Goal: Task Accomplishment & Management: Use online tool/utility

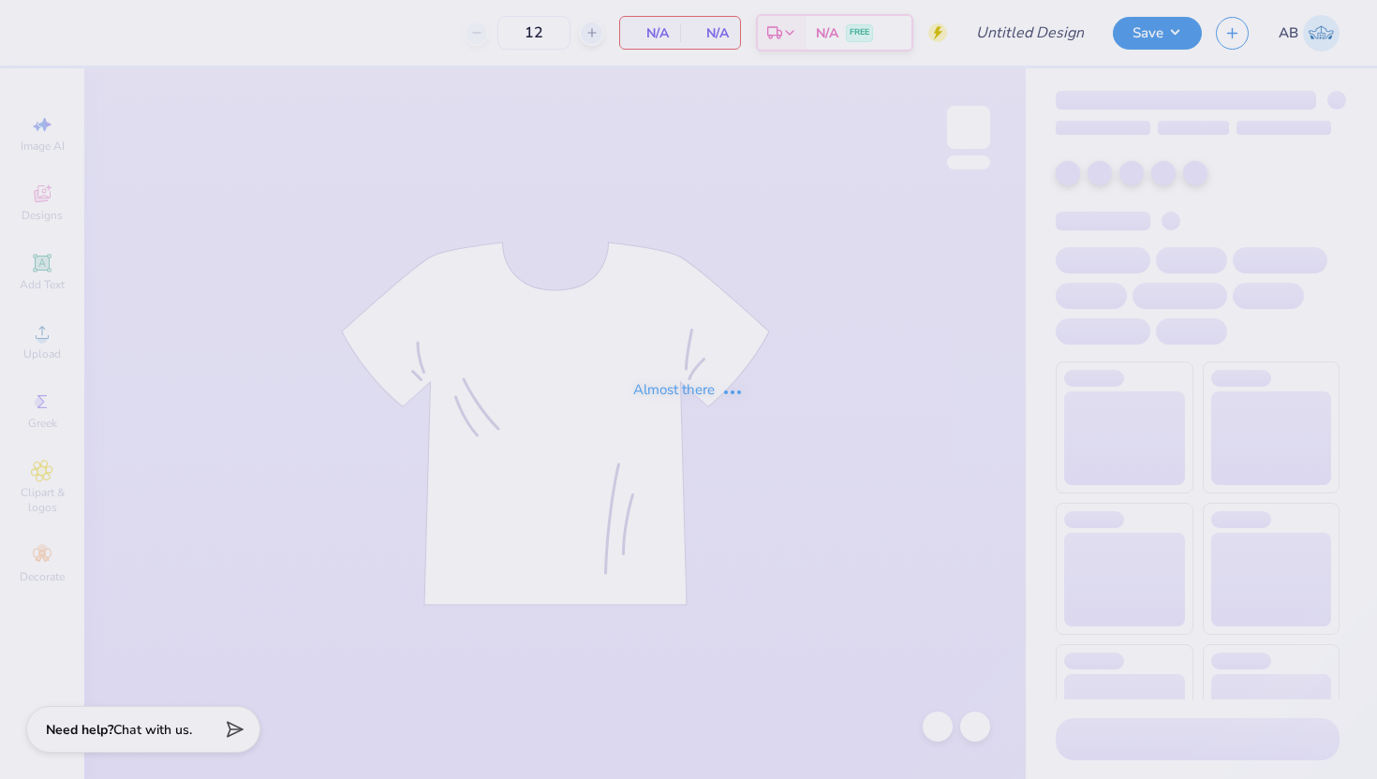
type input "AGB shirt 1"
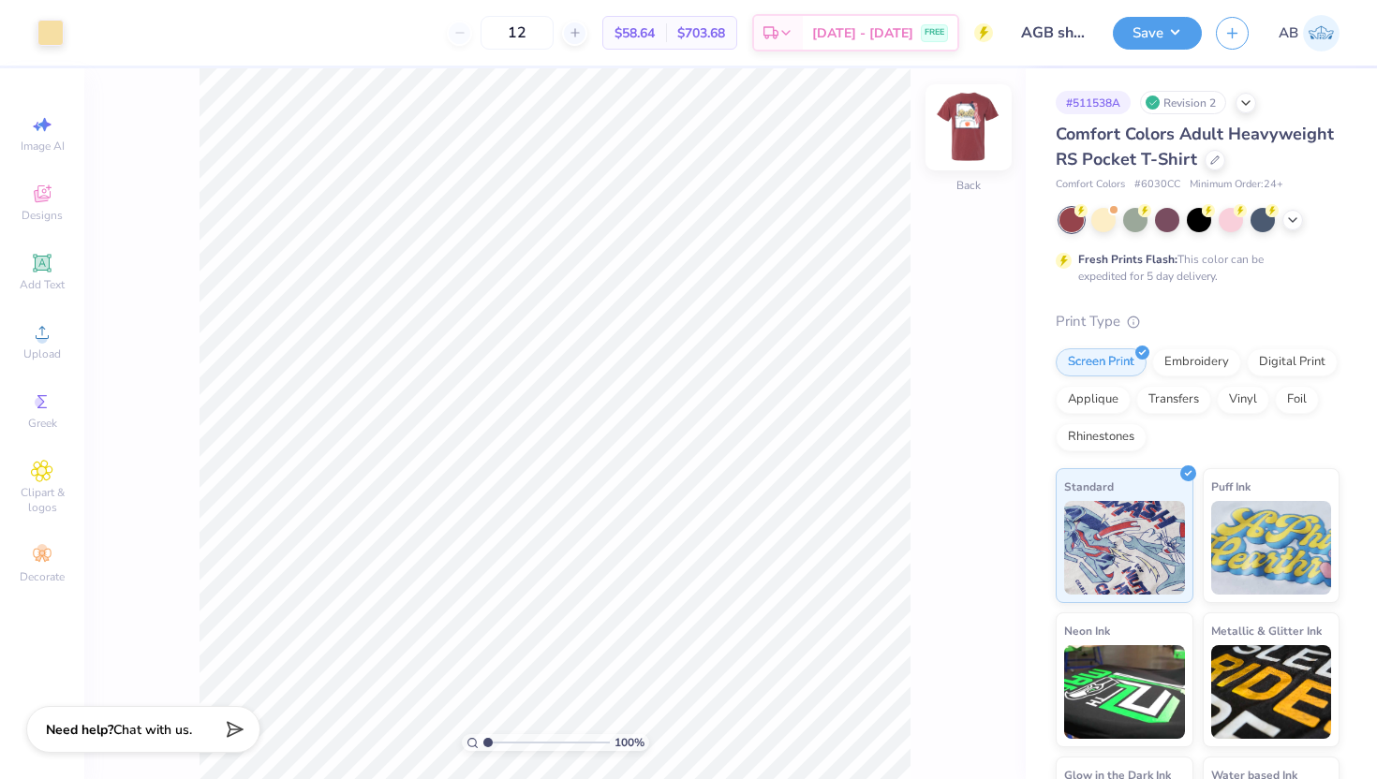
click at [965, 128] on img at bounding box center [968, 127] width 75 height 75
click at [965, 128] on img at bounding box center [968, 127] width 37 height 37
click at [976, 141] on img at bounding box center [968, 127] width 75 height 75
type input "1"
click at [455, 719] on div "100 %" at bounding box center [555, 423] width 711 height 711
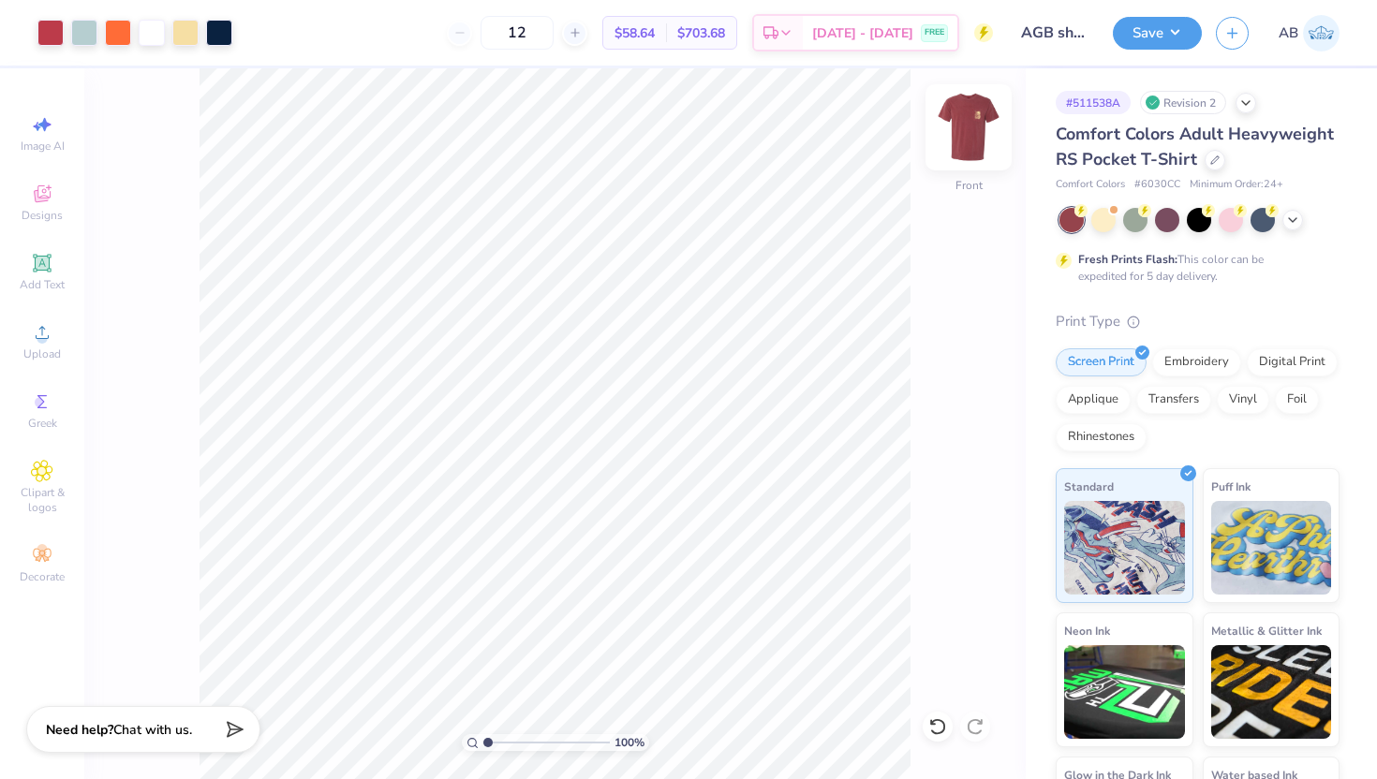
click at [961, 143] on img at bounding box center [968, 127] width 75 height 75
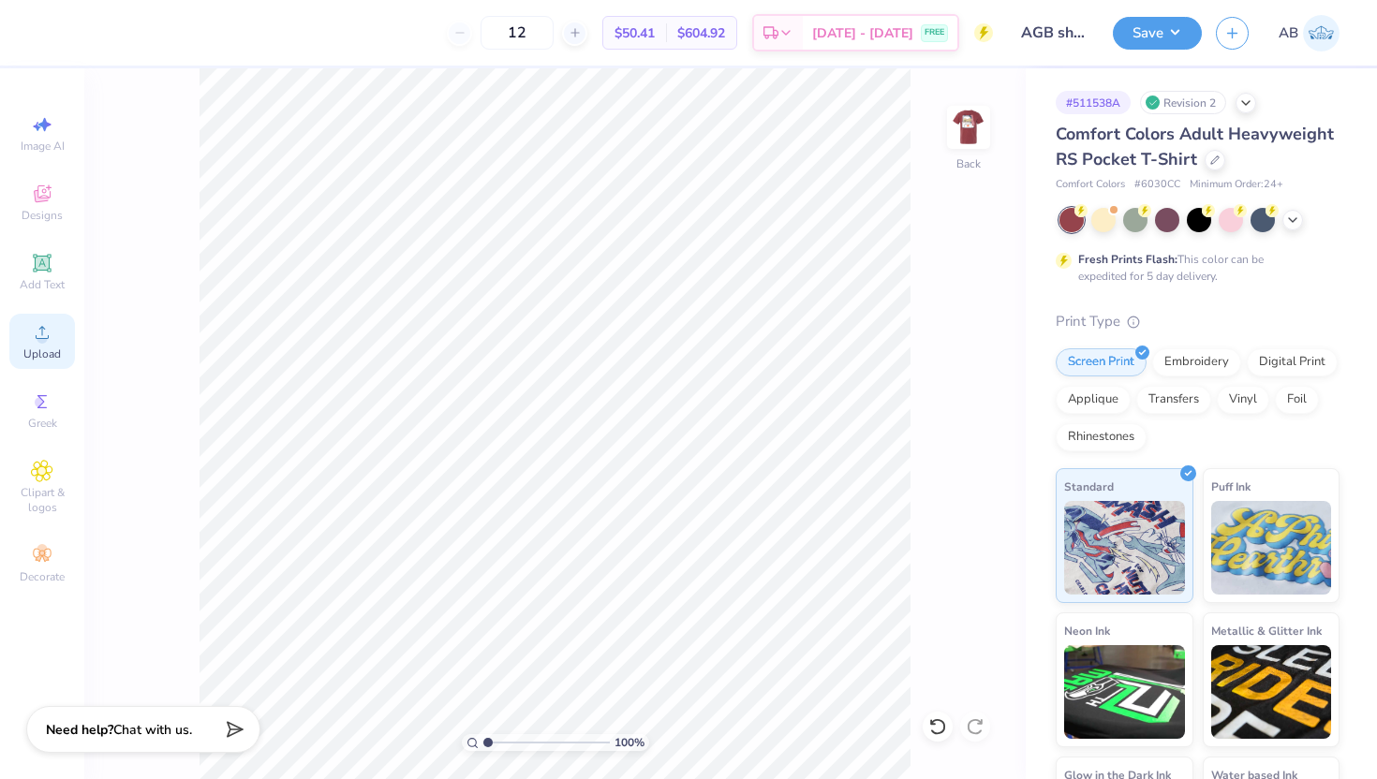
click at [48, 356] on span "Upload" at bounding box center [41, 354] width 37 height 15
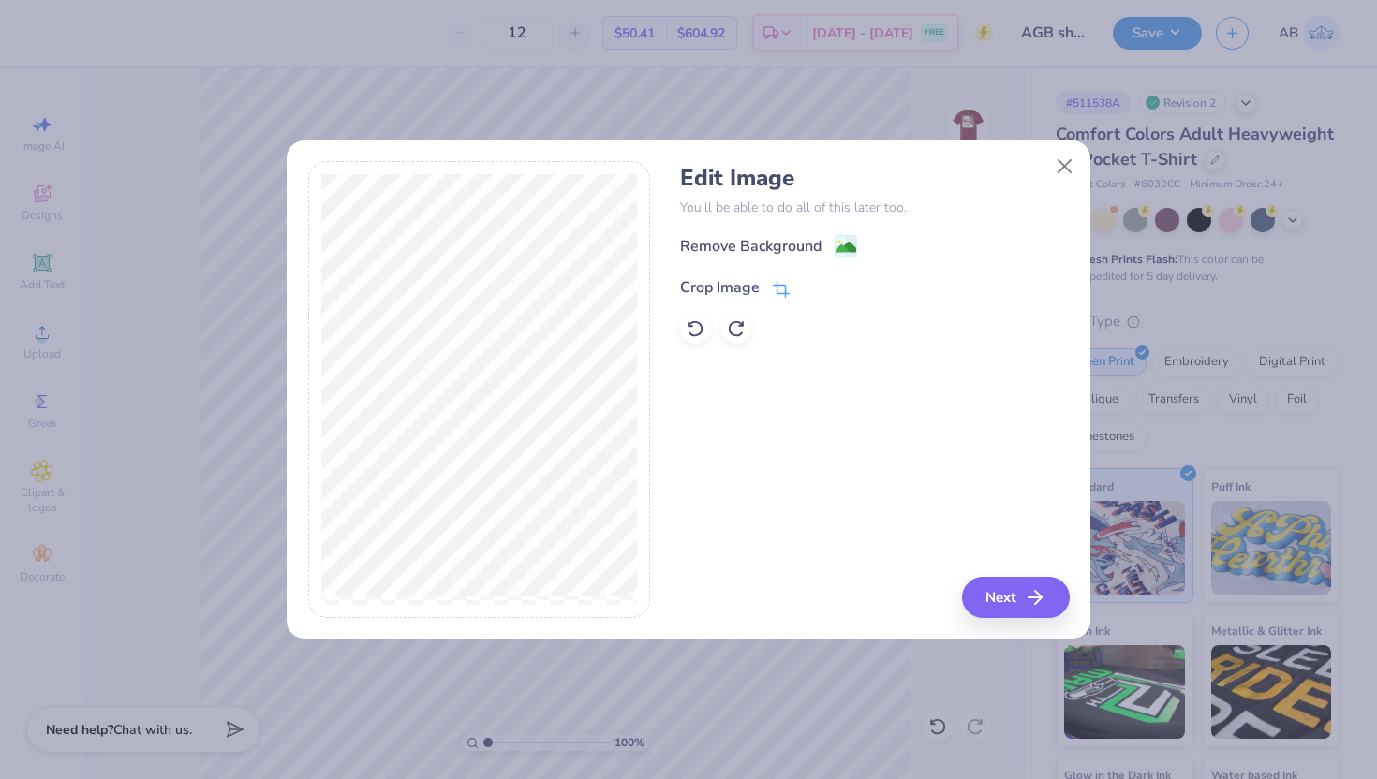
click at [783, 281] on icon at bounding box center [781, 289] width 17 height 17
click at [811, 281] on icon at bounding box center [812, 285] width 11 height 11
click at [836, 258] on image at bounding box center [846, 249] width 21 height 21
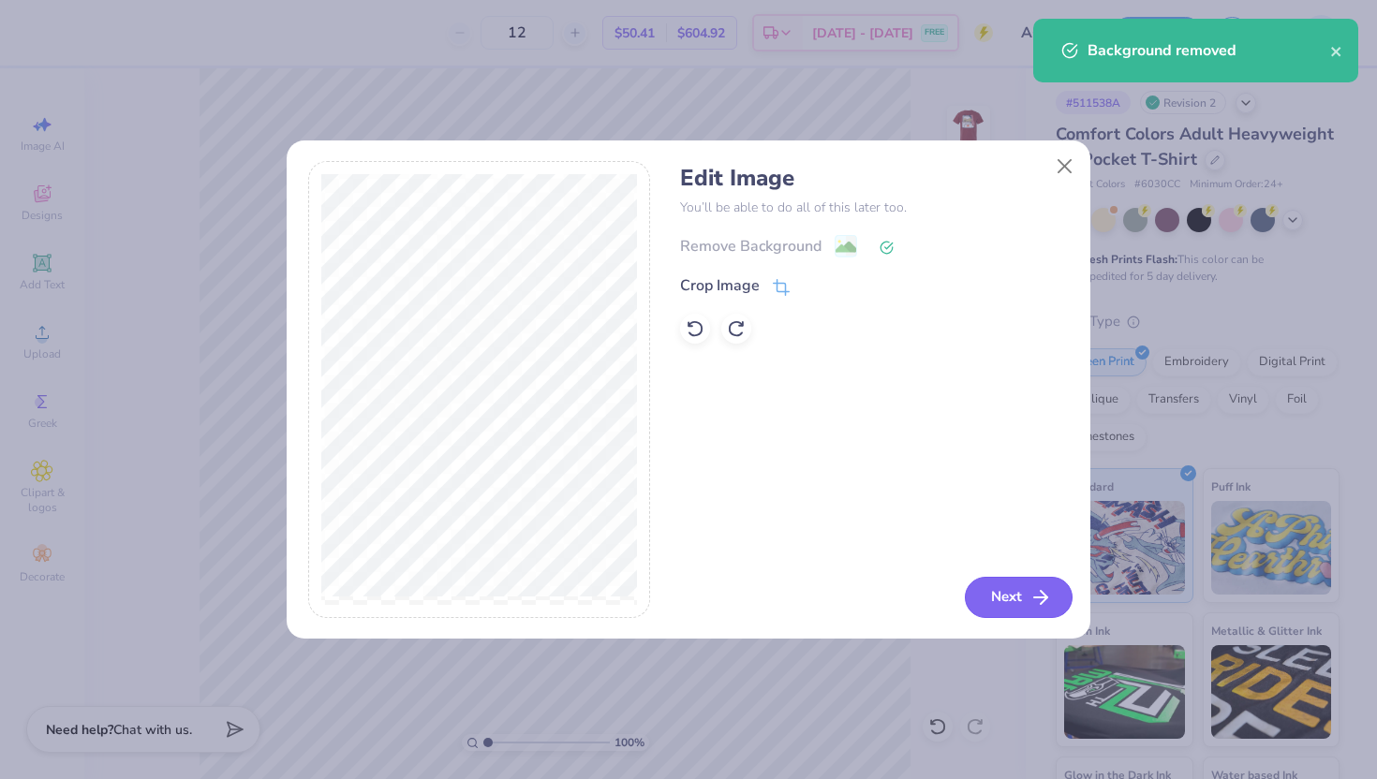
click at [1025, 610] on button "Next" at bounding box center [1019, 597] width 108 height 41
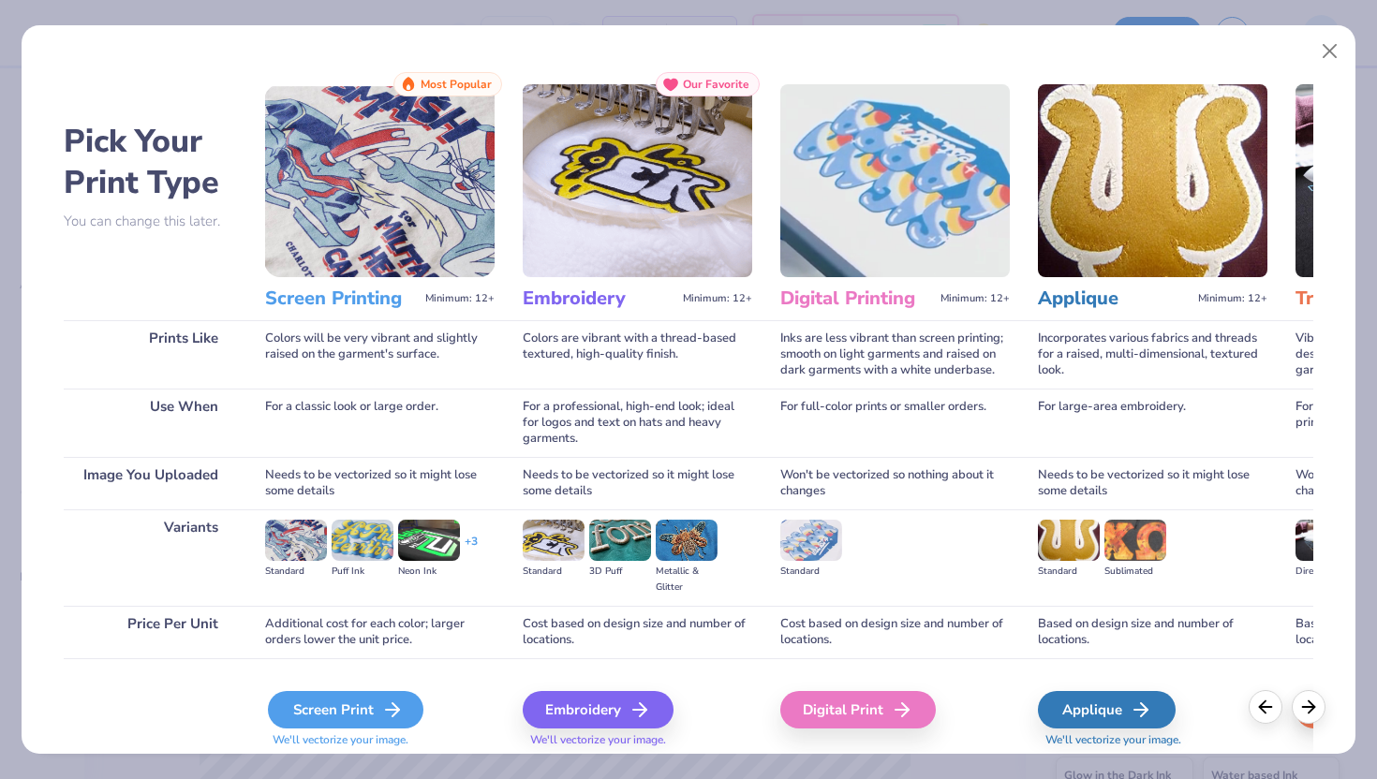
click at [372, 706] on div "Screen Print" at bounding box center [345, 709] width 155 height 37
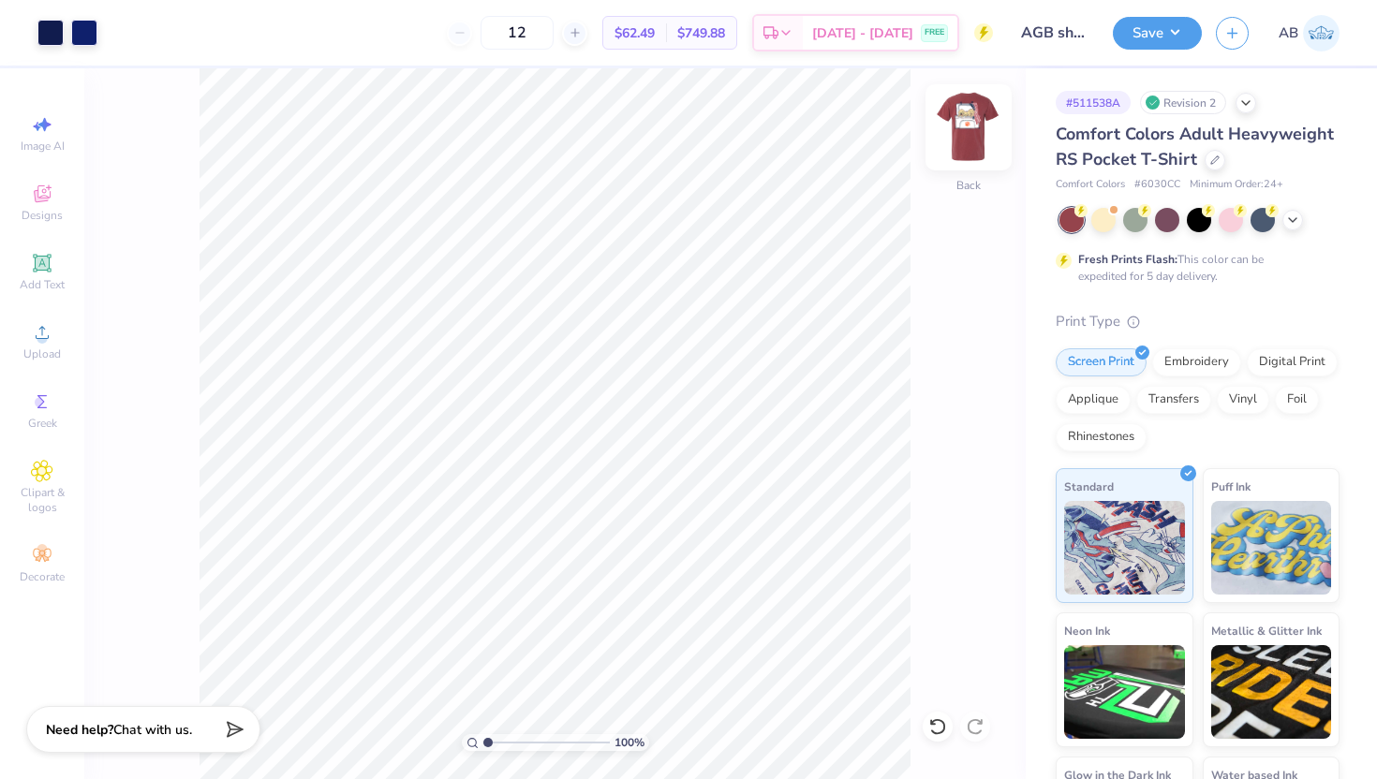
click at [970, 116] on img at bounding box center [968, 127] width 75 height 75
click at [966, 125] on img at bounding box center [968, 127] width 75 height 75
click at [90, 38] on div at bounding box center [84, 31] width 26 height 26
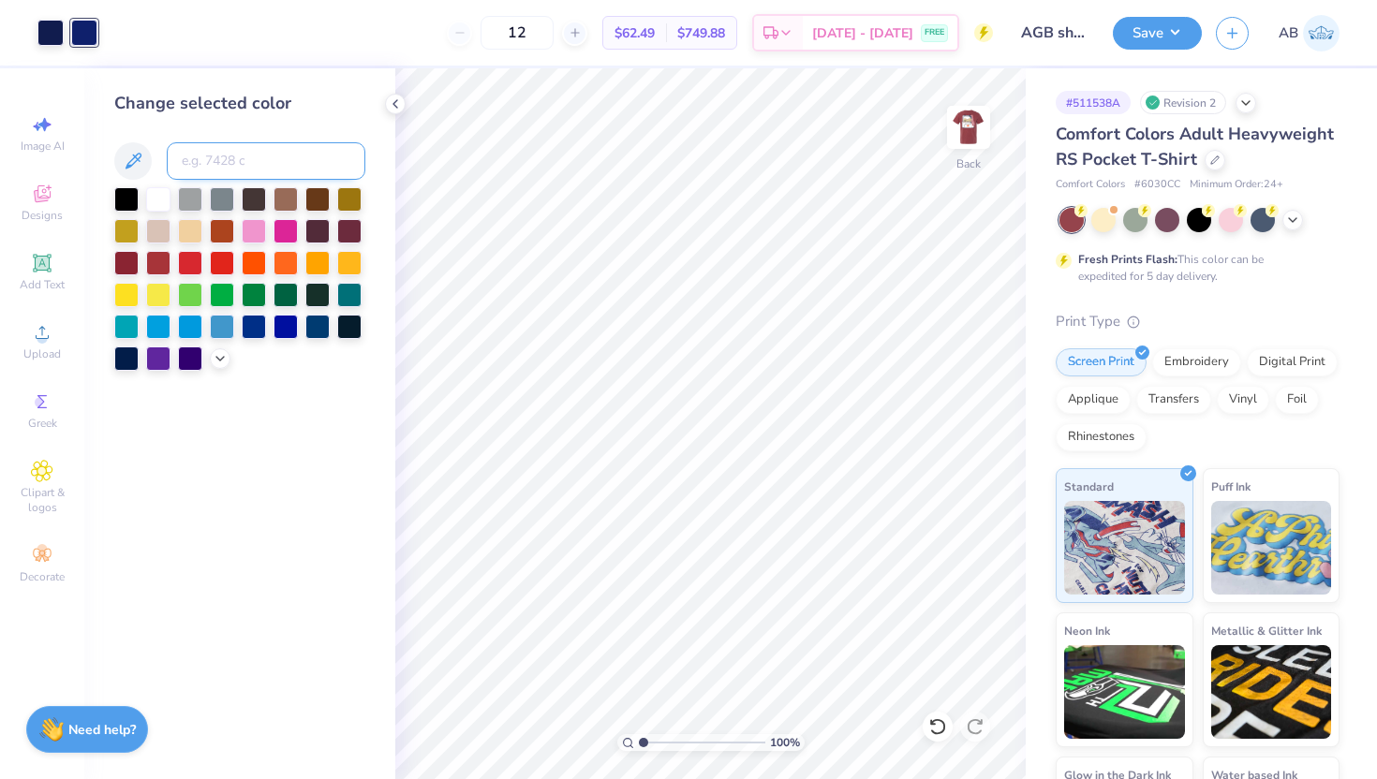
click at [242, 175] on input at bounding box center [266, 160] width 199 height 37
type input "289"
click at [39, 32] on div at bounding box center [50, 31] width 26 height 26
click at [236, 162] on input at bounding box center [266, 160] width 199 height 37
type input "289"
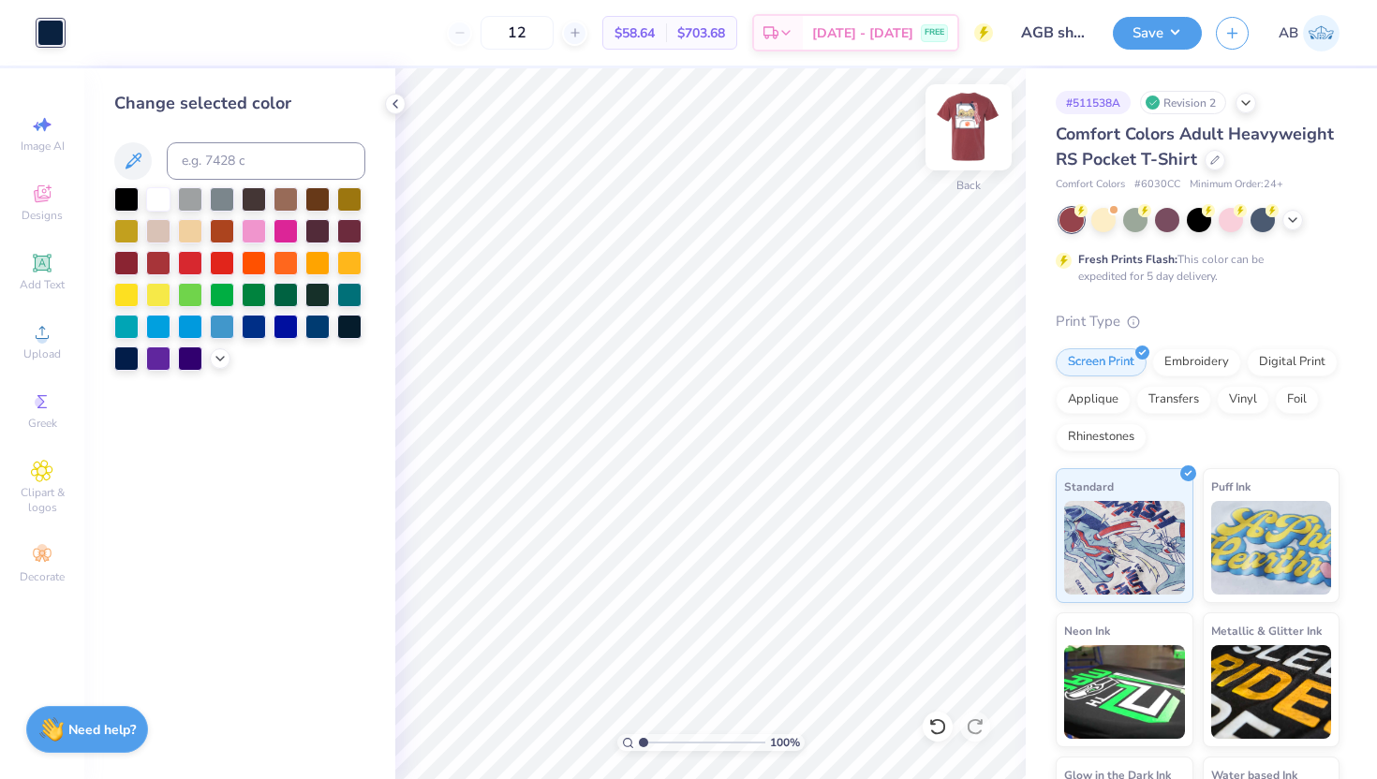
click at [978, 108] on img at bounding box center [968, 127] width 75 height 75
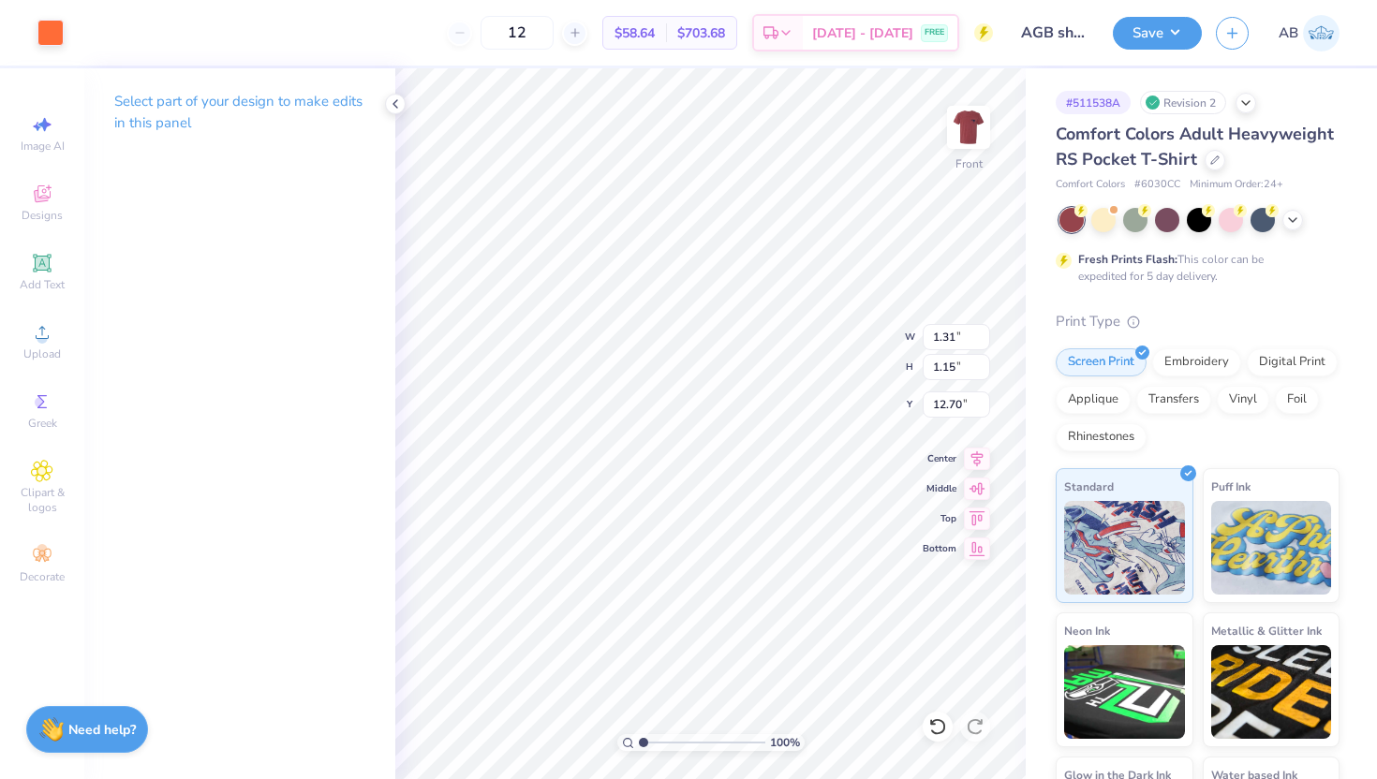
type input "12.79"
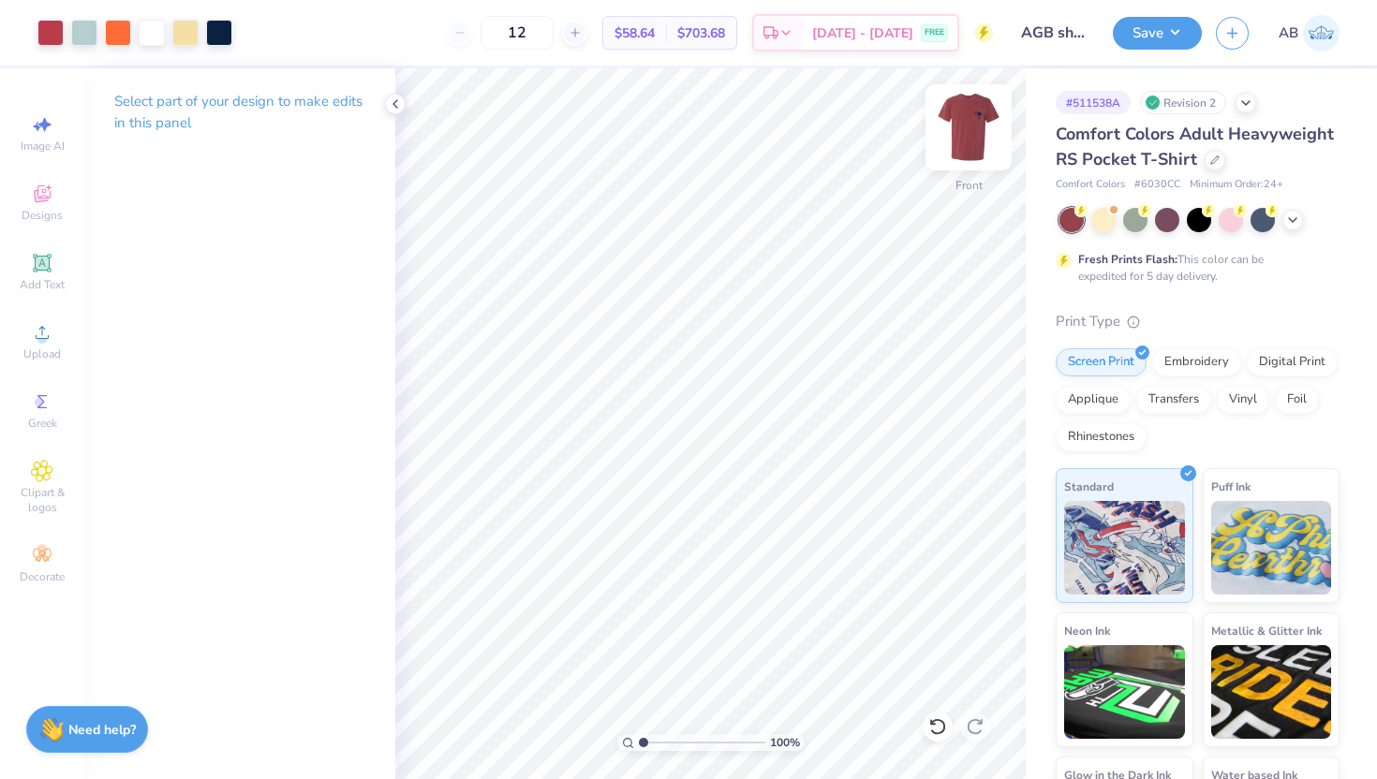
click at [968, 134] on img at bounding box center [968, 127] width 75 height 75
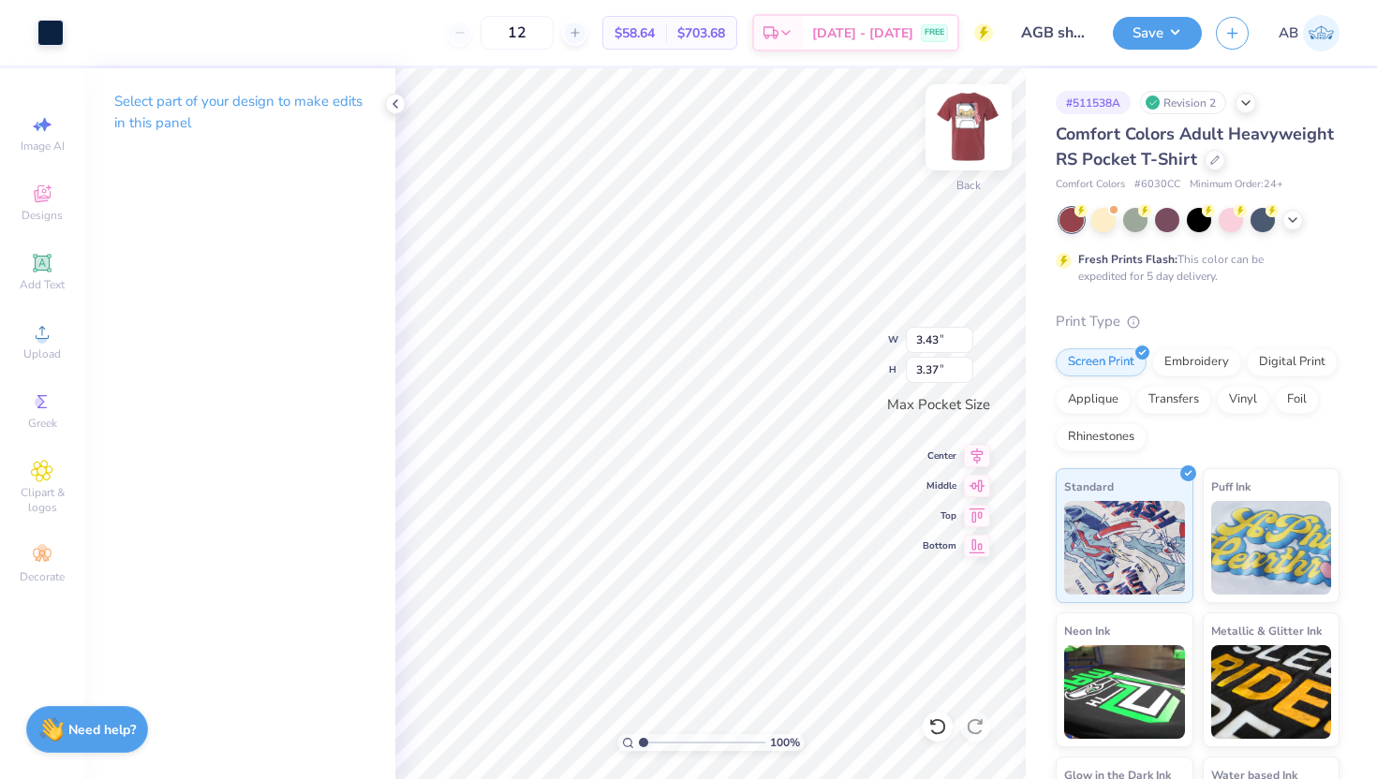
click at [964, 131] on img at bounding box center [968, 127] width 75 height 75
type input "17.63"
type input "2.33"
type input "2.28"
type input "11.97"
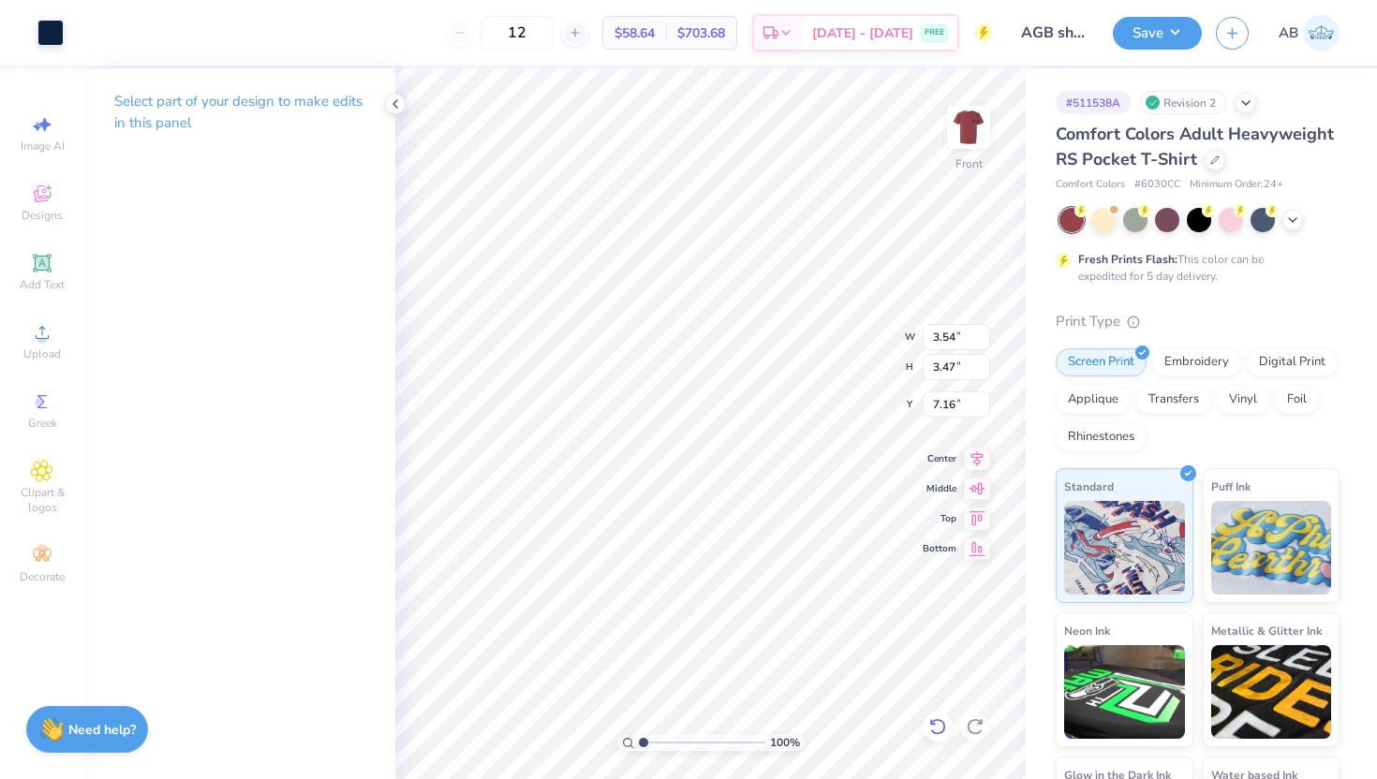
type input "6.42"
type input "3.07"
type input "11.45"
type input "3.54"
type input "3.47"
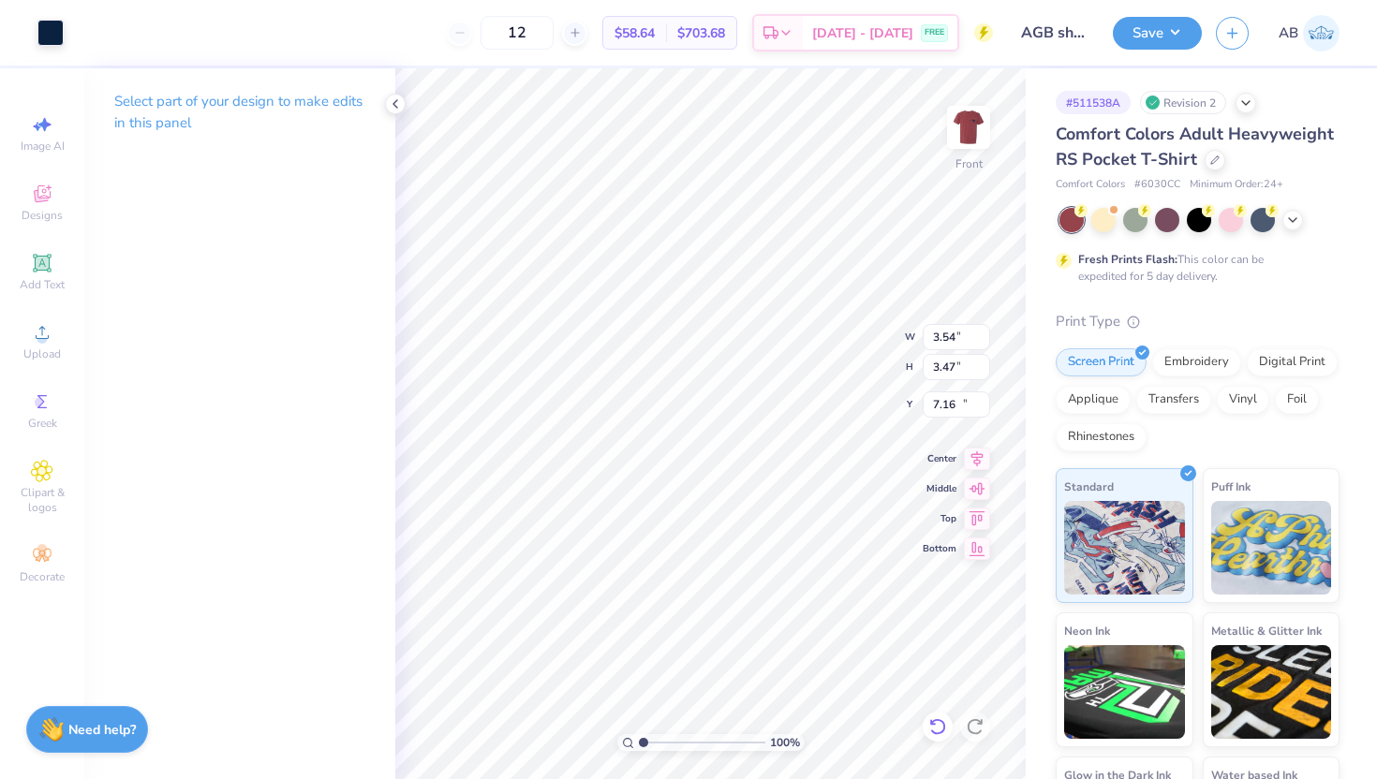
type input "18.51"
type input "2.47"
type input "2.42"
type input "11.83"
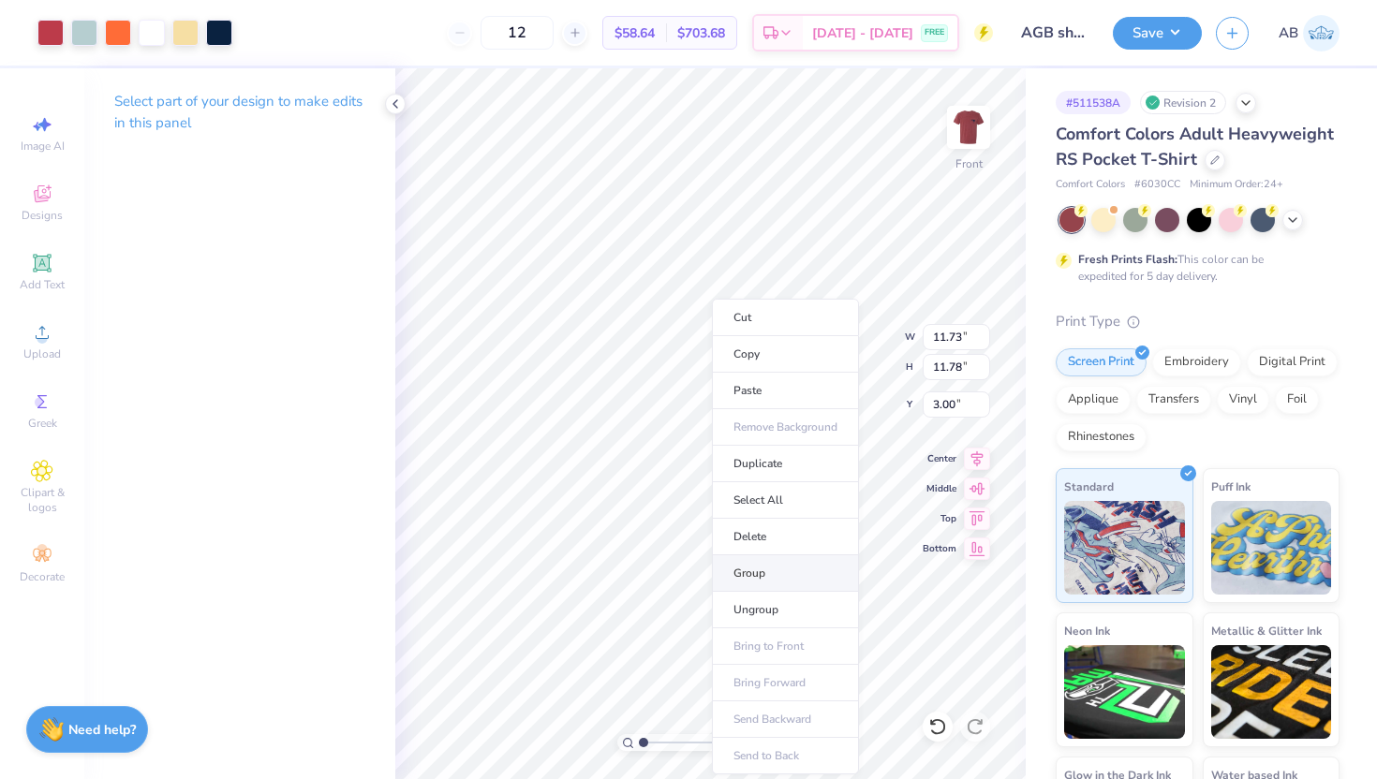
click at [794, 570] on li "Group" at bounding box center [785, 573] width 147 height 37
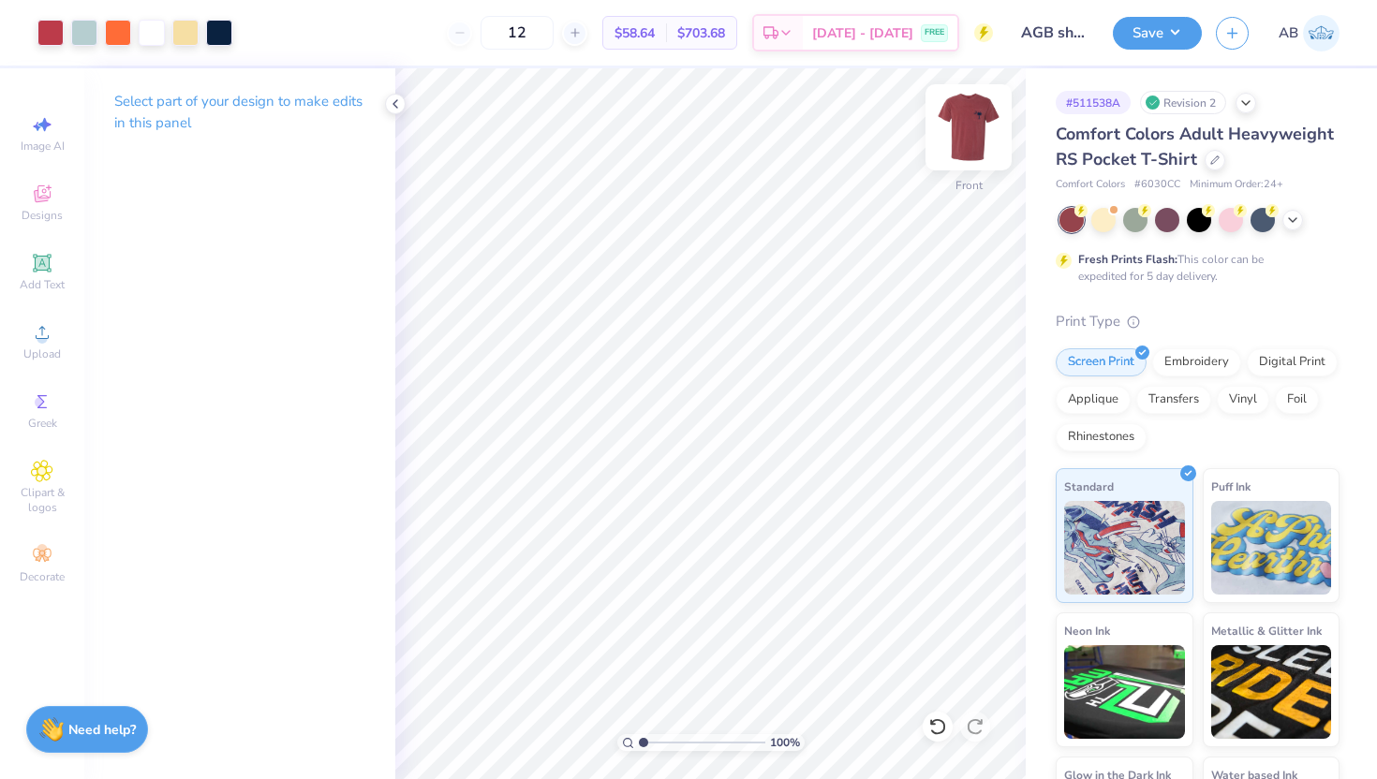
click at [971, 131] on img at bounding box center [968, 127] width 75 height 75
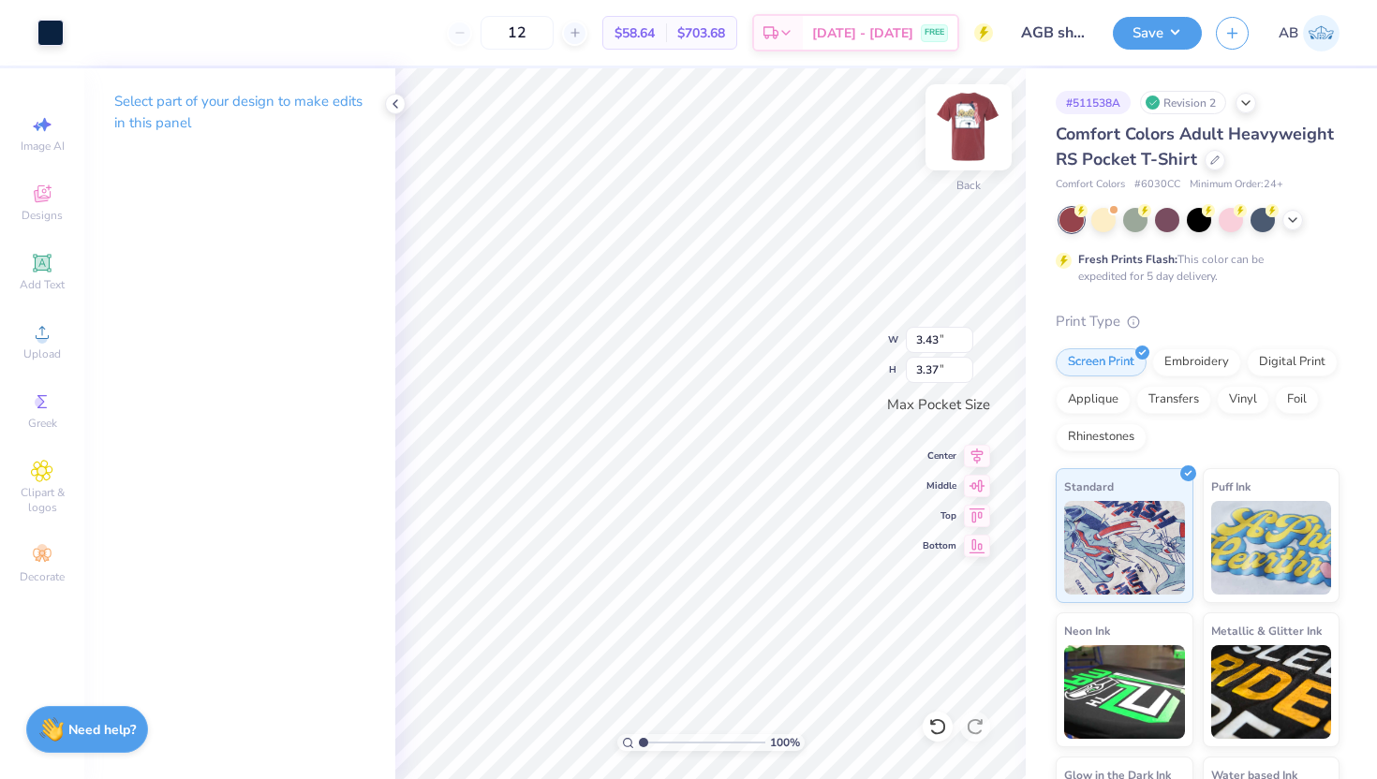
type input "3.44"
click at [966, 136] on img at bounding box center [968, 127] width 75 height 75
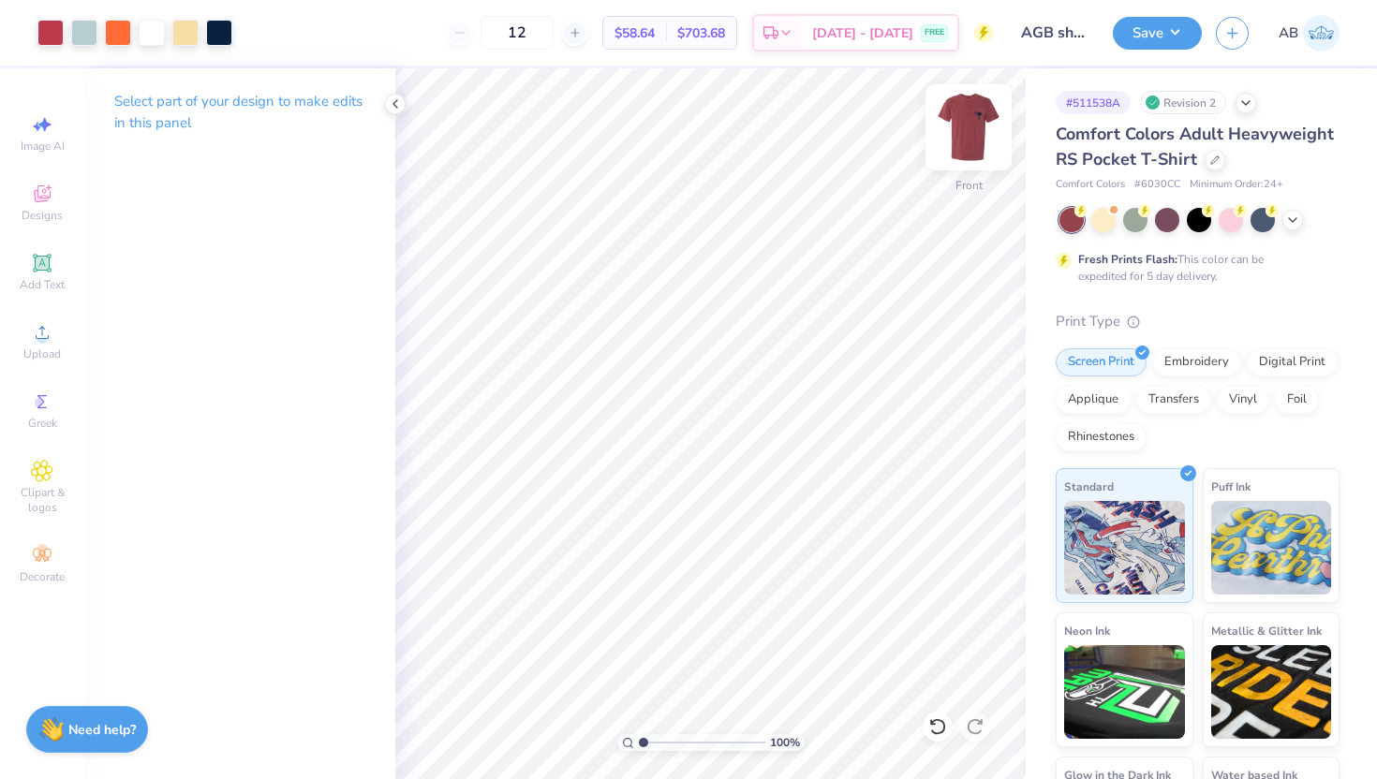
click at [982, 140] on img at bounding box center [968, 127] width 75 height 75
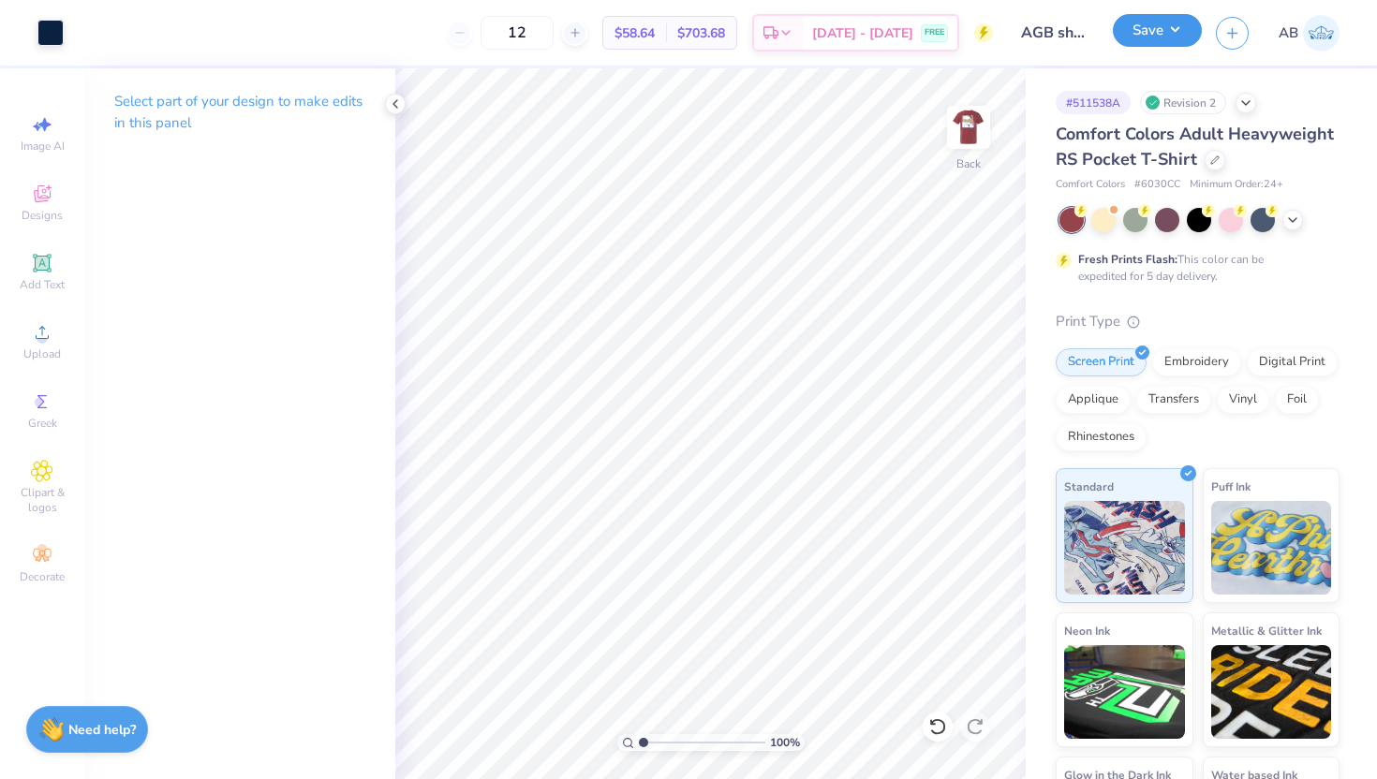
click at [1147, 38] on button "Save" at bounding box center [1157, 30] width 89 height 33
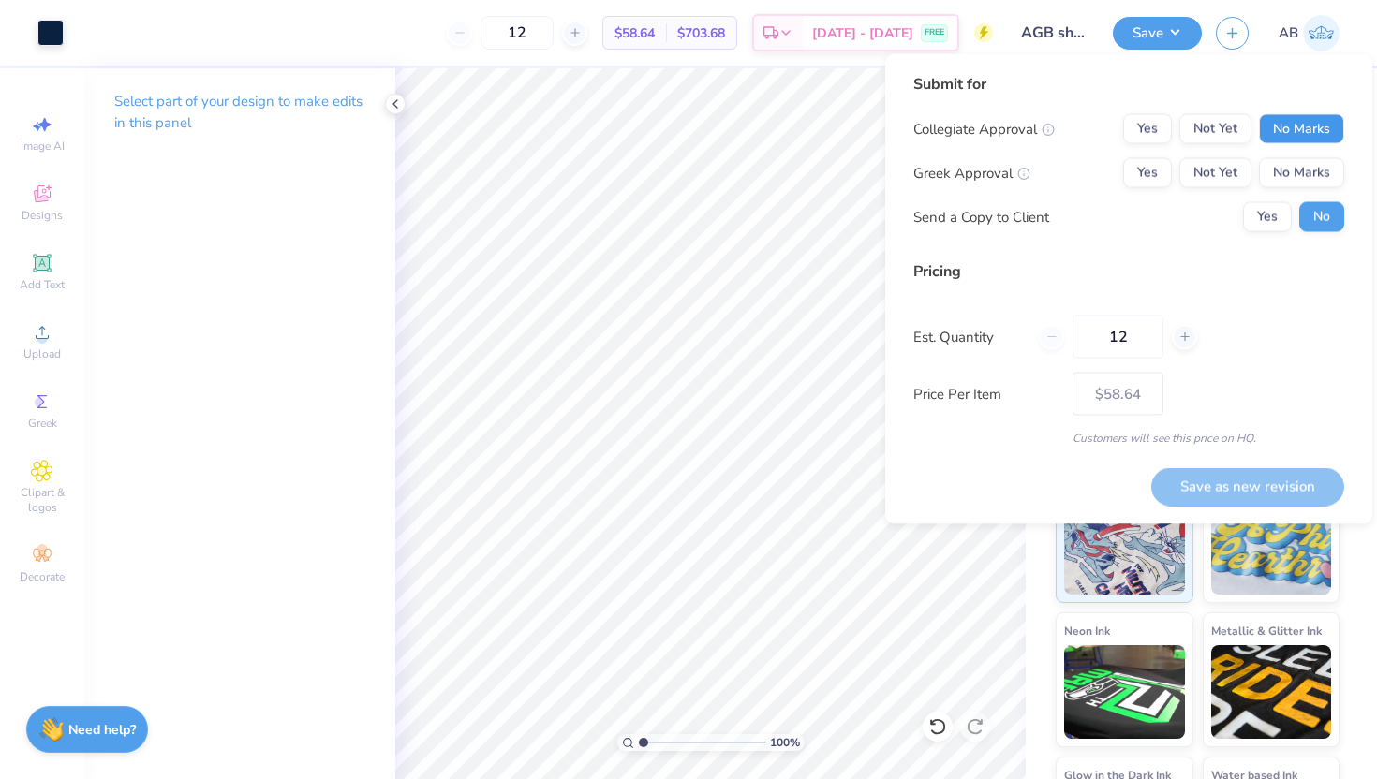
click at [1299, 124] on button "No Marks" at bounding box center [1301, 129] width 85 height 30
click at [1300, 170] on button "No Marks" at bounding box center [1301, 173] width 85 height 30
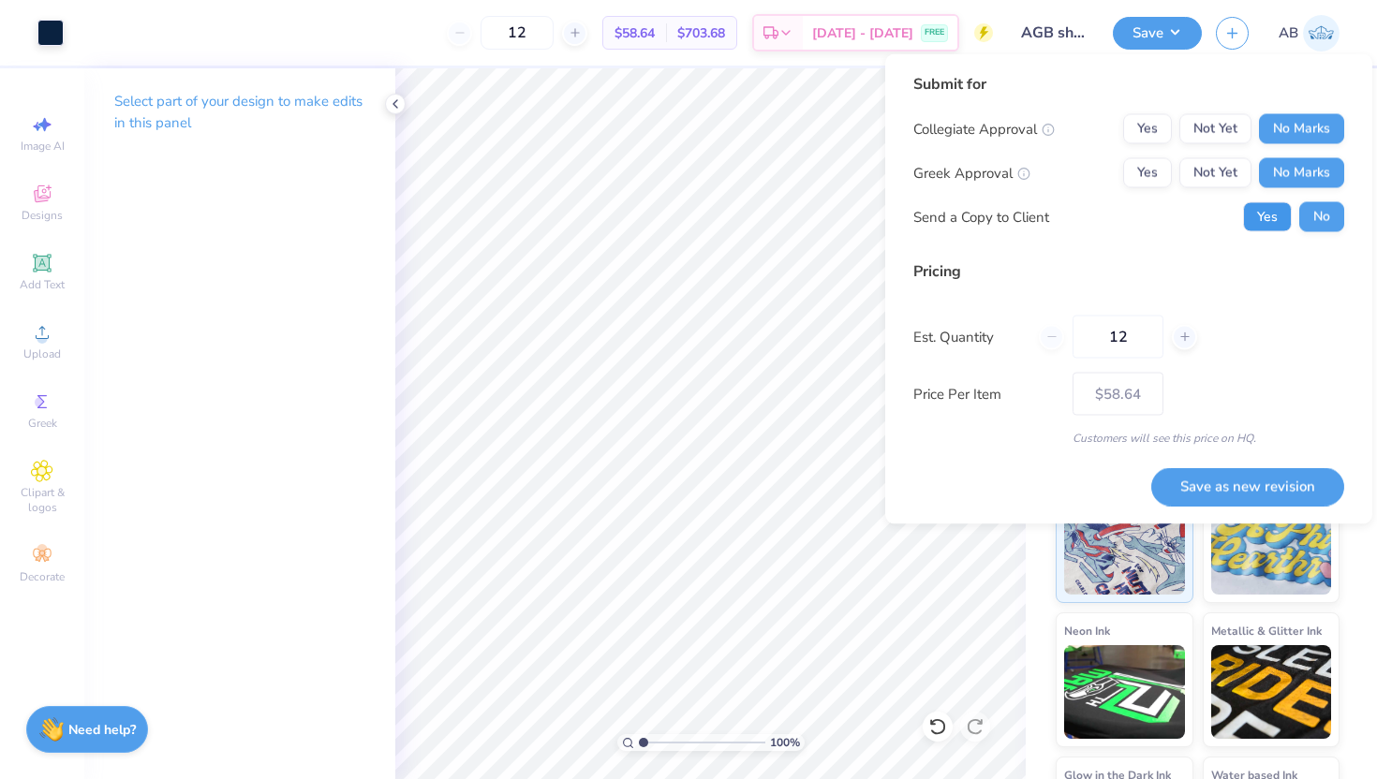
click at [1271, 219] on button "Yes" at bounding box center [1267, 217] width 49 height 30
click at [1238, 492] on button "Save as new revision" at bounding box center [1247, 486] width 193 height 38
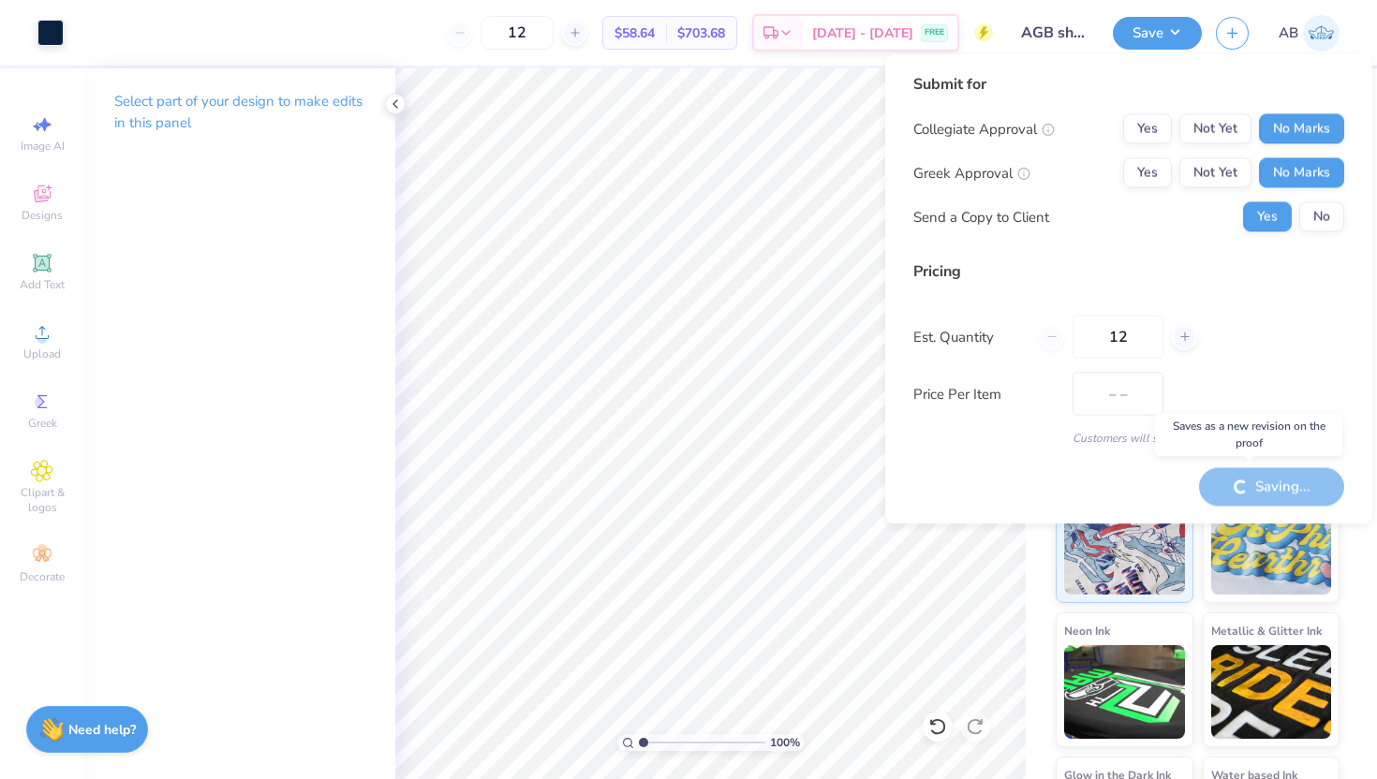
type input "$58.64"
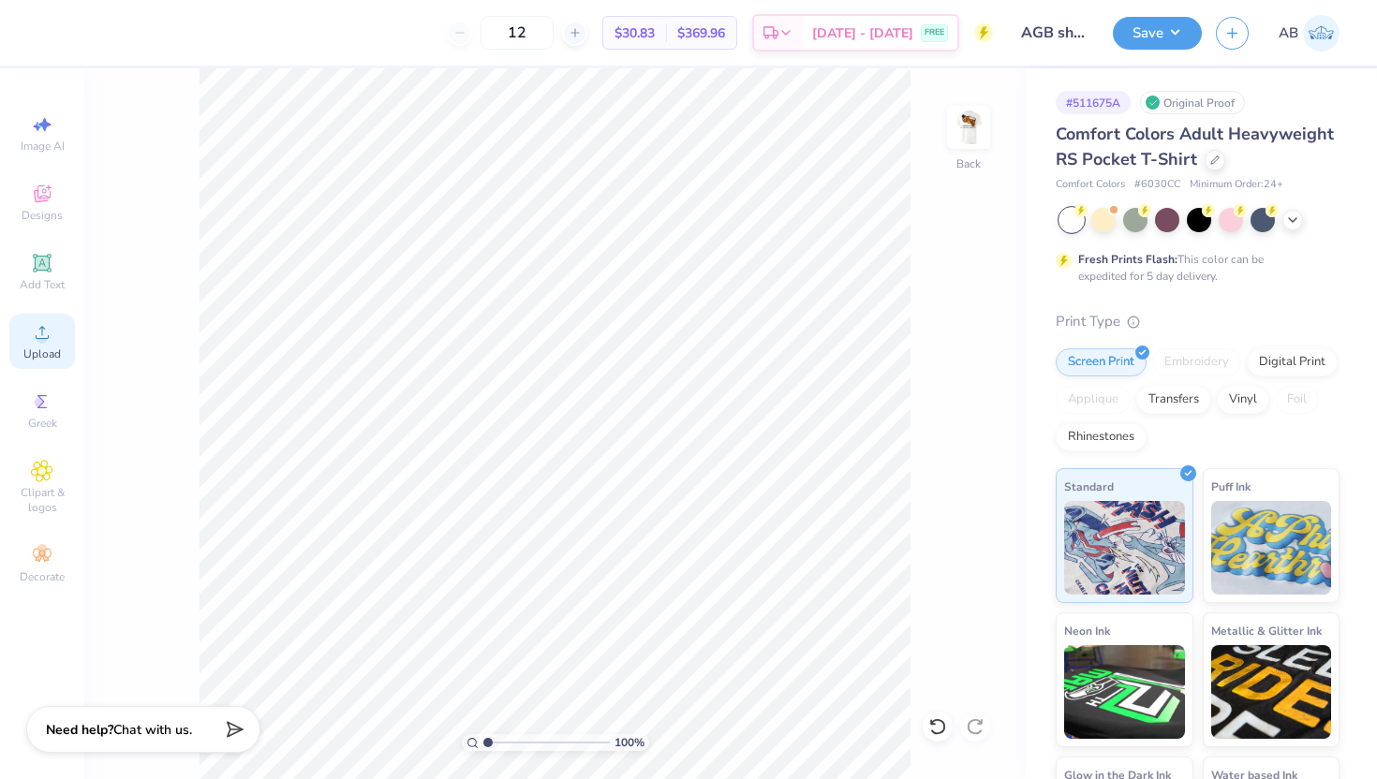
click at [49, 339] on icon at bounding box center [42, 332] width 22 height 22
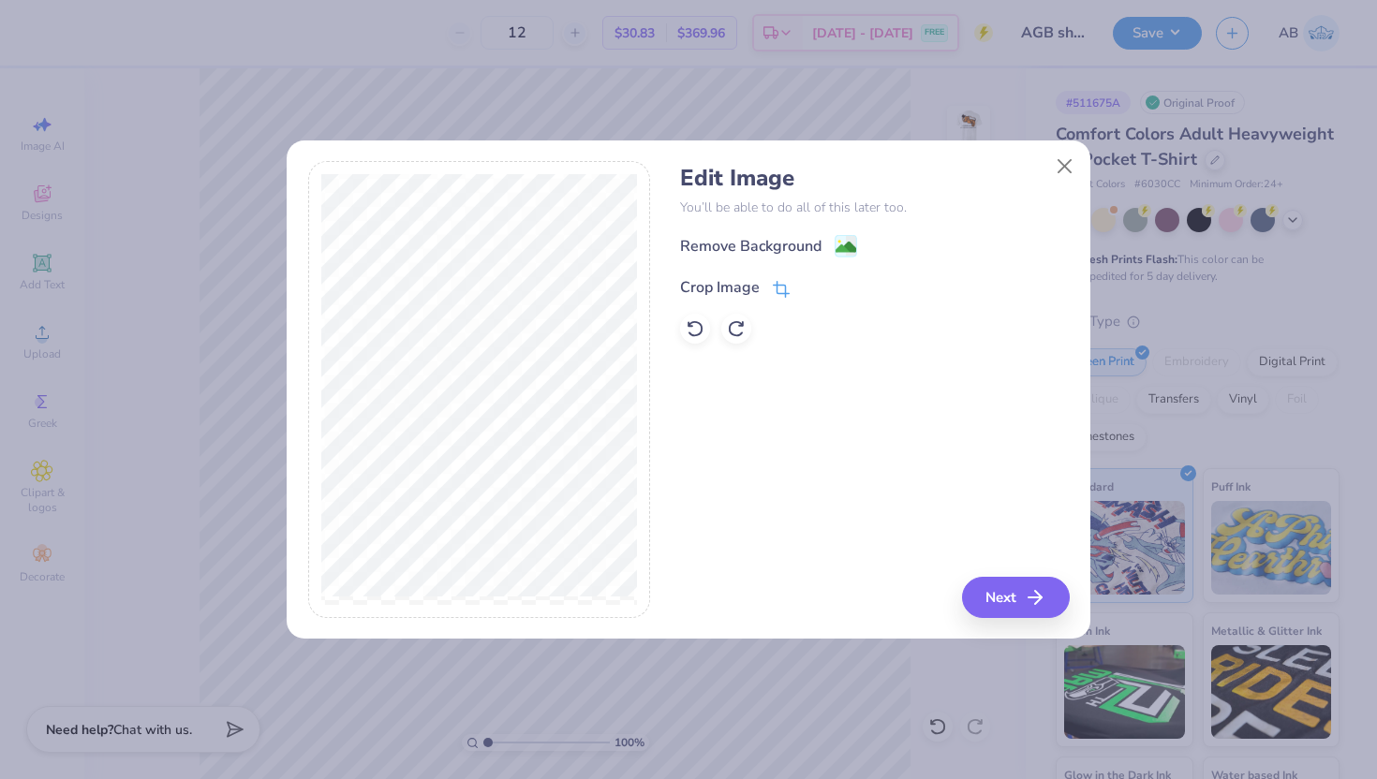
click at [787, 287] on icon at bounding box center [781, 289] width 17 height 17
click at [813, 283] on icon at bounding box center [812, 285] width 11 height 11
click at [840, 244] on image at bounding box center [846, 249] width 21 height 21
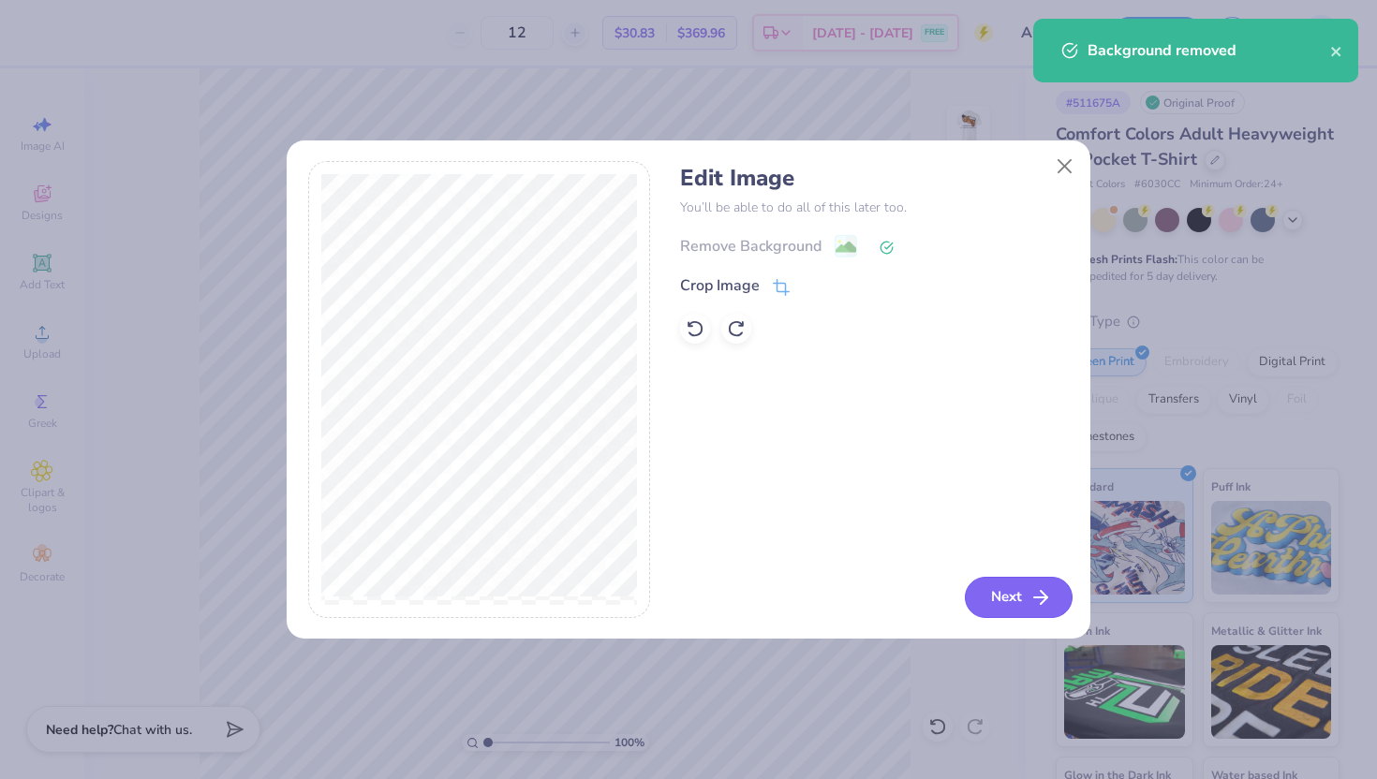
click at [1012, 609] on button "Next" at bounding box center [1019, 597] width 108 height 41
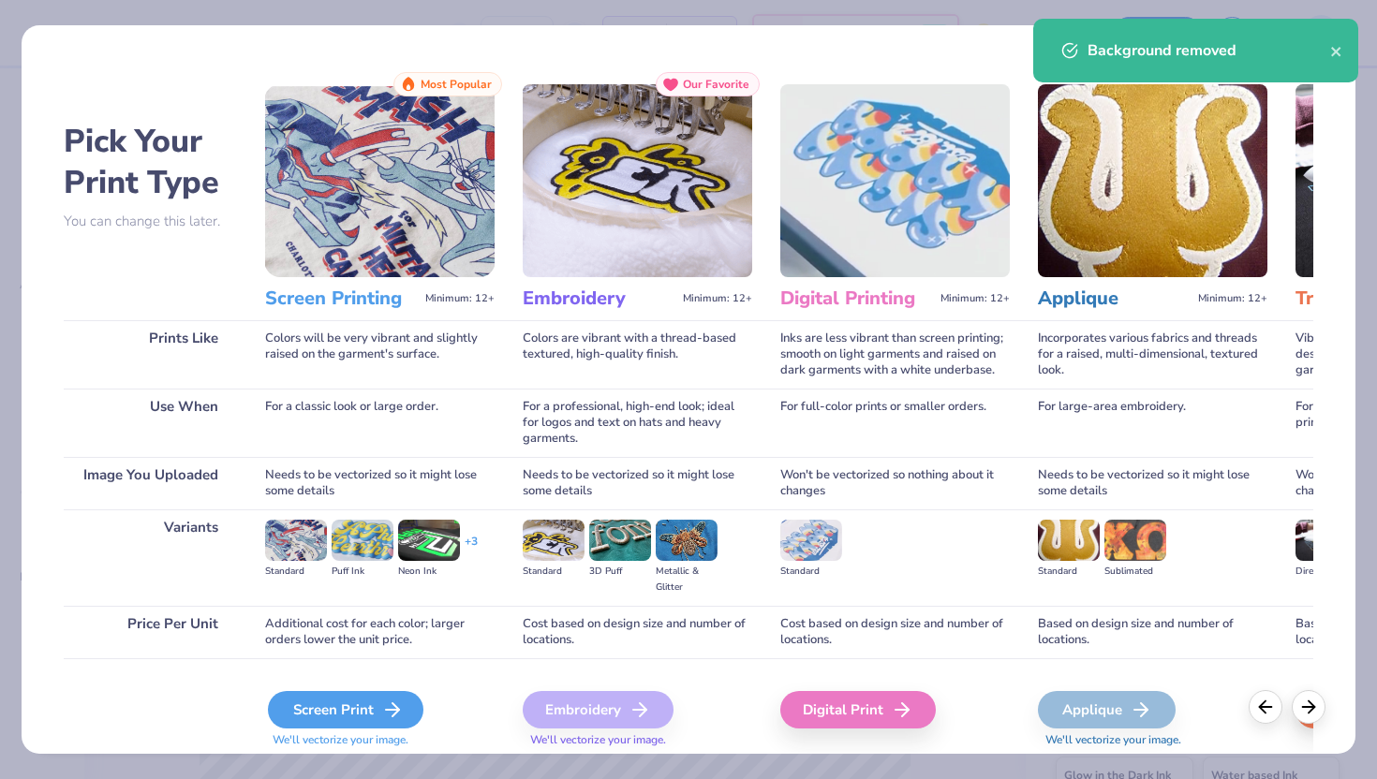
click at [298, 723] on div "Screen Print" at bounding box center [345, 709] width 155 height 37
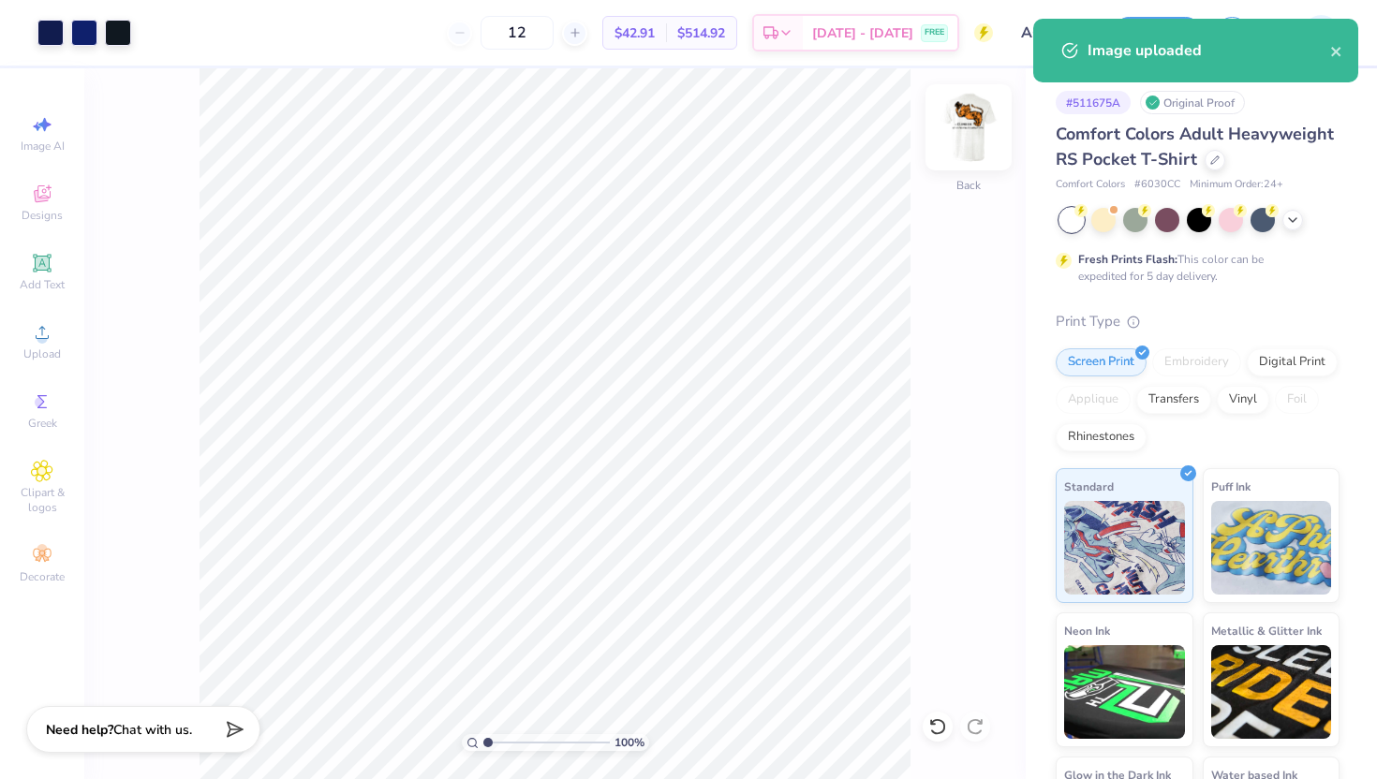
click at [982, 116] on img at bounding box center [968, 127] width 75 height 75
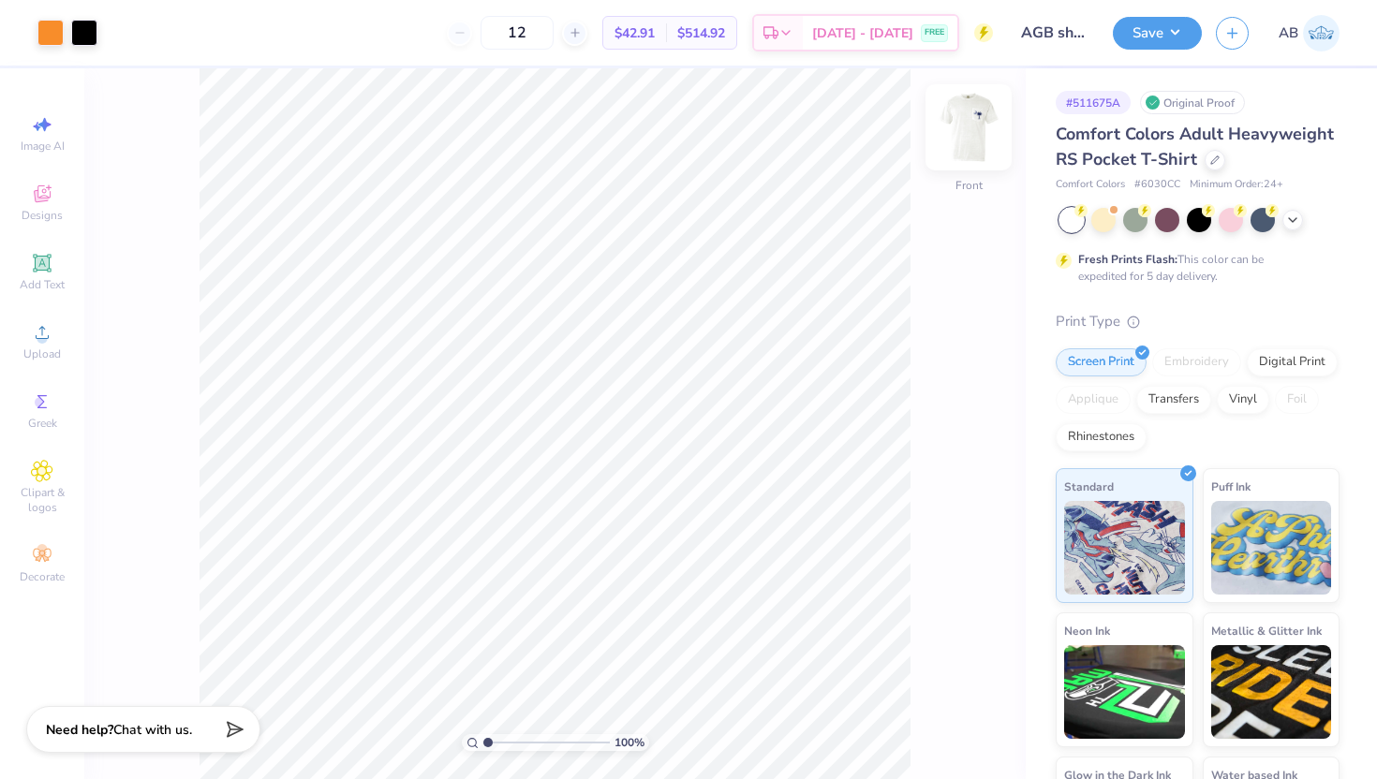
click at [987, 121] on img at bounding box center [968, 127] width 75 height 75
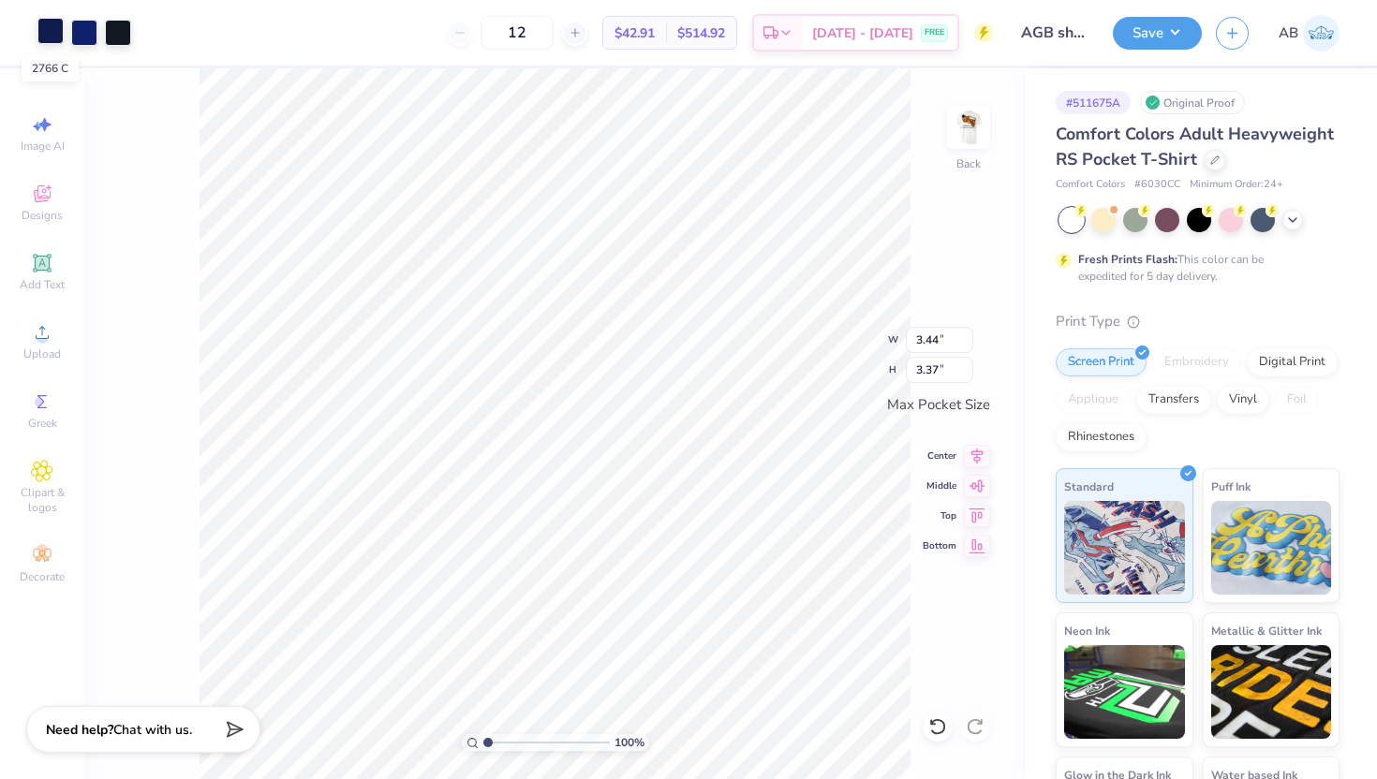
click at [53, 29] on div at bounding box center [50, 31] width 26 height 26
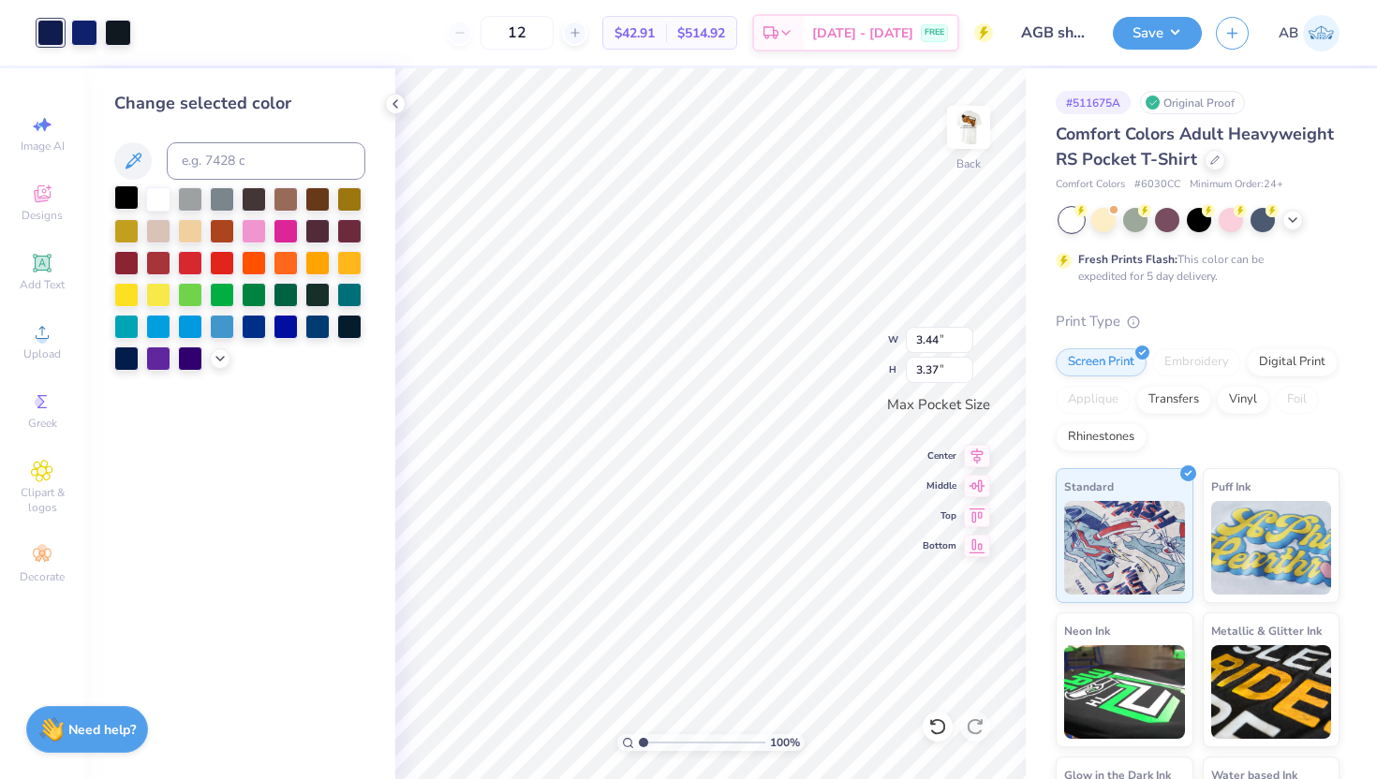
click at [134, 197] on div at bounding box center [126, 197] width 24 height 24
click at [81, 35] on div at bounding box center [84, 31] width 26 height 26
click at [128, 196] on div at bounding box center [126, 197] width 24 height 24
click at [83, 38] on div at bounding box center [84, 31] width 26 height 26
click at [128, 201] on div at bounding box center [126, 197] width 24 height 24
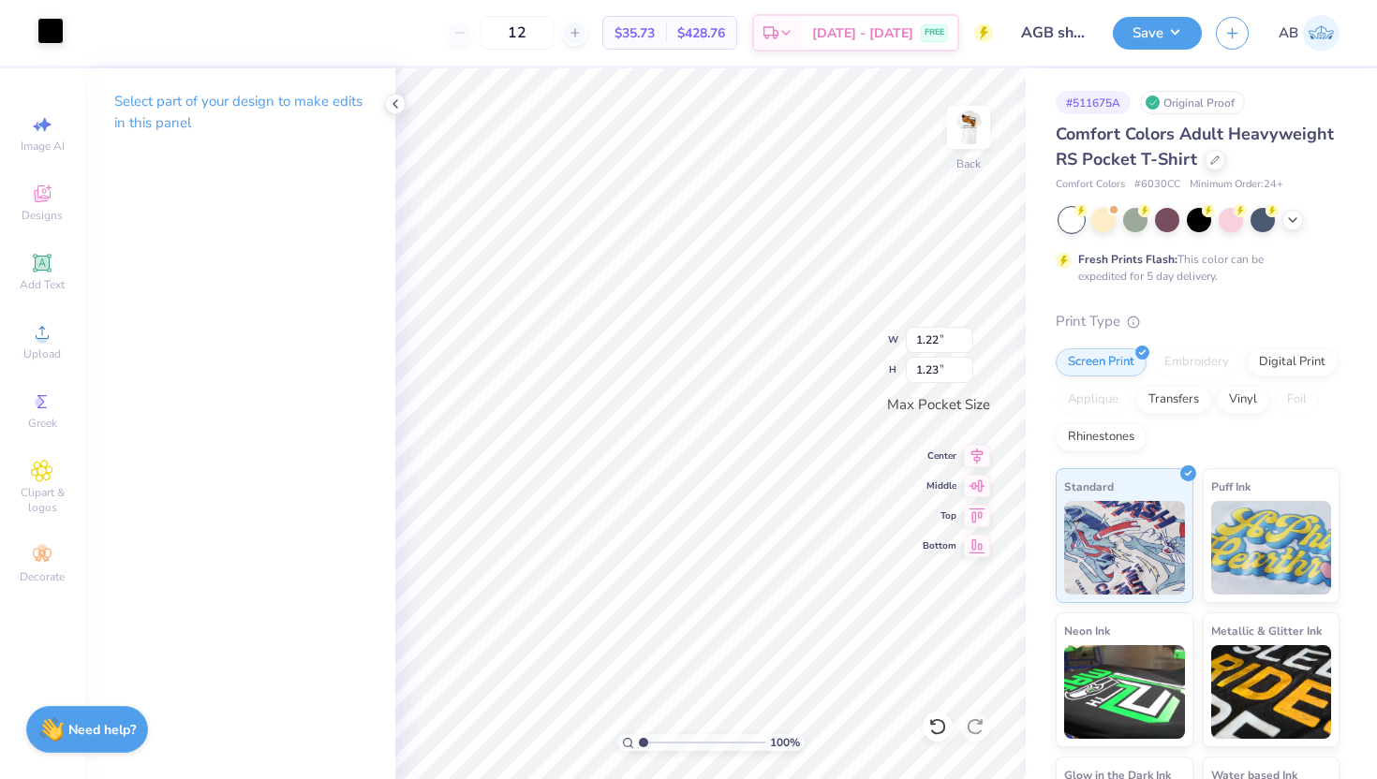
click at [48, 36] on div at bounding box center [50, 31] width 26 height 26
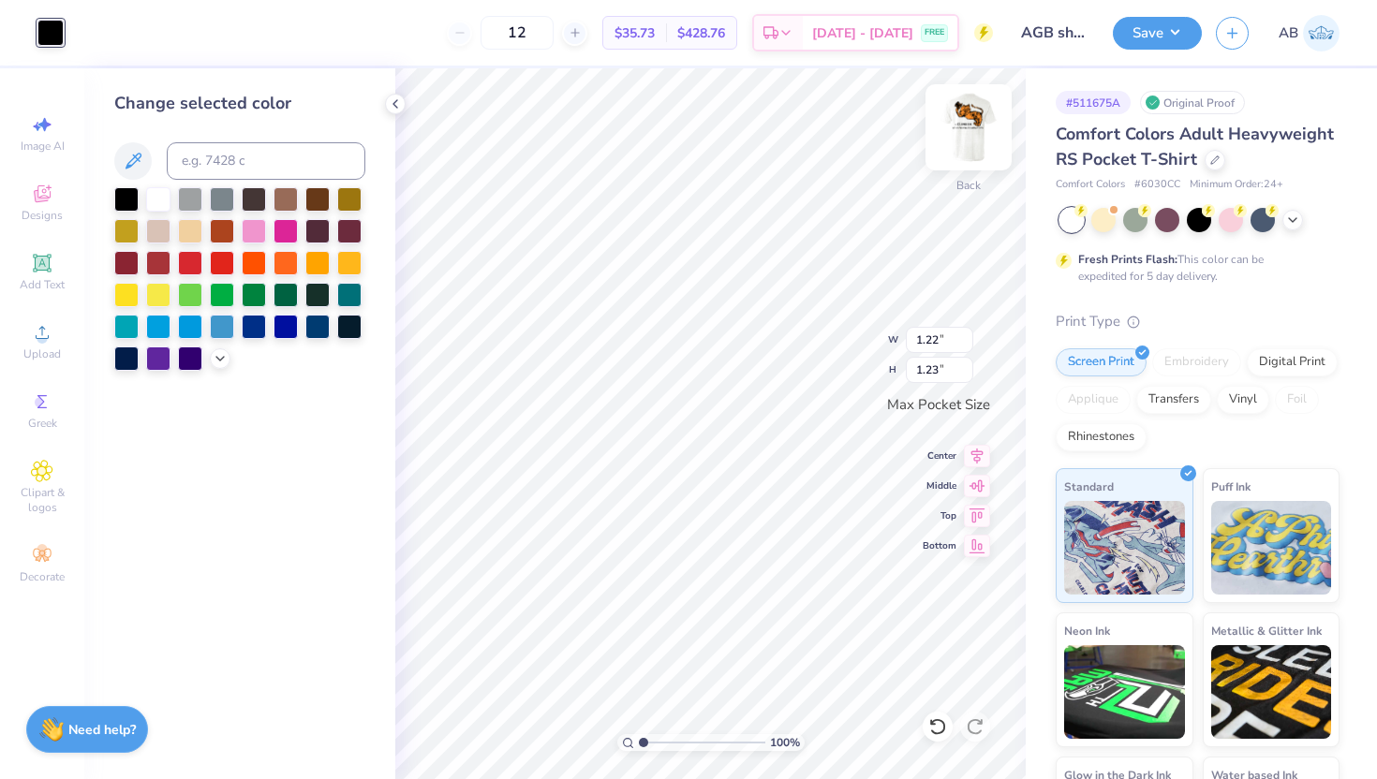
click at [976, 126] on img at bounding box center [968, 127] width 75 height 75
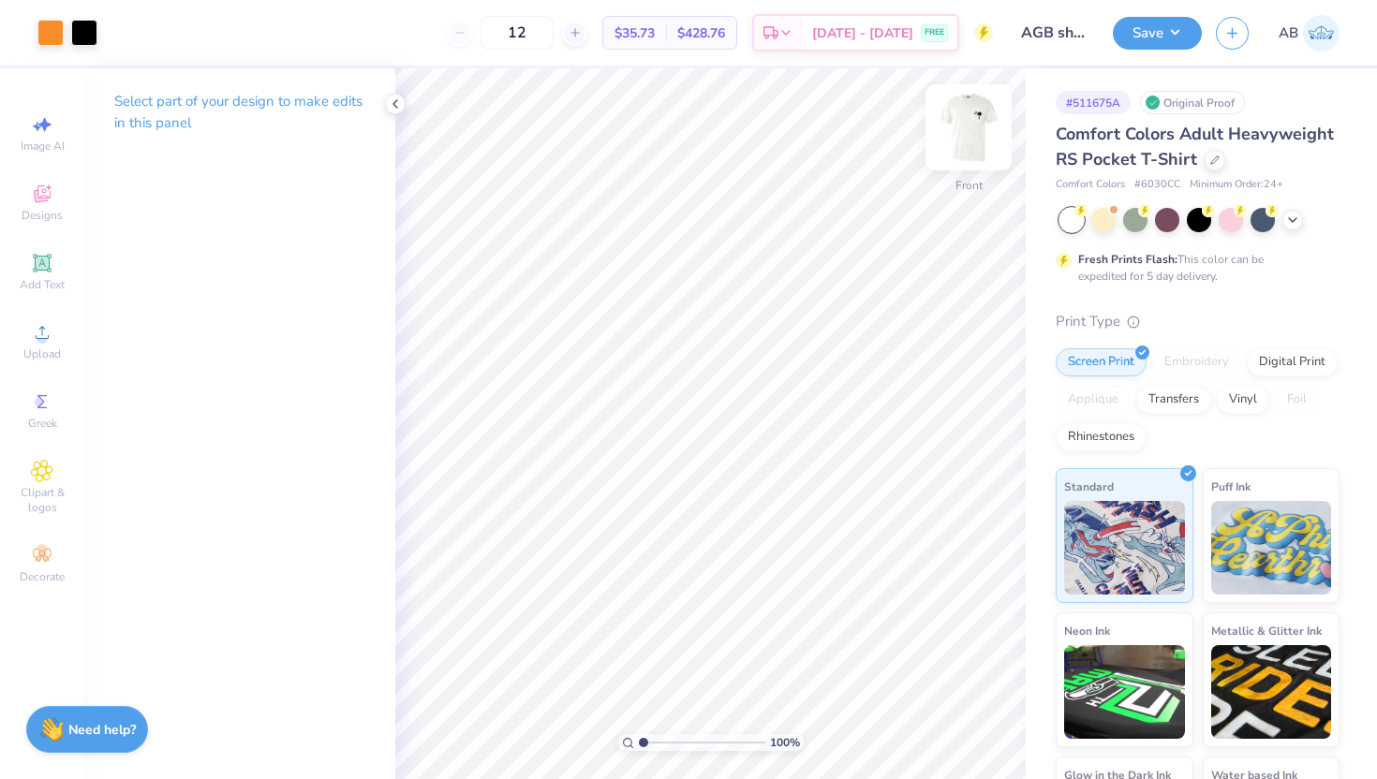
click at [987, 123] on img at bounding box center [968, 127] width 75 height 75
click at [55, 21] on div at bounding box center [50, 31] width 26 height 26
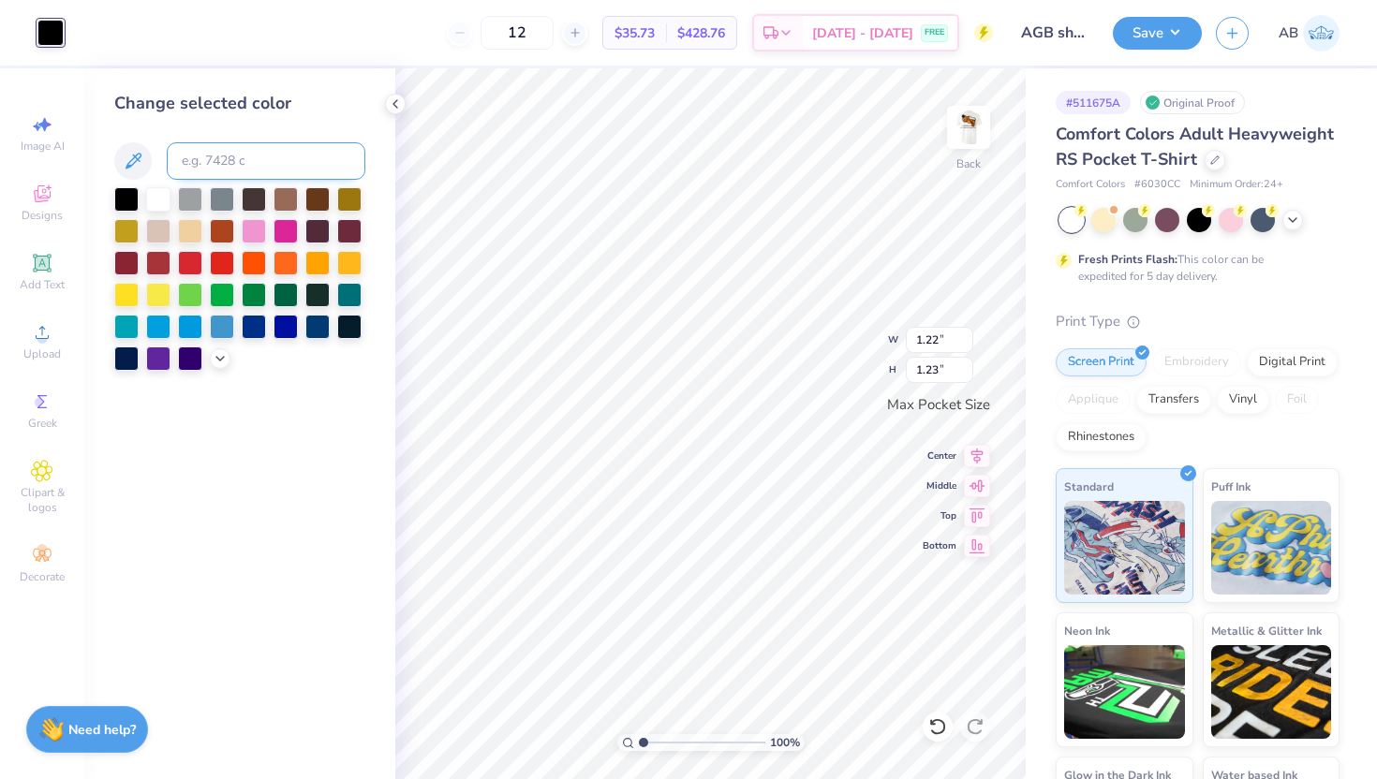
click at [307, 146] on input at bounding box center [266, 160] width 199 height 37
type input "715"
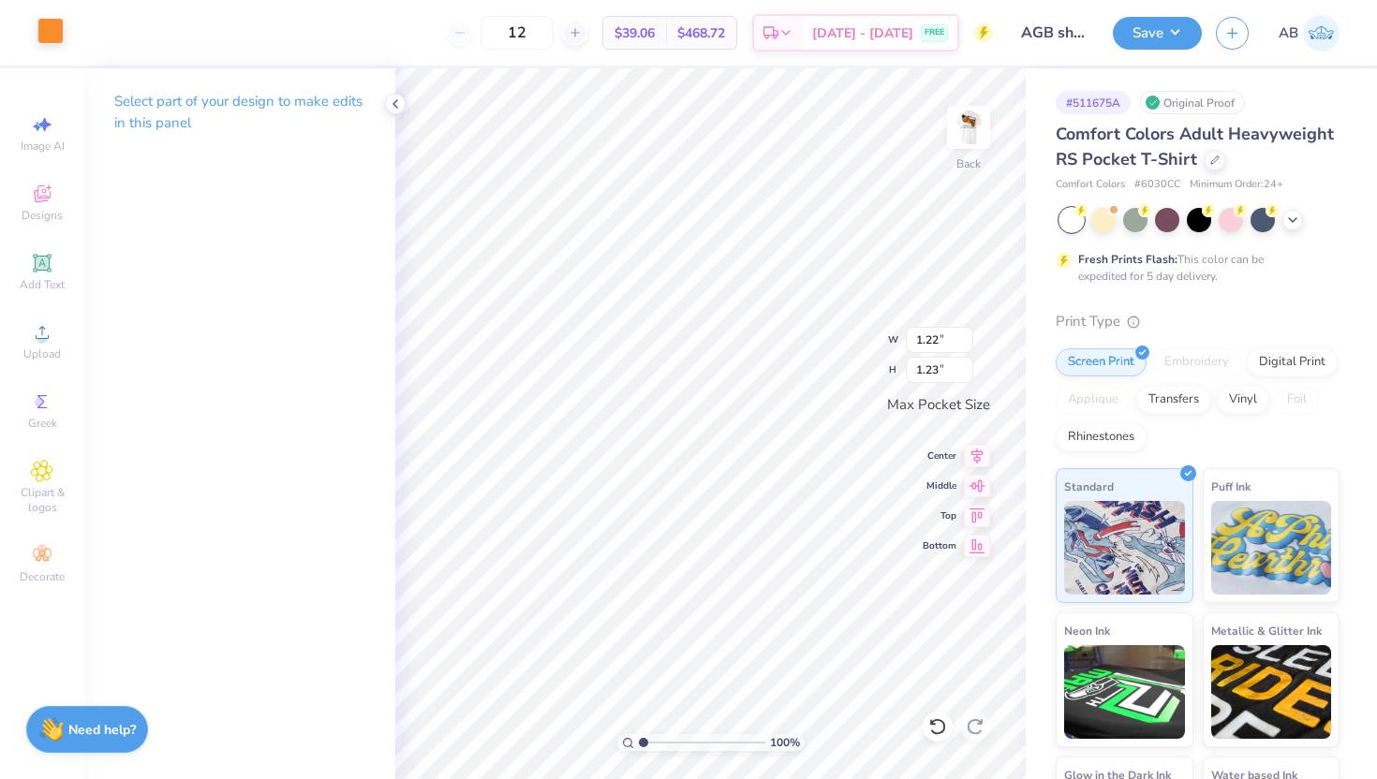
click at [58, 39] on div at bounding box center [50, 31] width 26 height 26
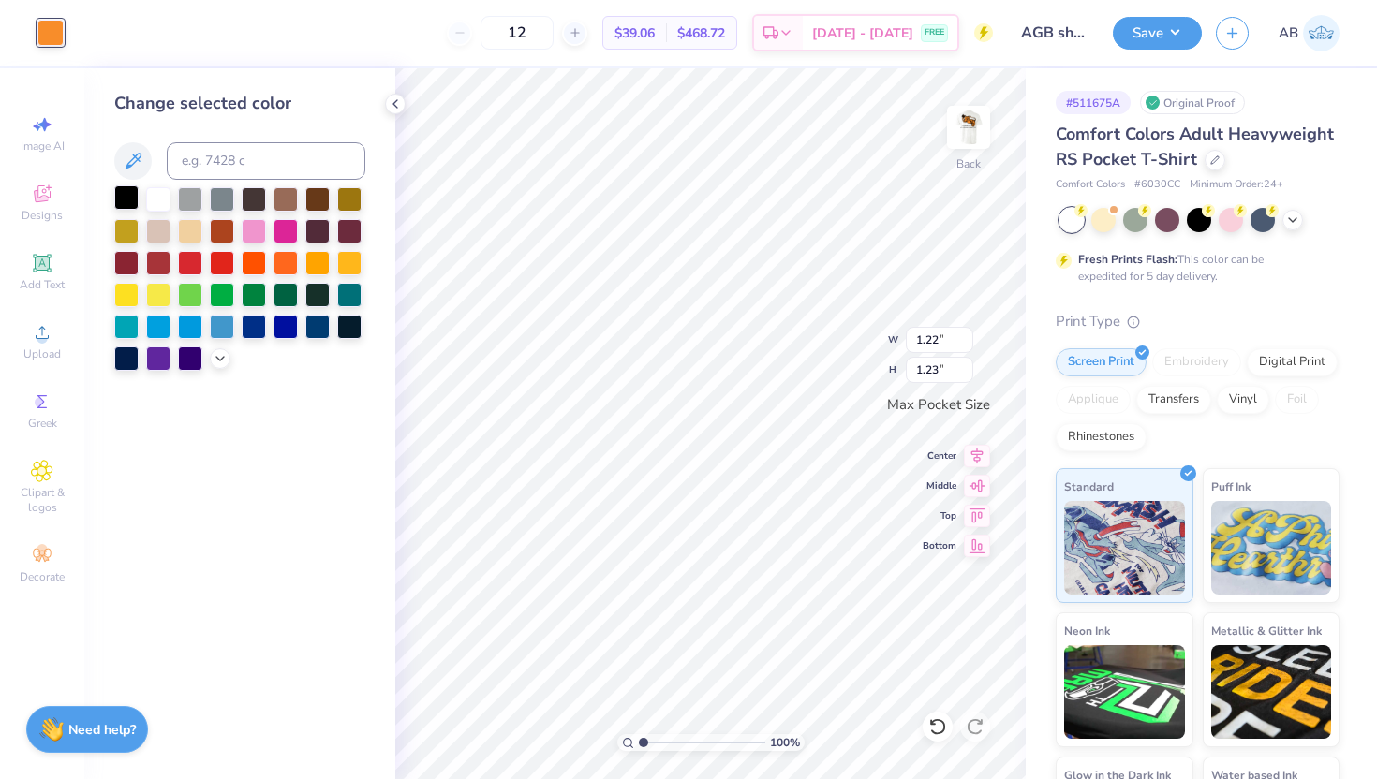
click at [119, 195] on div at bounding box center [126, 197] width 24 height 24
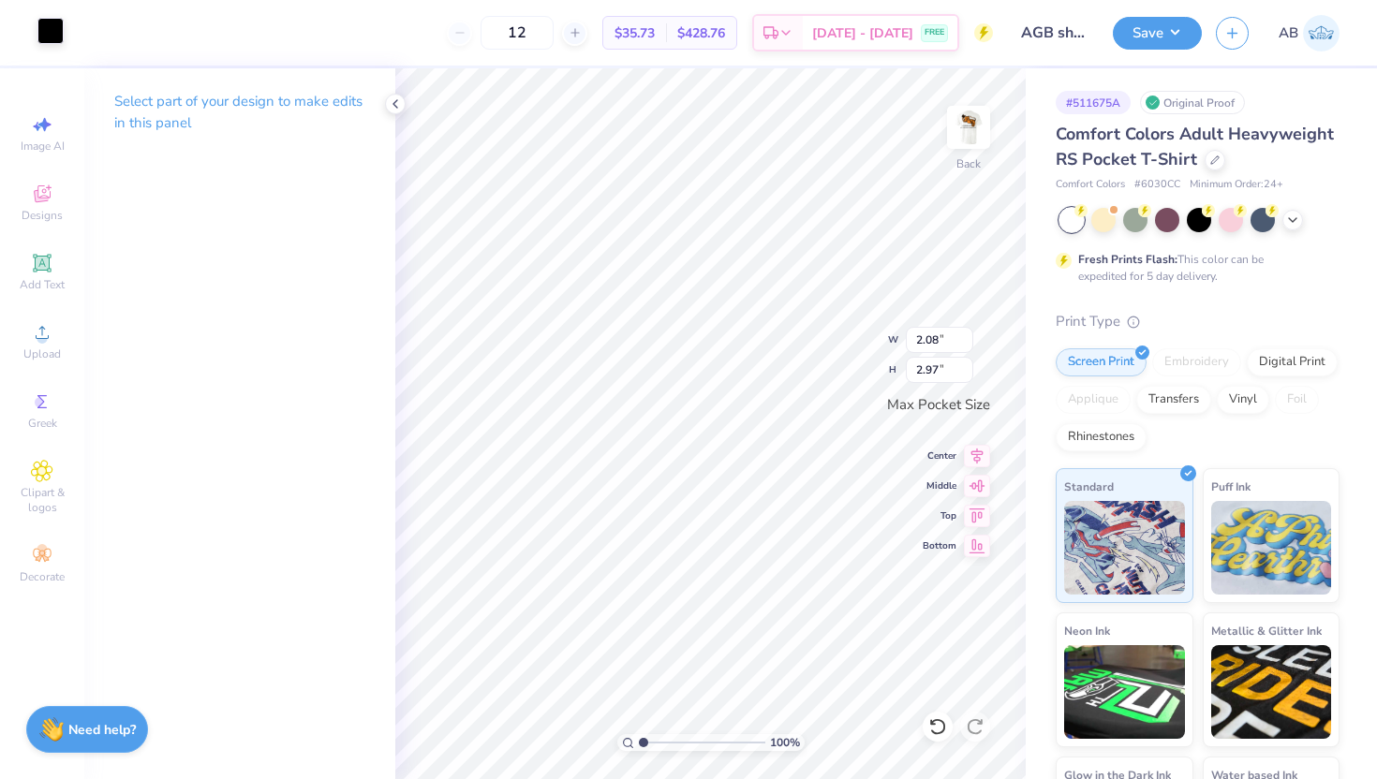
click at [55, 37] on div at bounding box center [50, 31] width 26 height 26
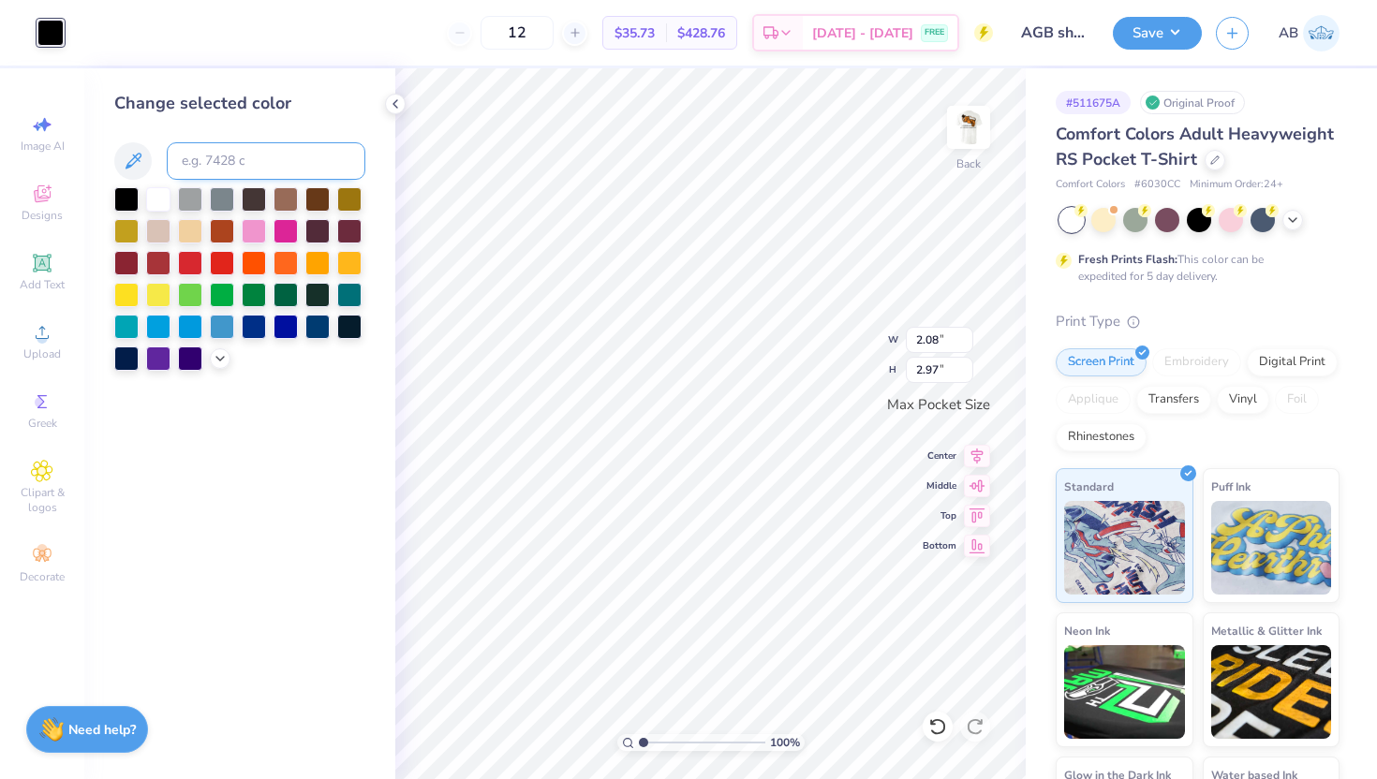
click at [229, 169] on input at bounding box center [266, 160] width 199 height 37
click at [213, 354] on icon at bounding box center [220, 356] width 15 height 15
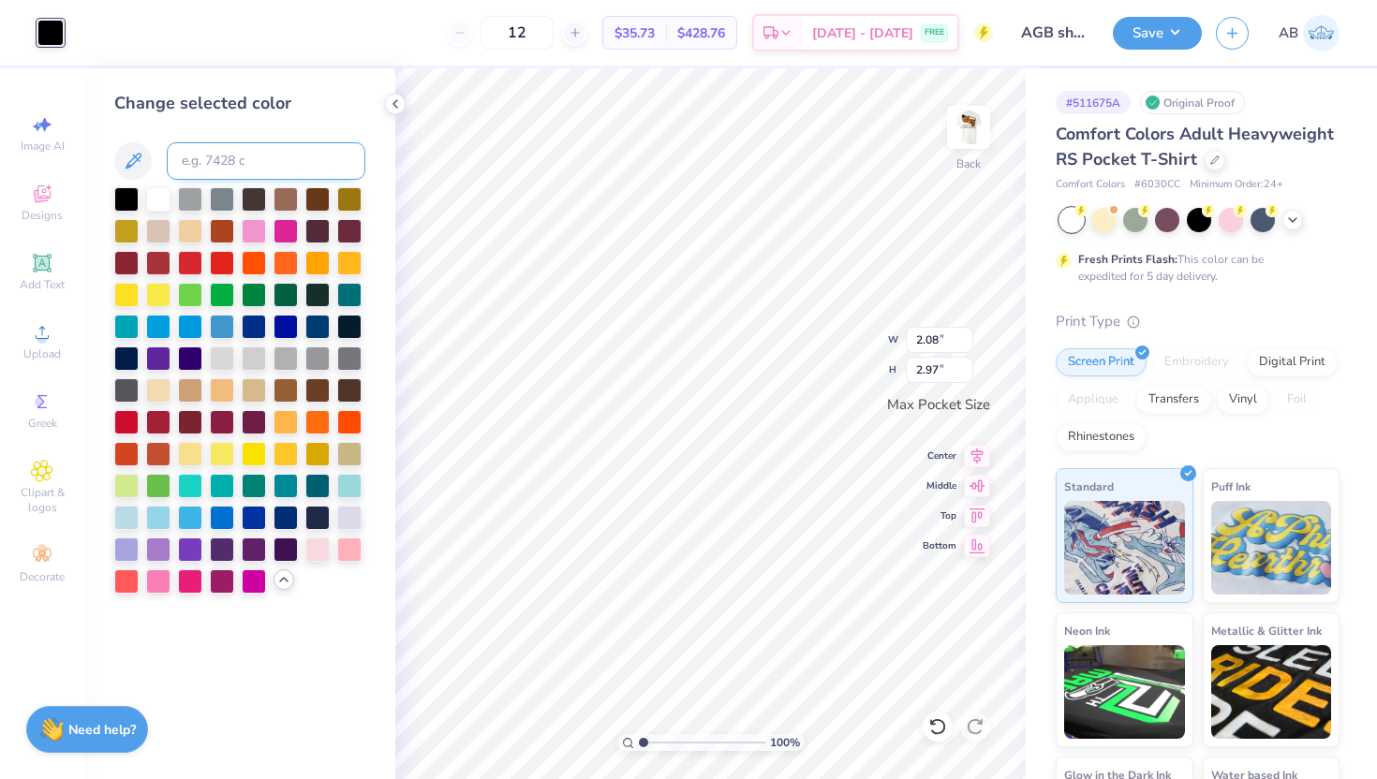
click at [219, 161] on input at bounding box center [266, 160] width 199 height 37
type input "715"
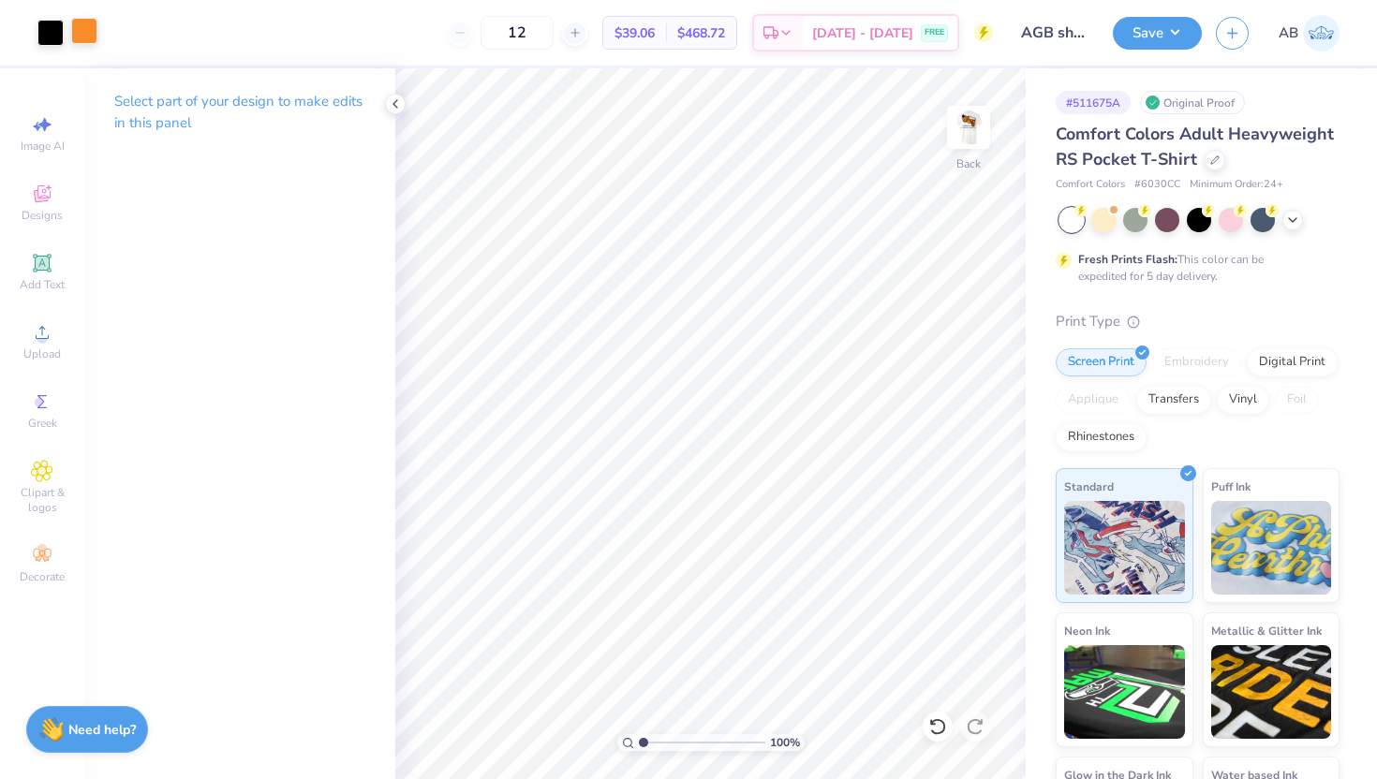
click at [83, 35] on div at bounding box center [84, 31] width 26 height 26
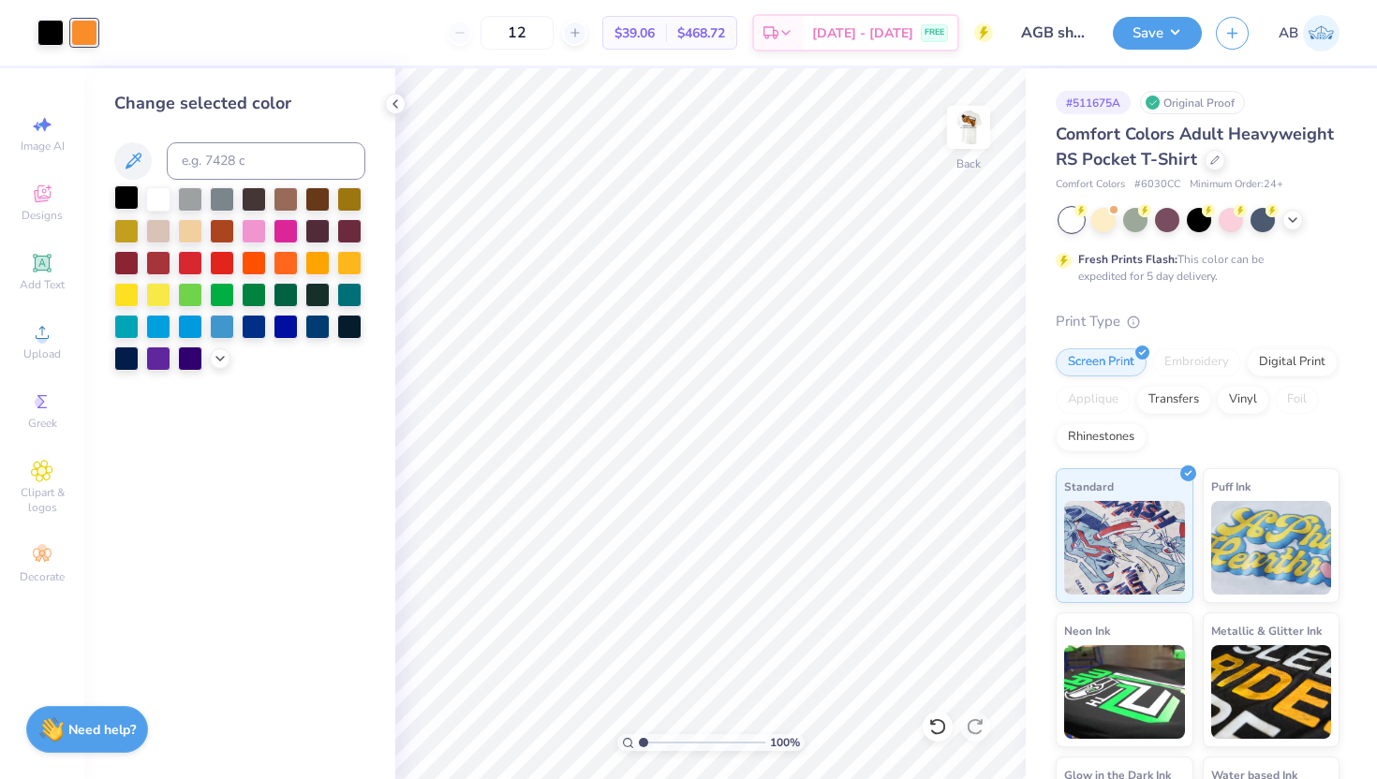
click at [133, 200] on div at bounding box center [126, 197] width 24 height 24
click at [394, 107] on icon at bounding box center [395, 103] width 15 height 15
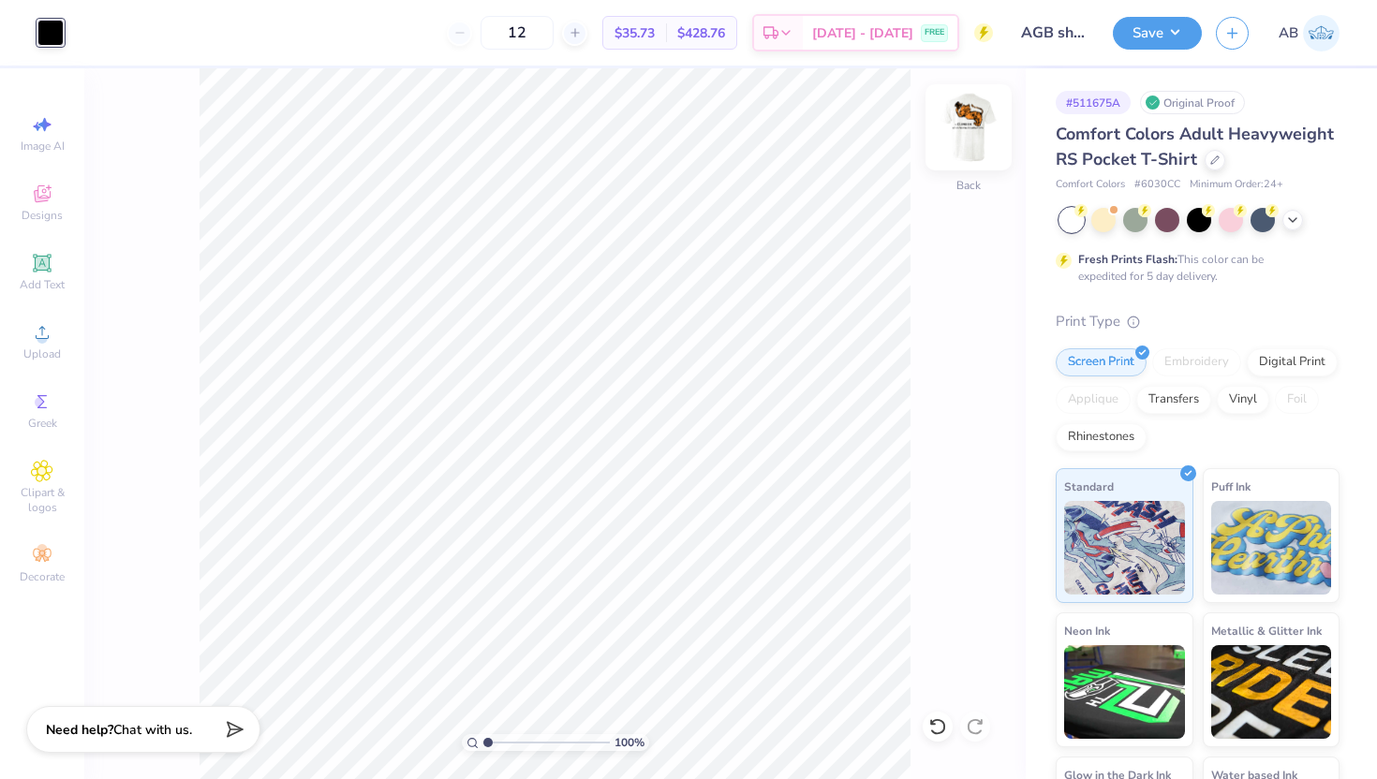
click at [957, 131] on img at bounding box center [968, 127] width 75 height 75
click at [30, 354] on span "Upload" at bounding box center [41, 354] width 37 height 15
click at [45, 328] on icon at bounding box center [42, 332] width 22 height 22
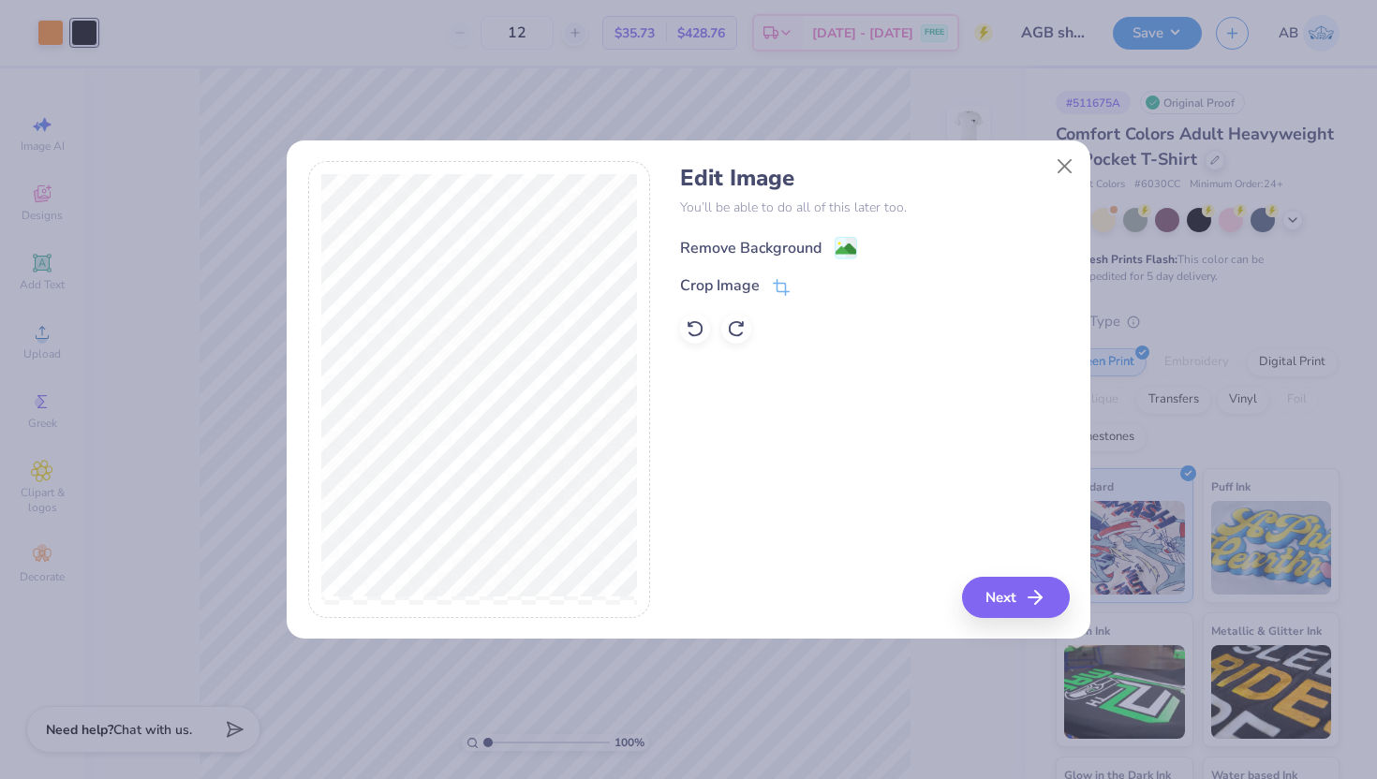
click at [844, 240] on image at bounding box center [846, 249] width 21 height 21
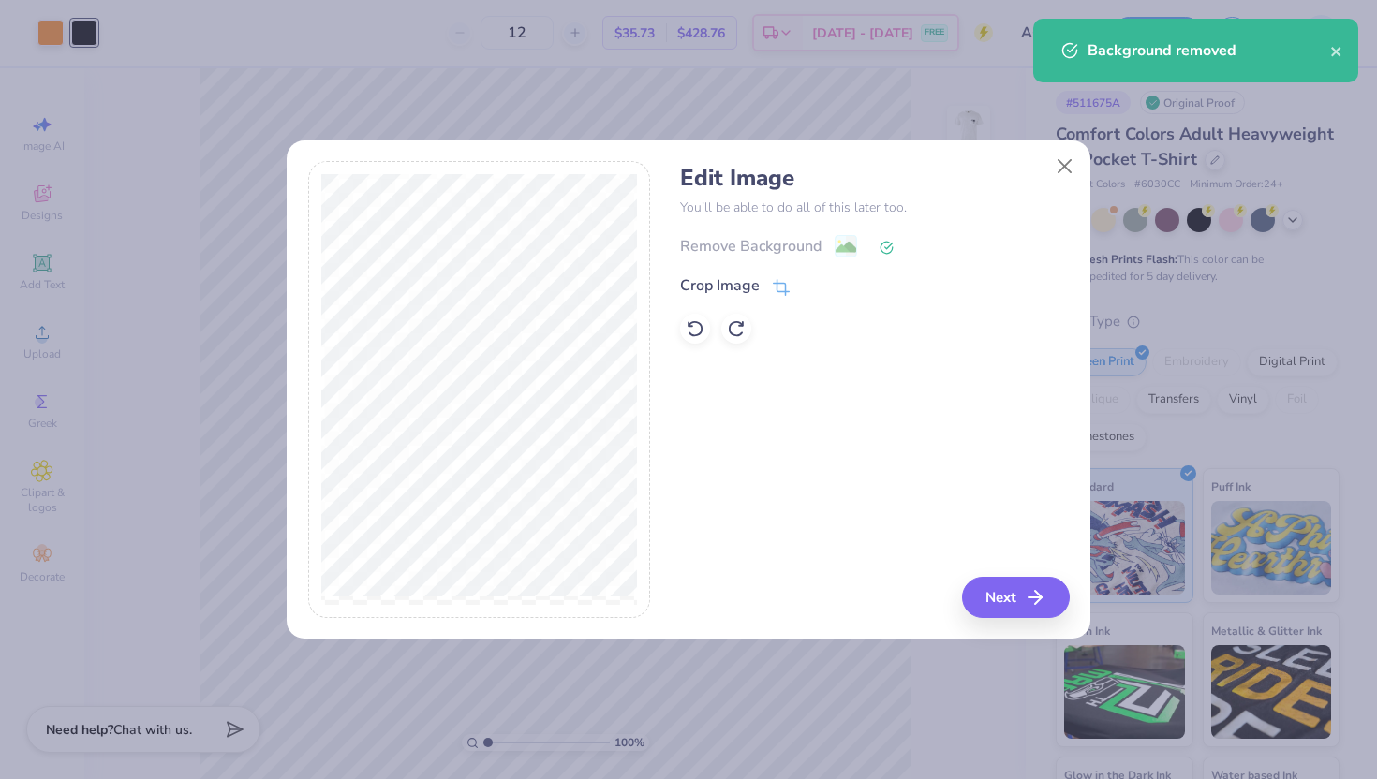
click at [1006, 618] on div "Edit Image You’ll be able to do all of this later too. Remove Background Crop I…" at bounding box center [689, 400] width 804 height 478
click at [1006, 572] on div "Edit Image You’ll be able to do all of this later too. Remove Background Crop I…" at bounding box center [874, 389] width 389 height 457
click at [1006, 593] on button "Next" at bounding box center [1019, 597] width 108 height 41
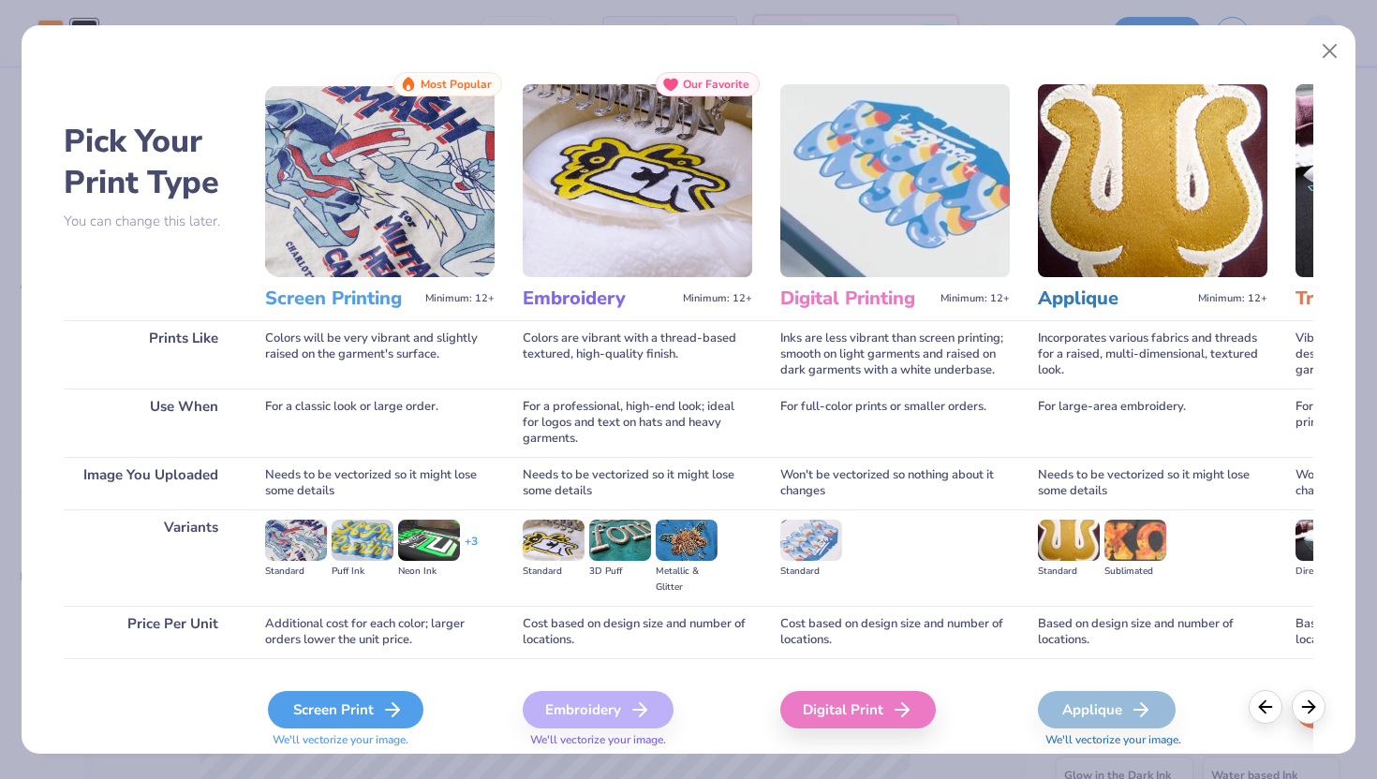
click at [375, 718] on div "Screen Print" at bounding box center [345, 709] width 155 height 37
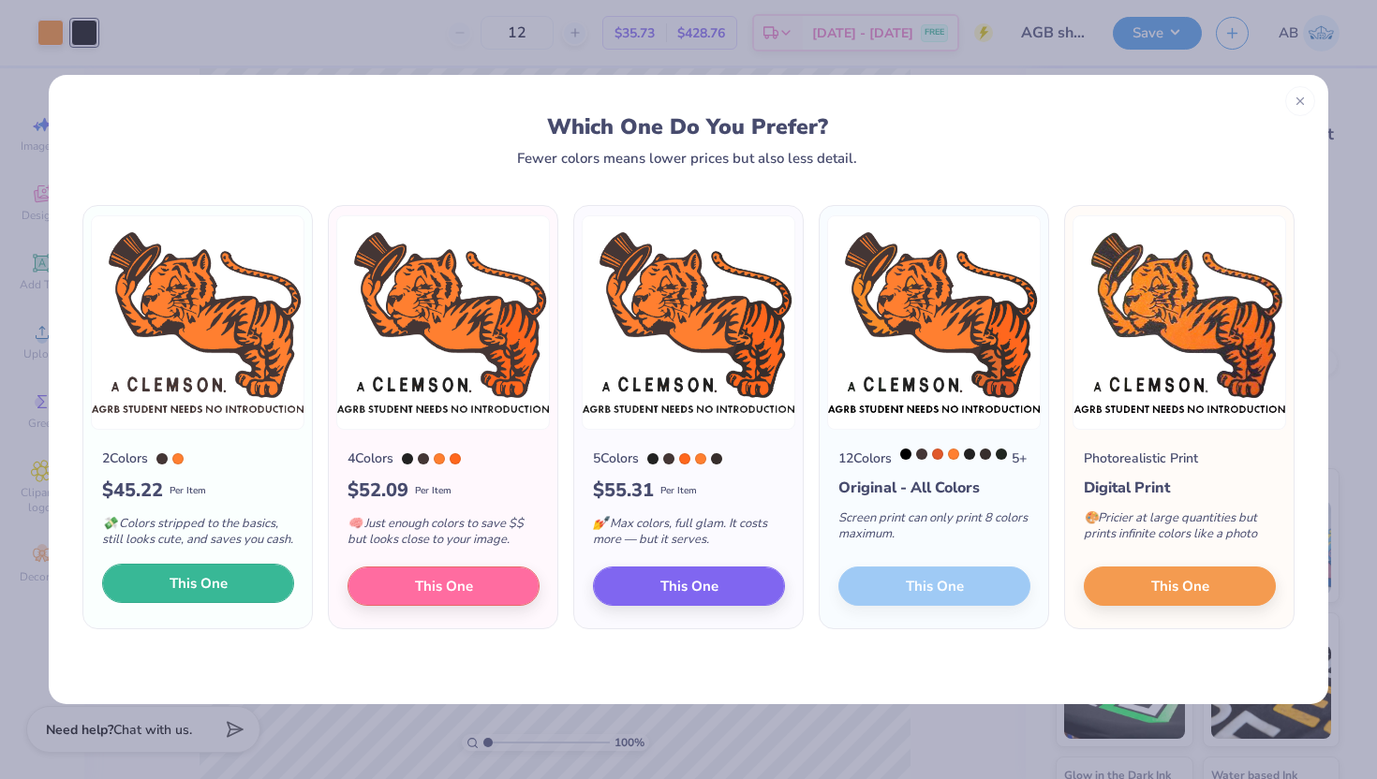
click at [210, 595] on span "This One" at bounding box center [199, 584] width 58 height 22
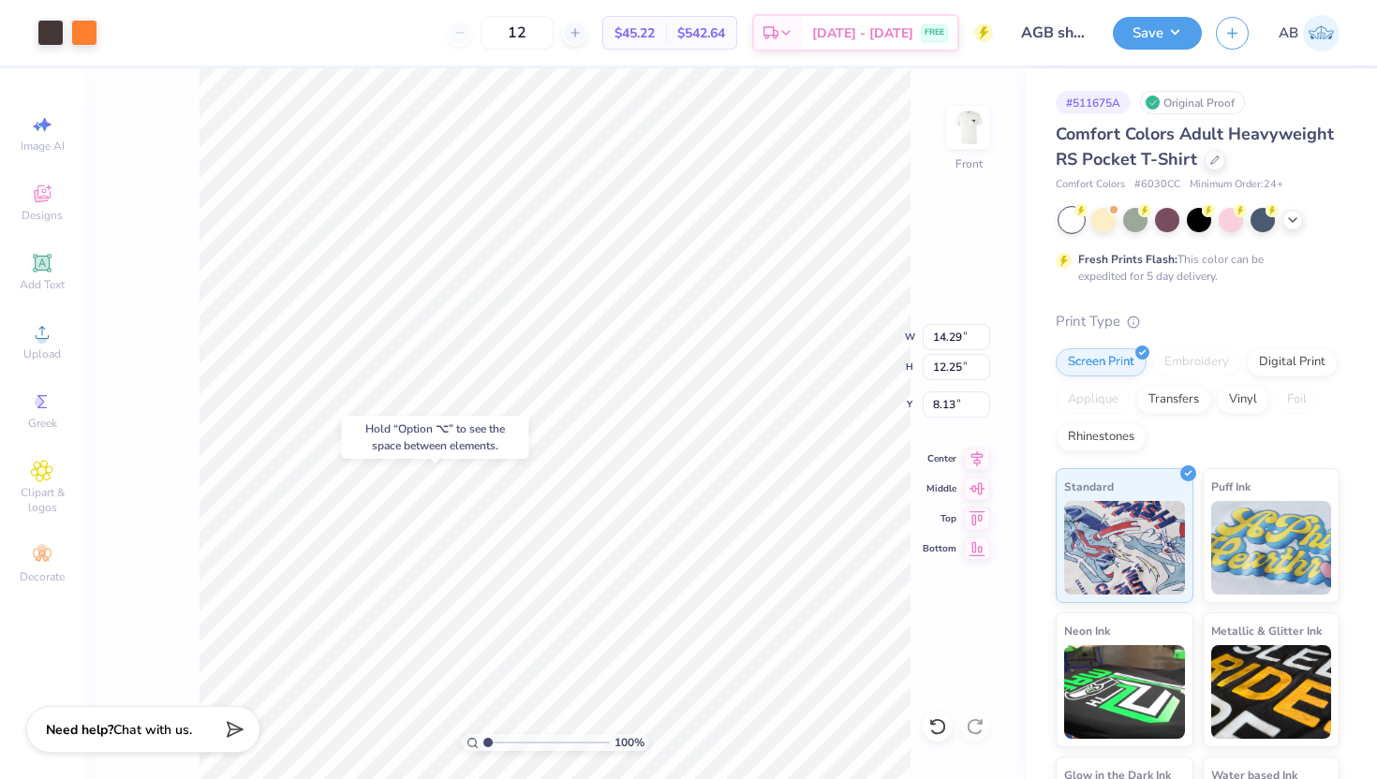
type input "13.33"
type input "11.78"
type input "3.00"
click at [52, 32] on div at bounding box center [50, 31] width 26 height 26
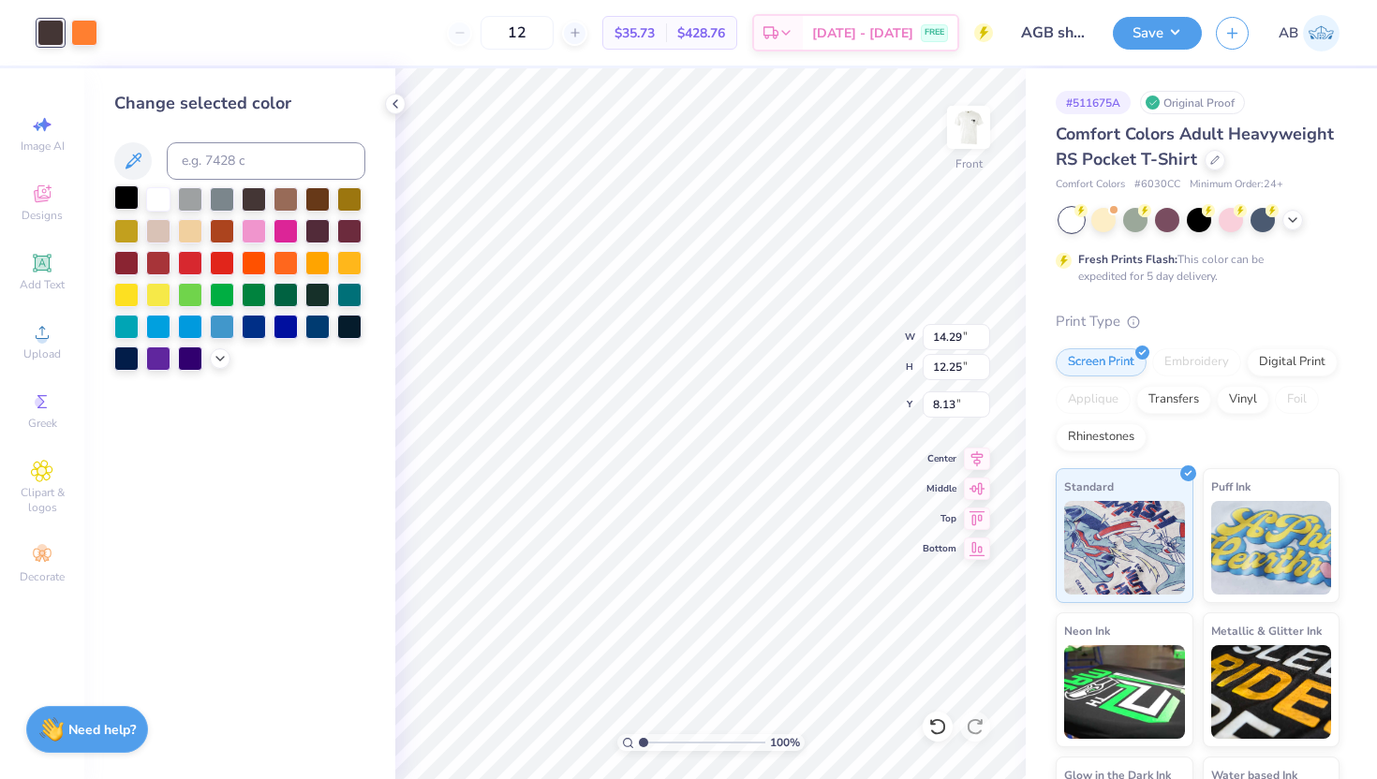
click at [128, 198] on div at bounding box center [126, 197] width 24 height 24
click at [81, 23] on div at bounding box center [84, 31] width 26 height 26
click at [208, 158] on input at bounding box center [266, 160] width 199 height 37
type input "715"
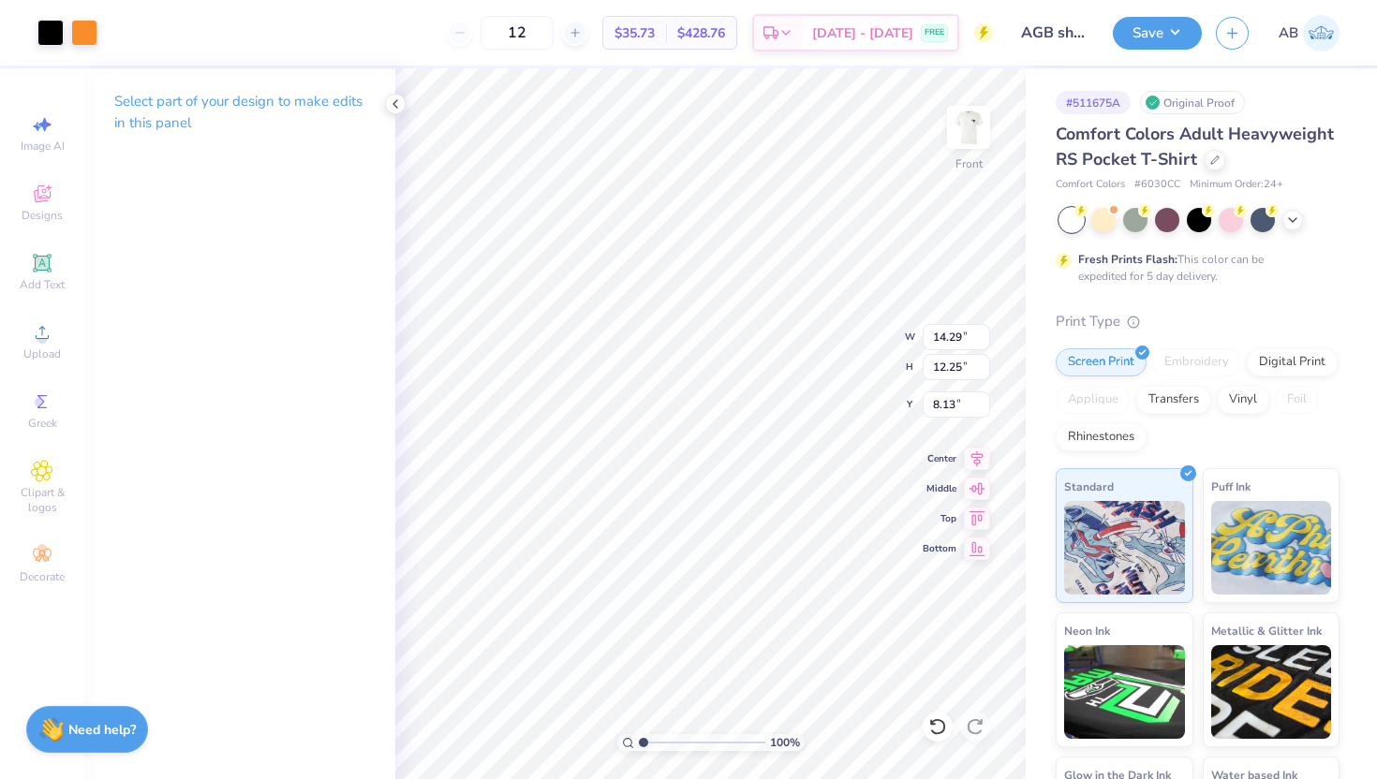
type input "12.44"
type input "10.67"
type input "3.00"
drag, startPoint x: 642, startPoint y: 742, endPoint x: 698, endPoint y: 737, distance: 56.4
type input "5.43"
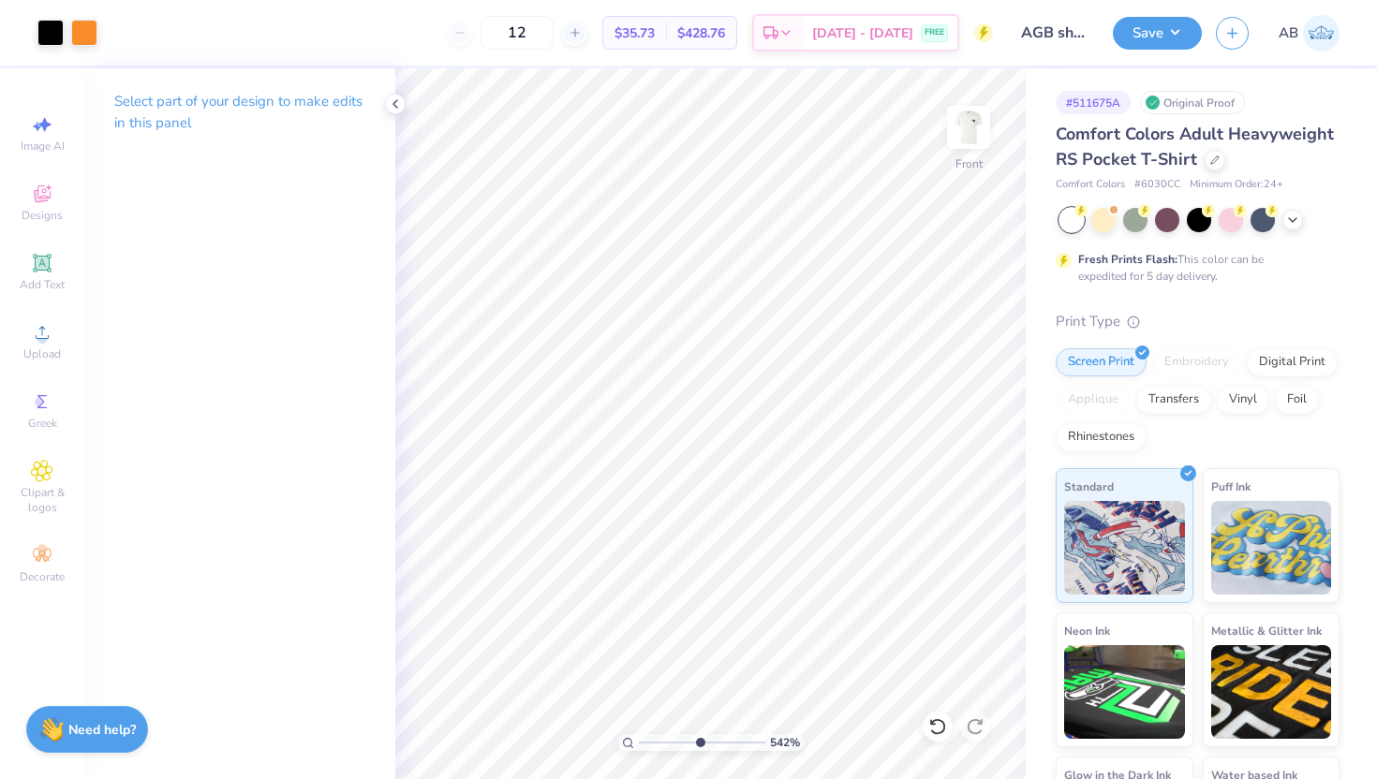
click at [698, 737] on input "range" at bounding box center [702, 742] width 126 height 17
type input "0.14"
type input "12.32"
click at [393, 97] on icon at bounding box center [395, 103] width 15 height 15
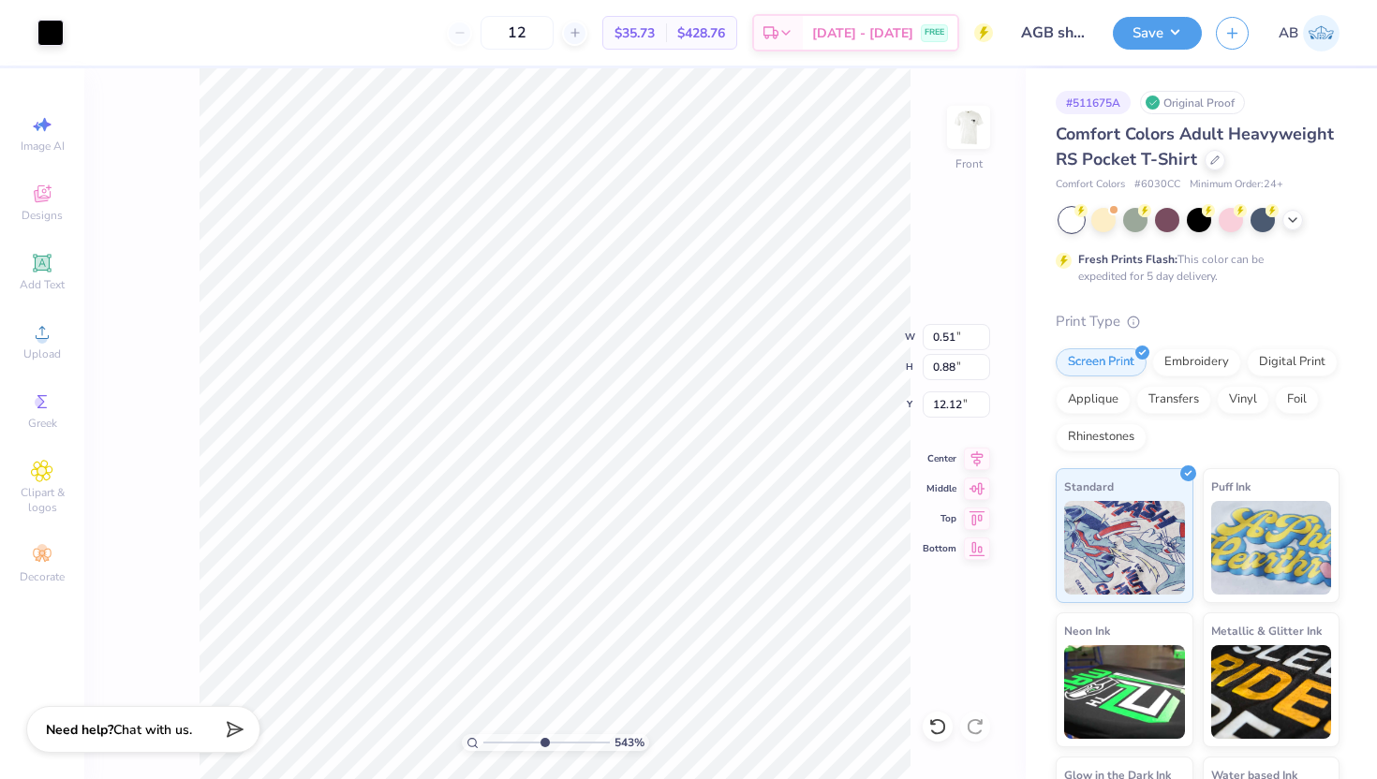
type input "12.12"
type input "0.58"
click at [925, 727] on div at bounding box center [938, 727] width 30 height 30
type input "12.12"
type input "10.23"
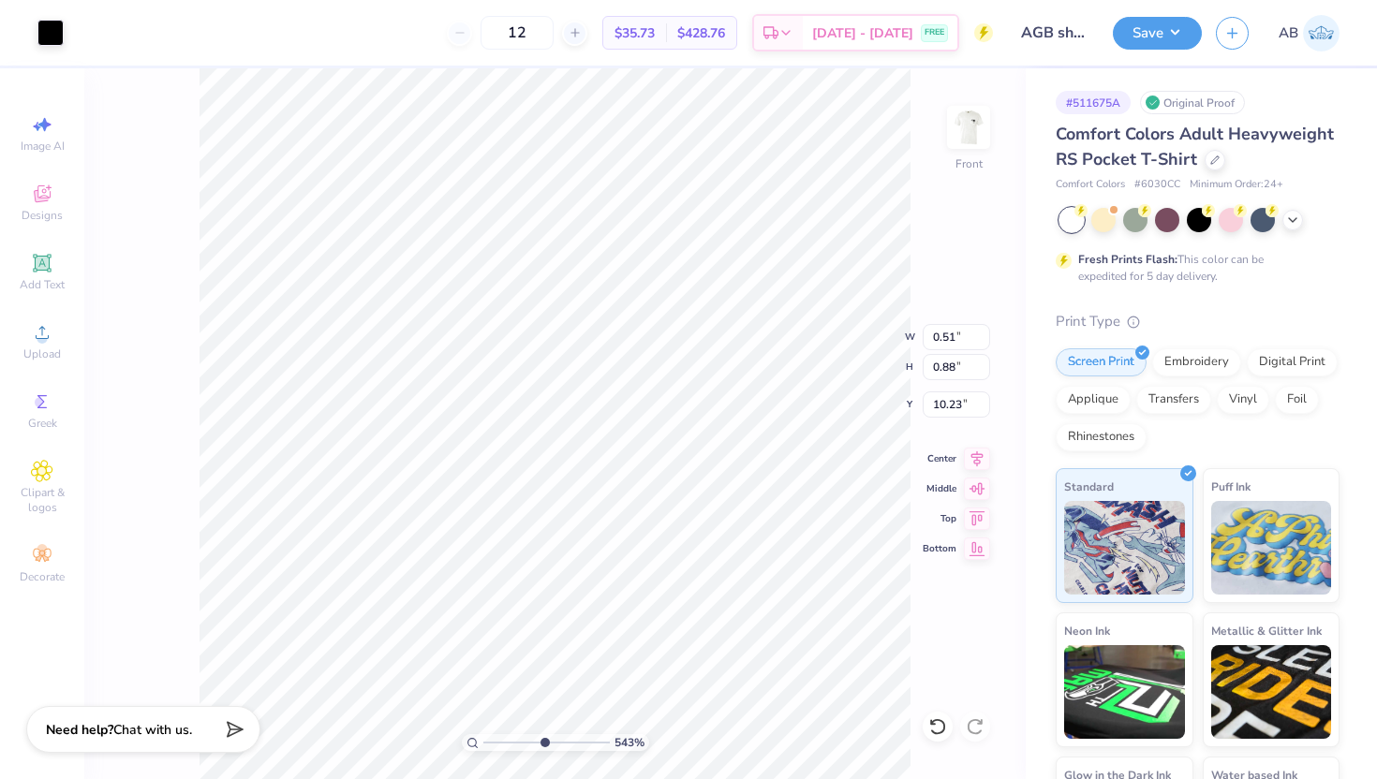
type input "0.58"
type input "10.23"
click at [462, 570] on li "Group" at bounding box center [468, 573] width 147 height 37
click at [939, 725] on icon at bounding box center [937, 727] width 19 height 19
type input "15.66"
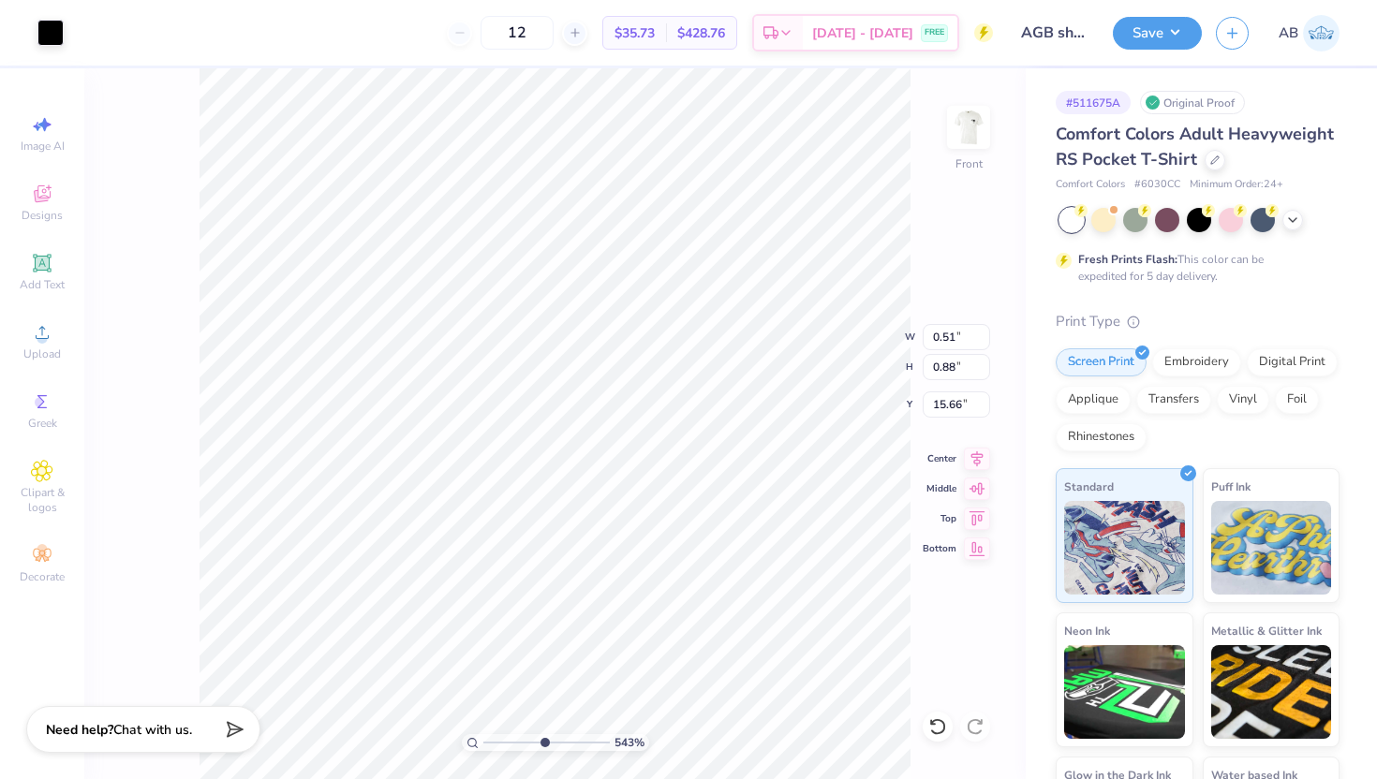
type input "0.58"
type input "15.66"
click at [548, 582] on li "Group" at bounding box center [533, 573] width 147 height 37
type input "11.98"
type input "0.18"
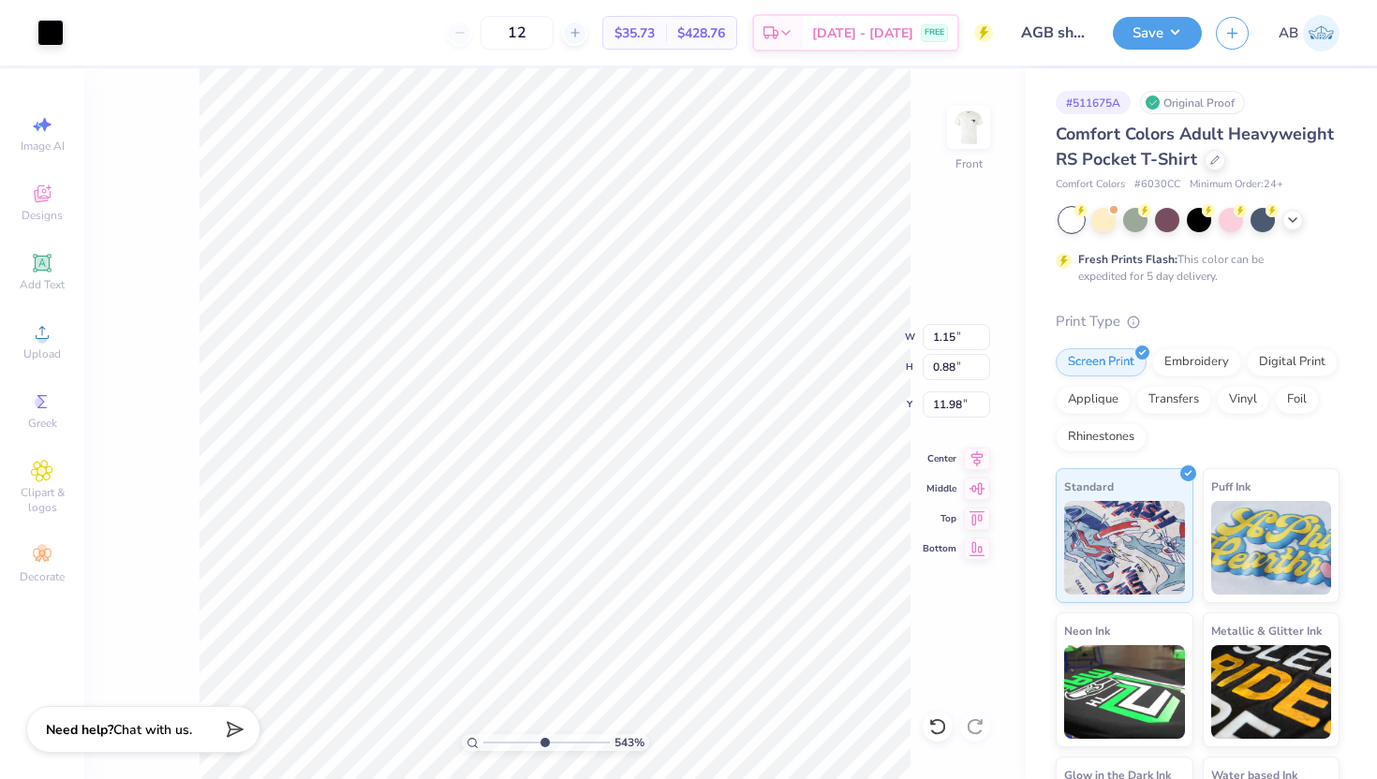
type input "0.14"
type input "12.31"
drag, startPoint x: 542, startPoint y: 745, endPoint x: 380, endPoint y: 723, distance: 163.5
type input "1"
click at [483, 734] on input "range" at bounding box center [546, 742] width 126 height 17
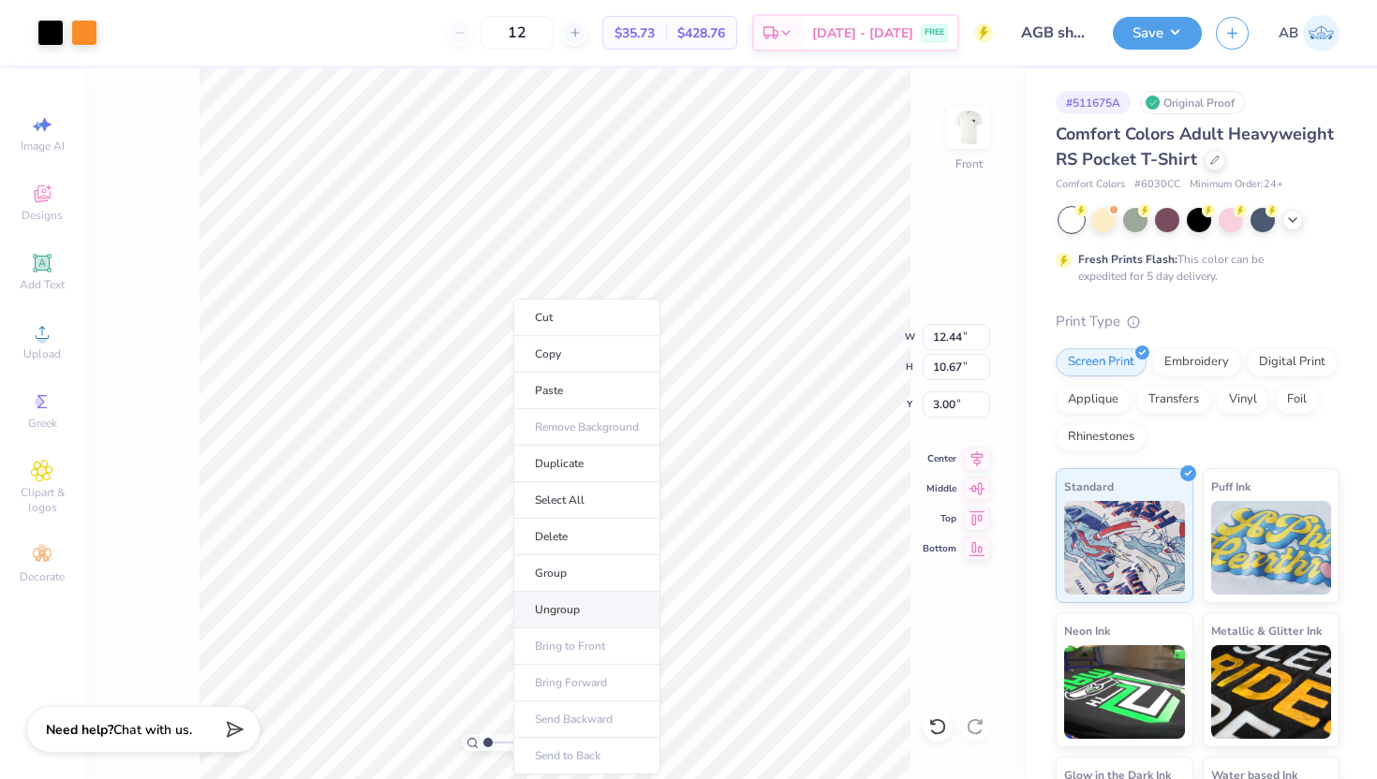
click at [588, 608] on li "Ungroup" at bounding box center [586, 610] width 147 height 37
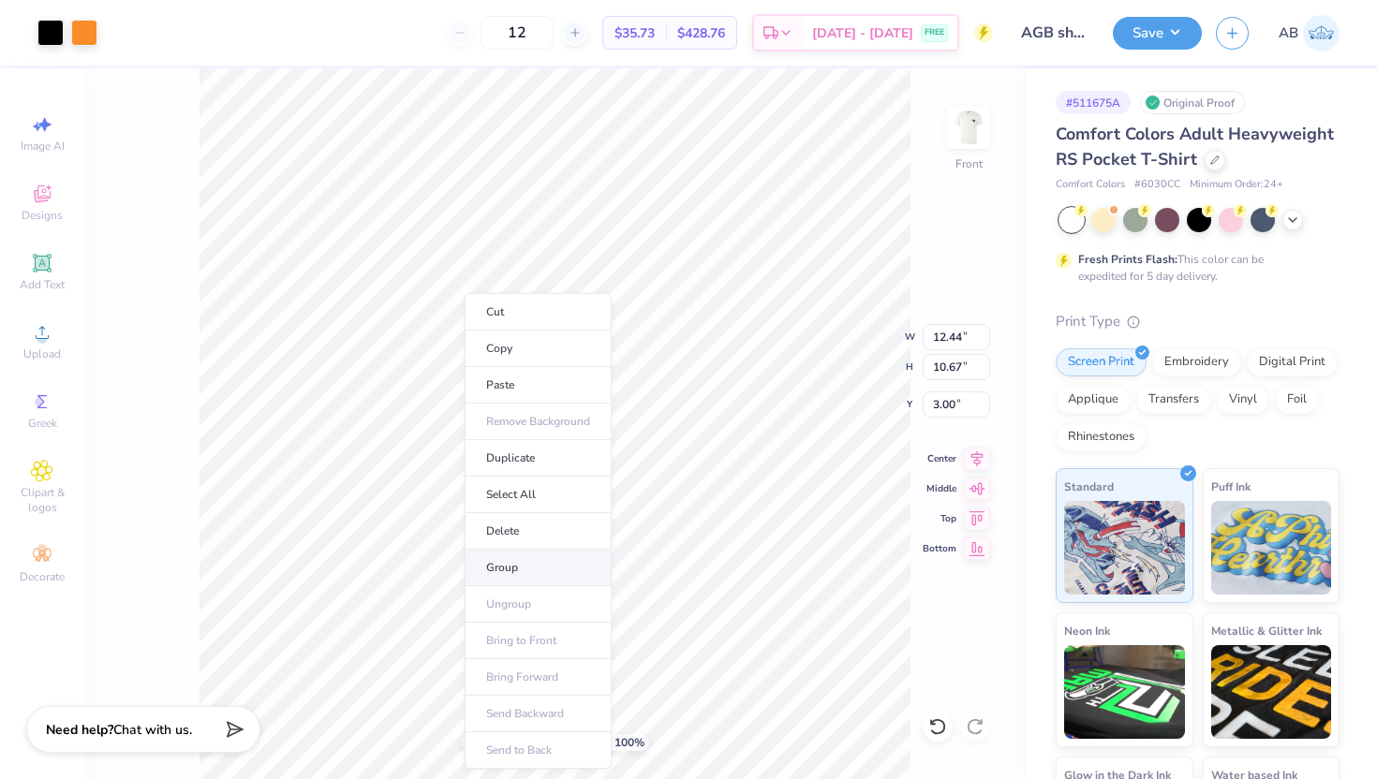
click at [552, 578] on li "Group" at bounding box center [538, 568] width 147 height 37
type input "13.32"
type input "11.42"
type input "14.22"
type input "12.20"
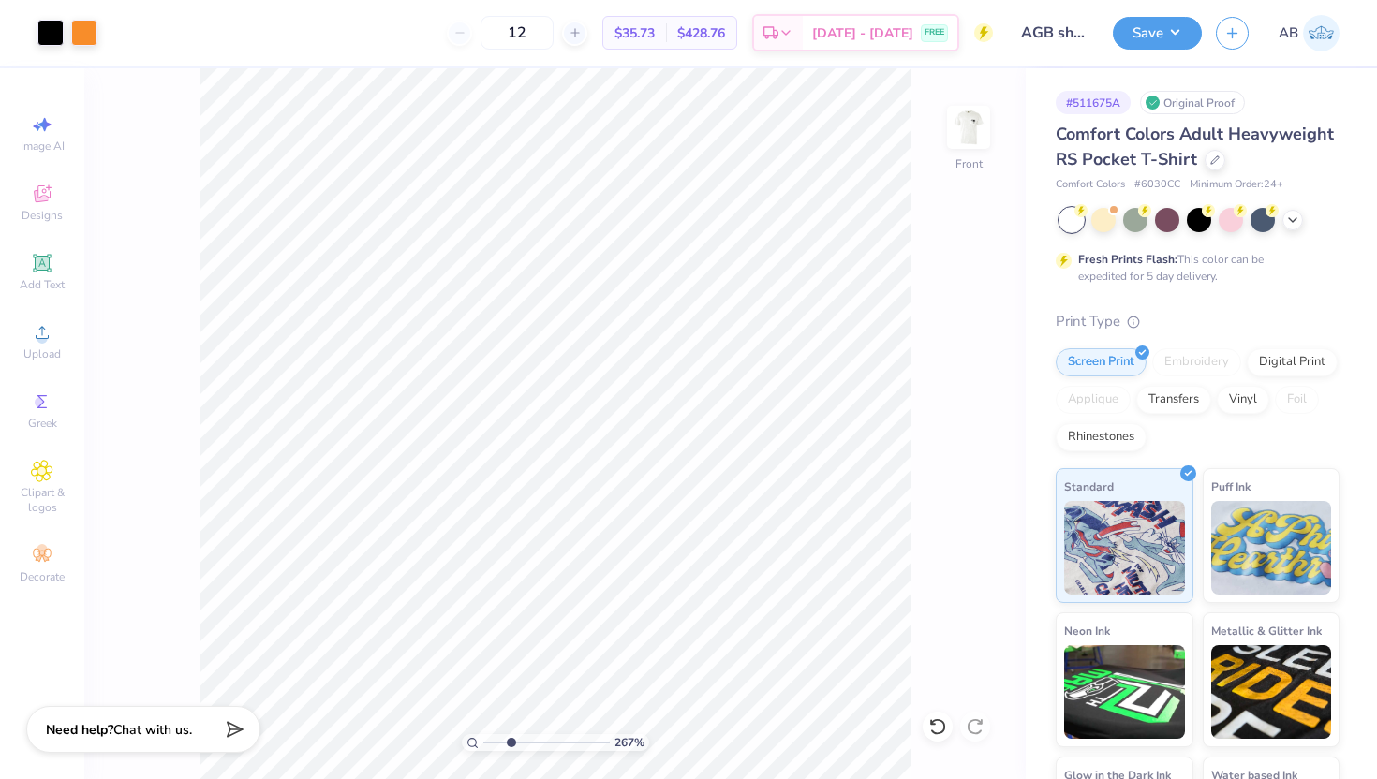
drag, startPoint x: 485, startPoint y: 743, endPoint x: 511, endPoint y: 743, distance: 25.3
click at [511, 743] on input "range" at bounding box center [546, 742] width 126 height 17
drag, startPoint x: 511, startPoint y: 743, endPoint x: 356, endPoint y: 739, distance: 155.5
type input "1"
click at [483, 739] on input "range" at bounding box center [546, 742] width 126 height 17
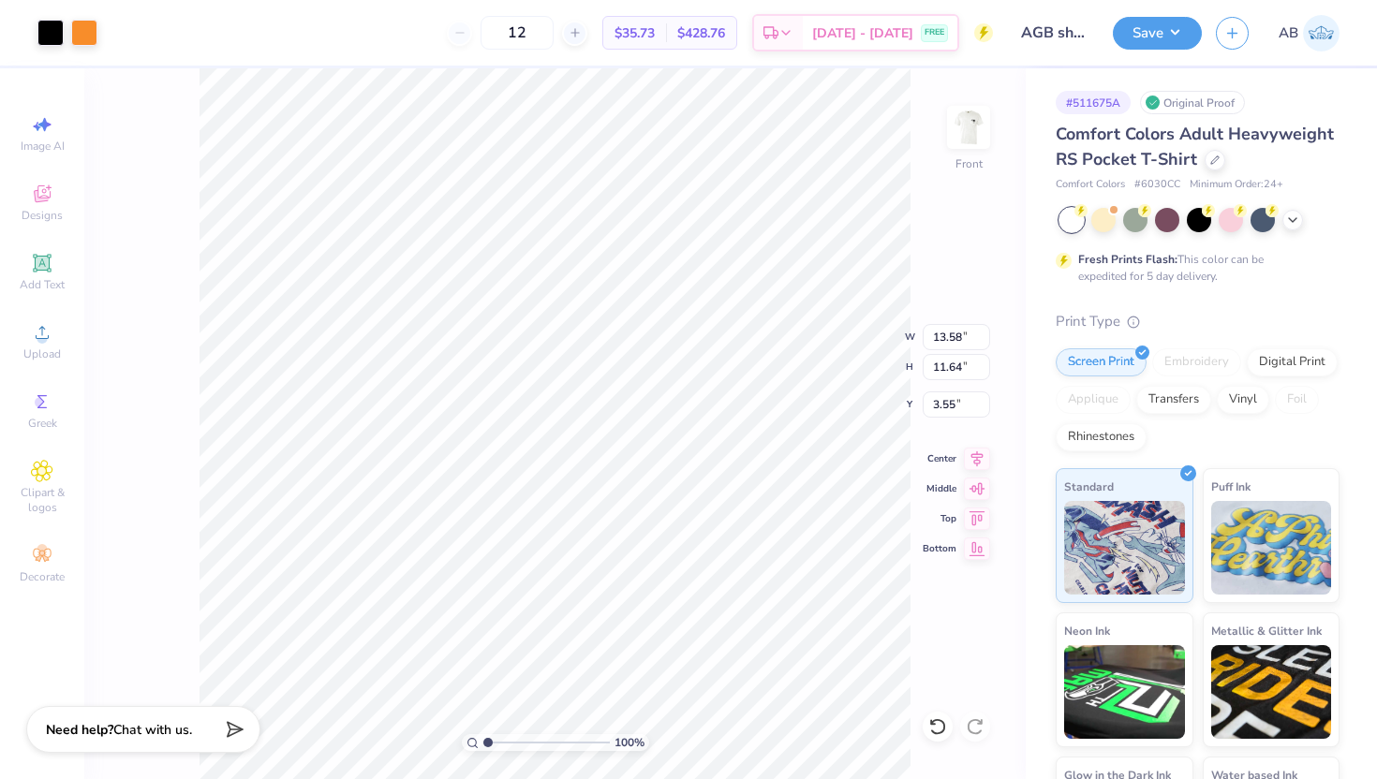
type input "13.58"
type input "11.64"
type input "3.00"
click at [978, 116] on img at bounding box center [968, 127] width 75 height 75
click at [977, 127] on img at bounding box center [968, 127] width 75 height 75
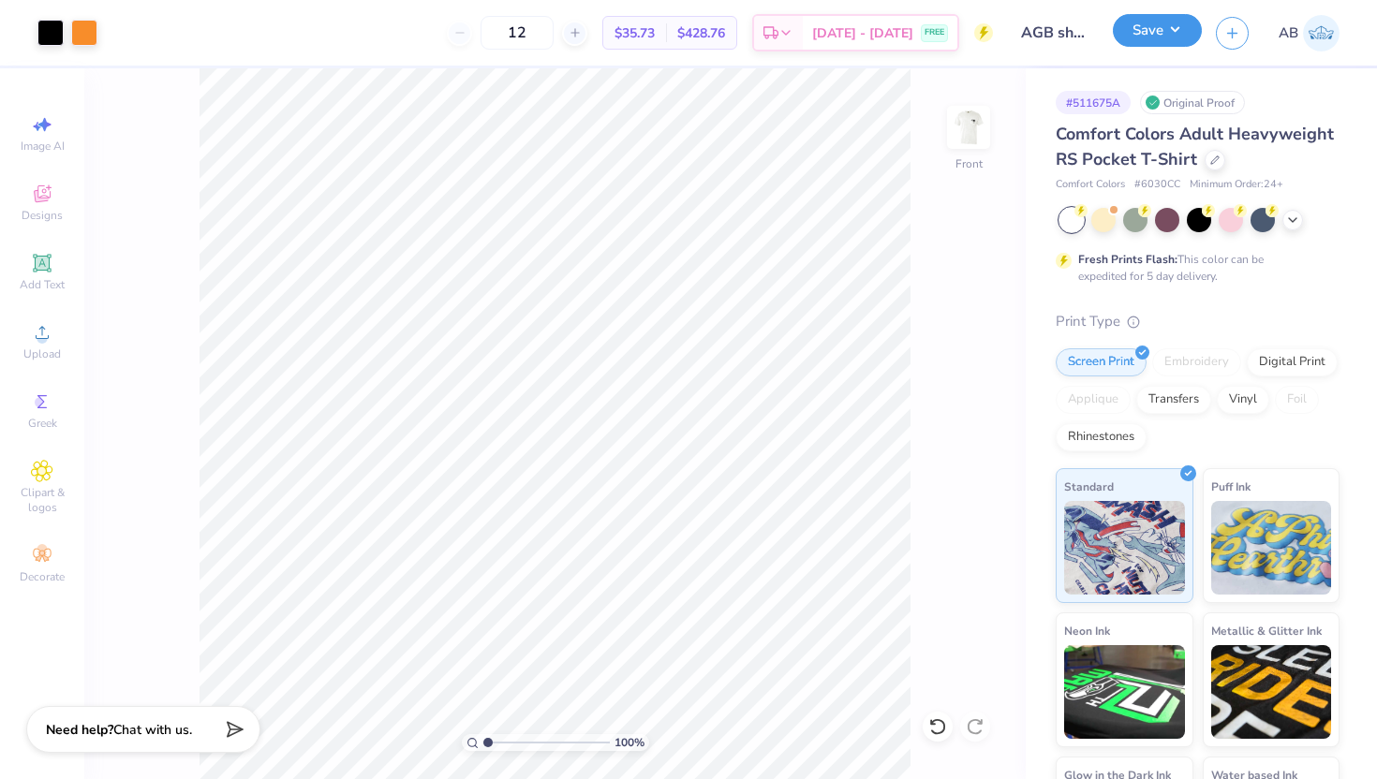
click at [1164, 22] on button "Save" at bounding box center [1157, 30] width 89 height 33
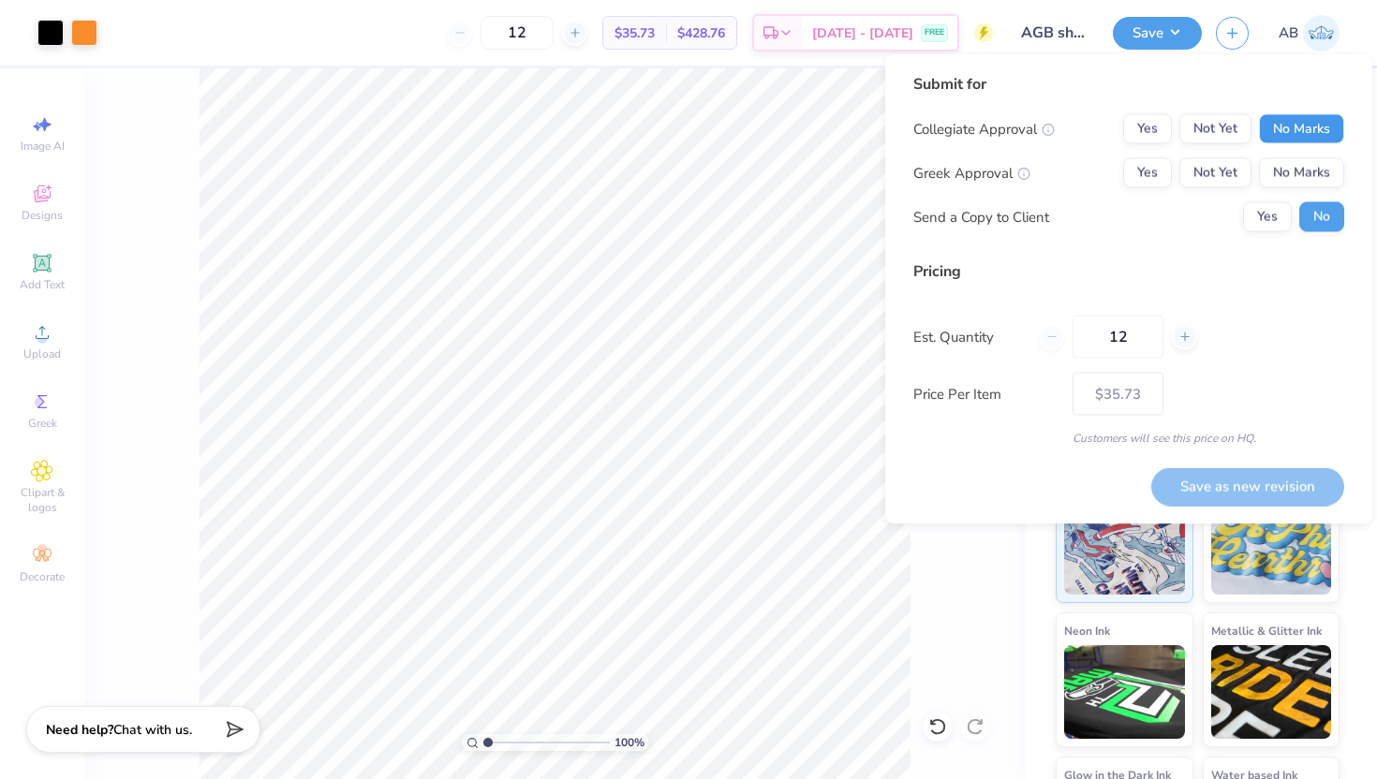
click at [1323, 122] on button "No Marks" at bounding box center [1301, 129] width 85 height 30
click at [1315, 160] on button "No Marks" at bounding box center [1301, 173] width 85 height 30
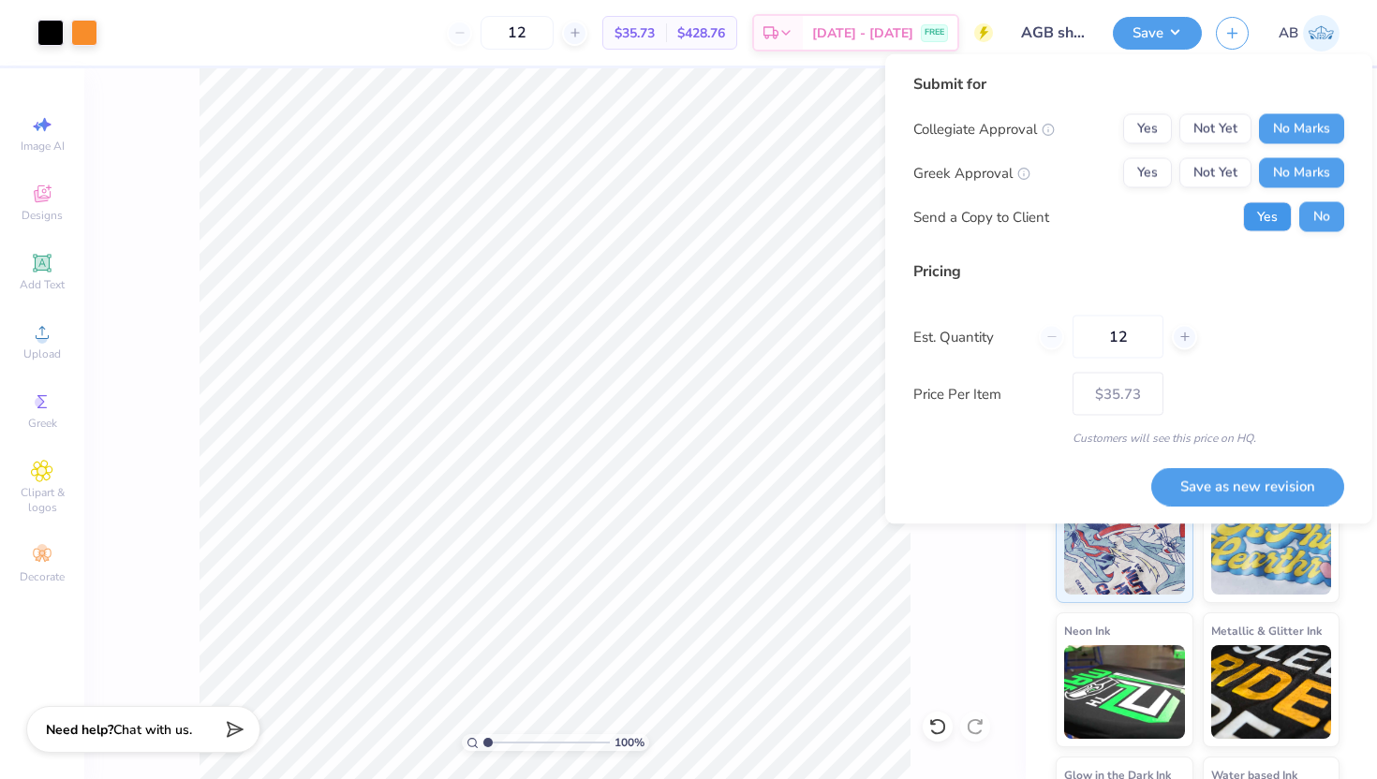
click at [1272, 207] on button "Yes" at bounding box center [1267, 217] width 49 height 30
click at [1280, 488] on button "Save as new revision" at bounding box center [1247, 486] width 193 height 38
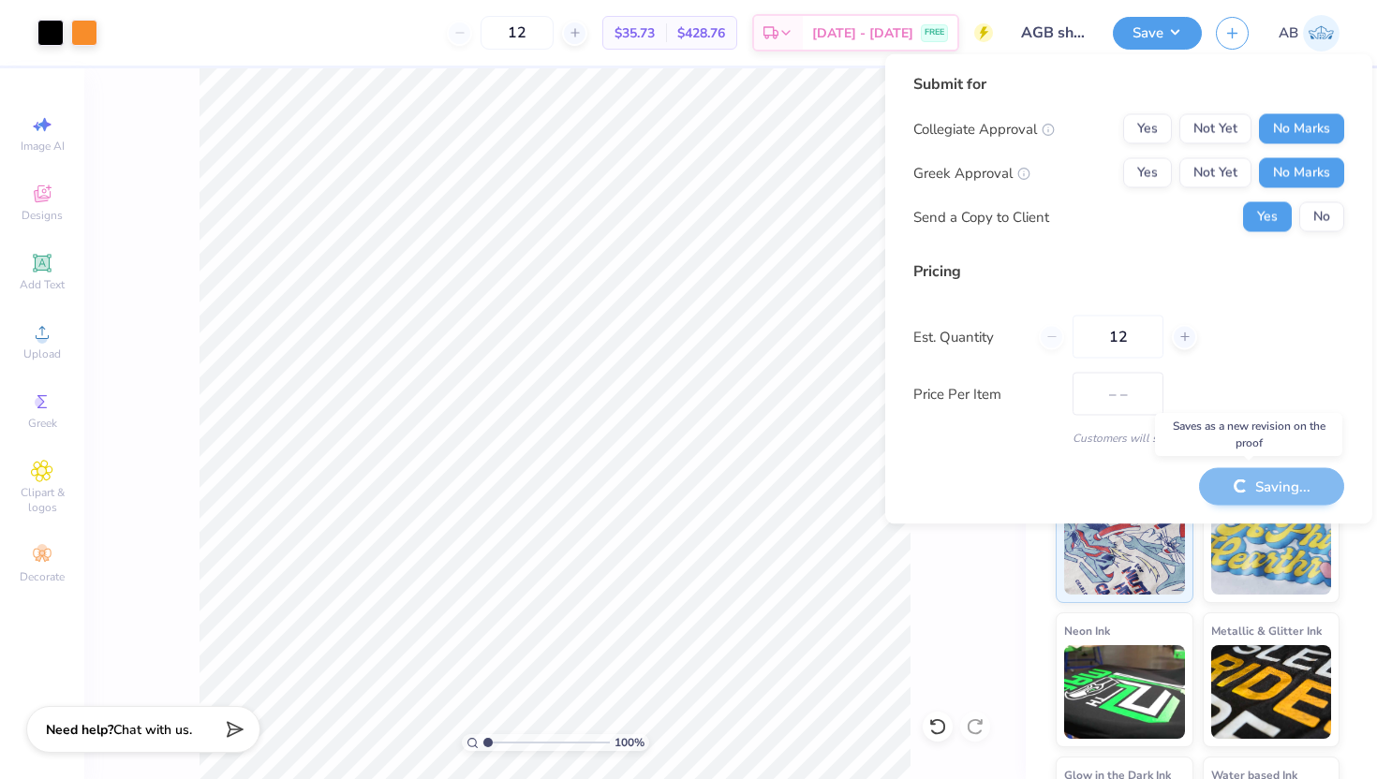
type input "$35.73"
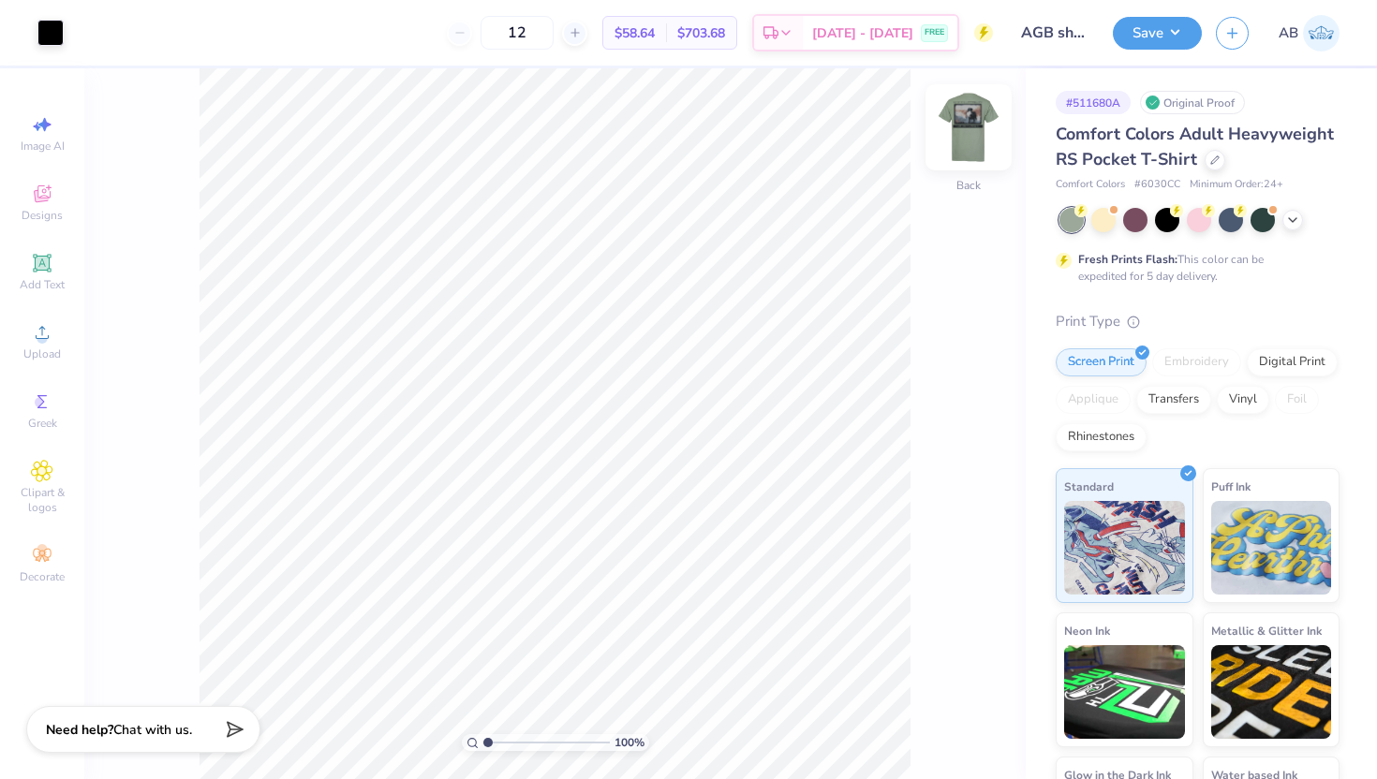
click at [963, 138] on img at bounding box center [968, 127] width 75 height 75
click at [963, 134] on img at bounding box center [968, 127] width 75 height 75
click at [48, 333] on icon at bounding box center [42, 332] width 22 height 22
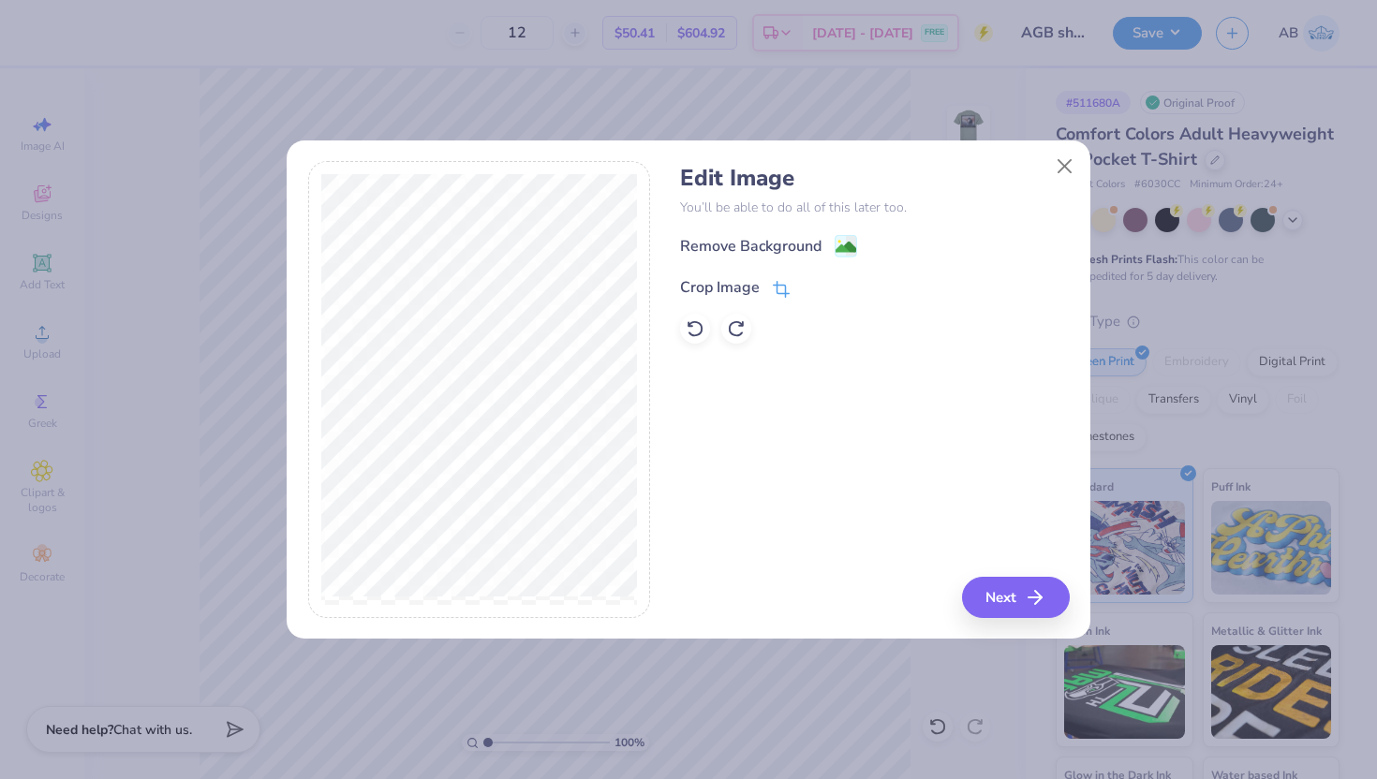
click at [778, 287] on icon at bounding box center [781, 289] width 17 height 17
click at [815, 282] on icon at bounding box center [812, 285] width 11 height 11
click at [846, 251] on image at bounding box center [846, 249] width 21 height 21
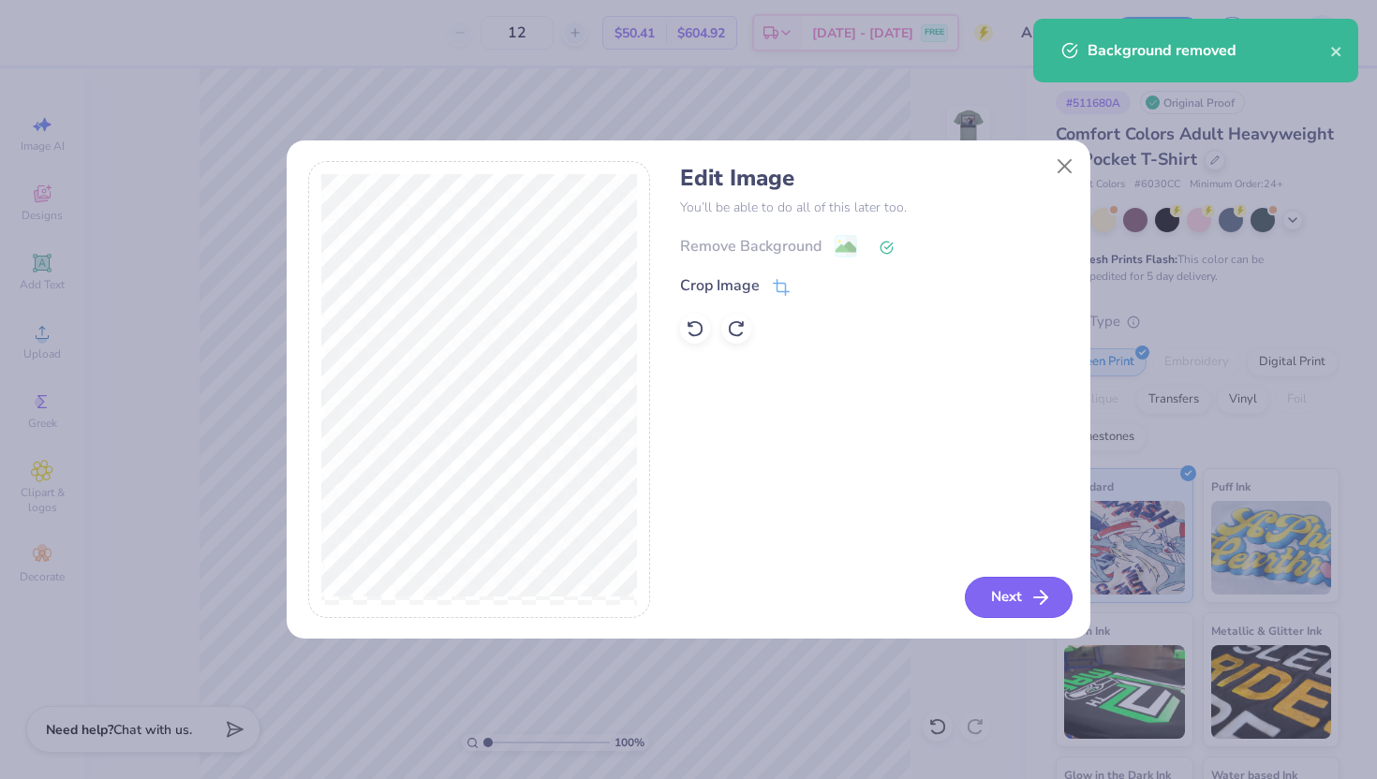
click at [1019, 593] on button "Next" at bounding box center [1019, 597] width 108 height 41
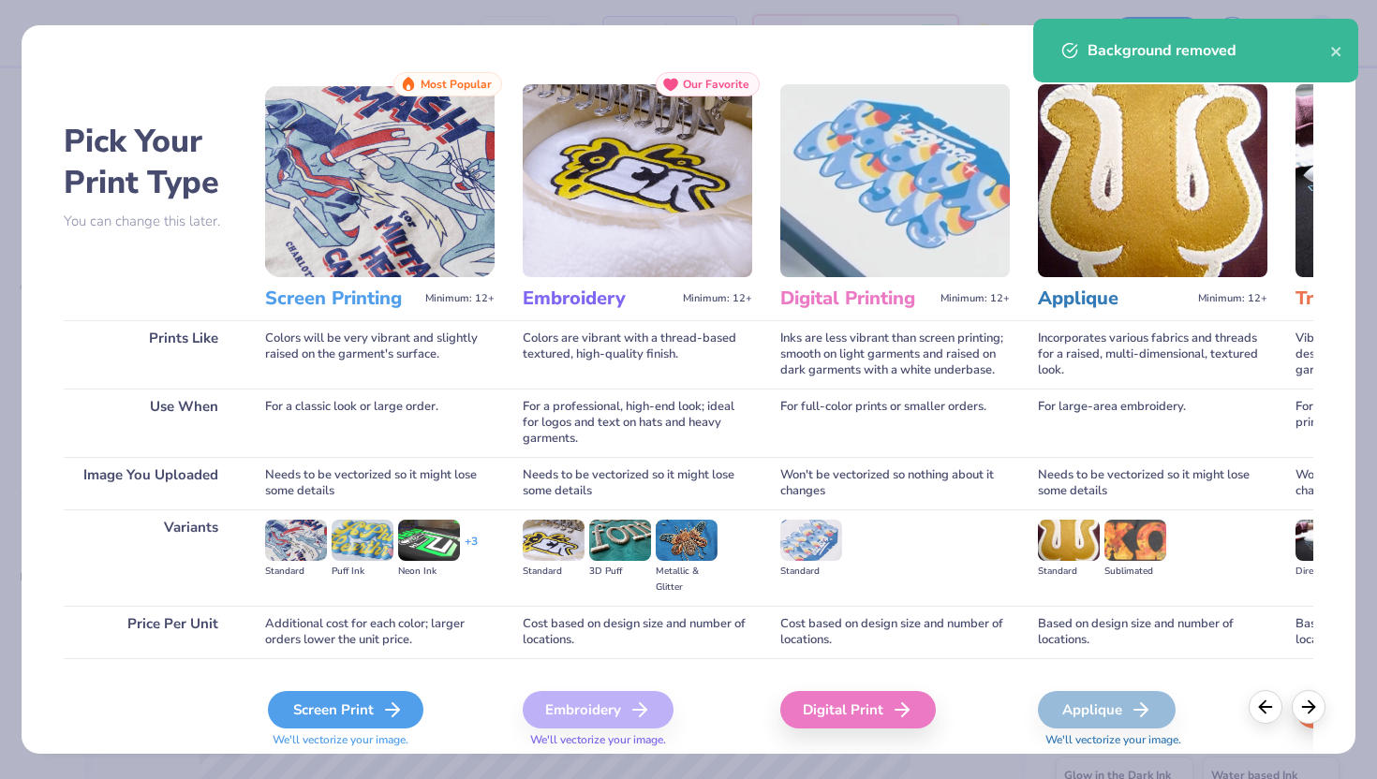
click at [372, 696] on div "Screen Print" at bounding box center [345, 709] width 155 height 37
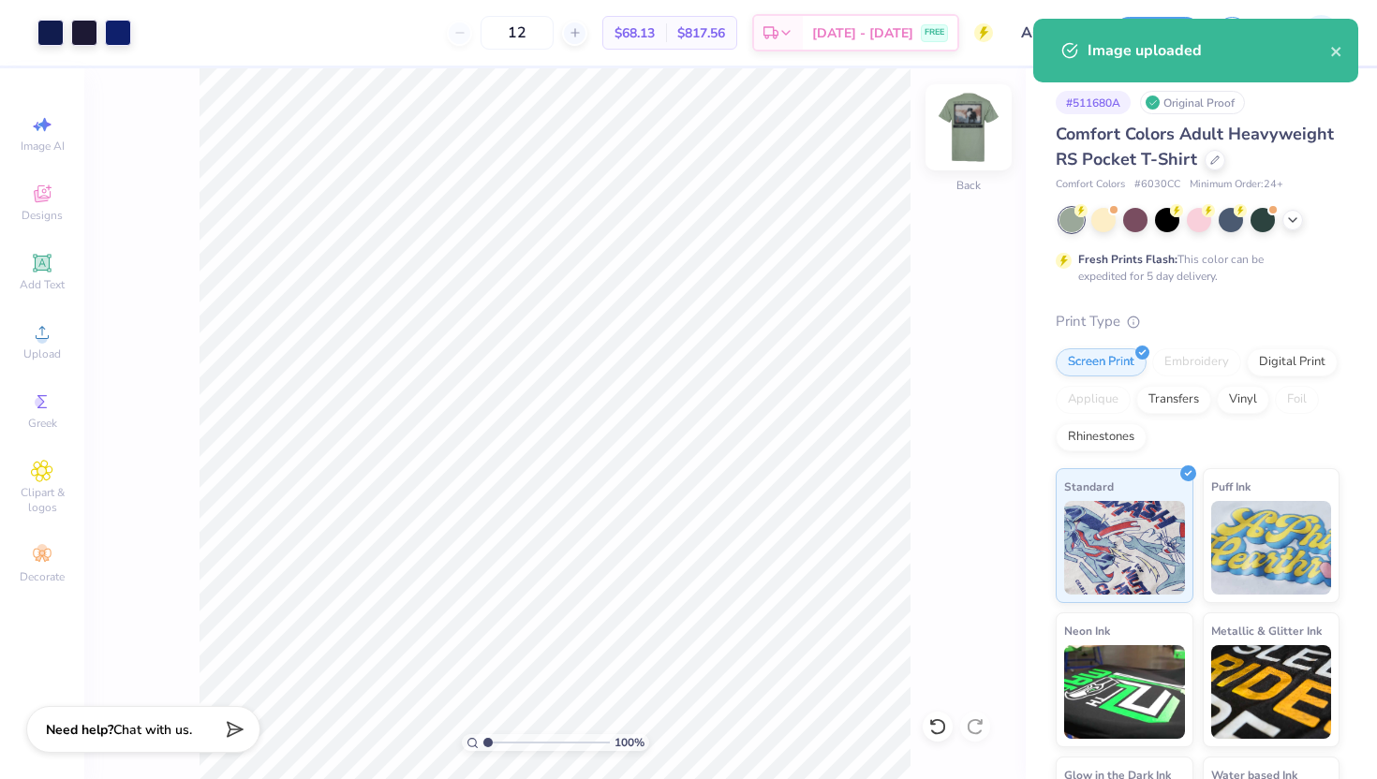
click at [969, 137] on img at bounding box center [968, 127] width 75 height 75
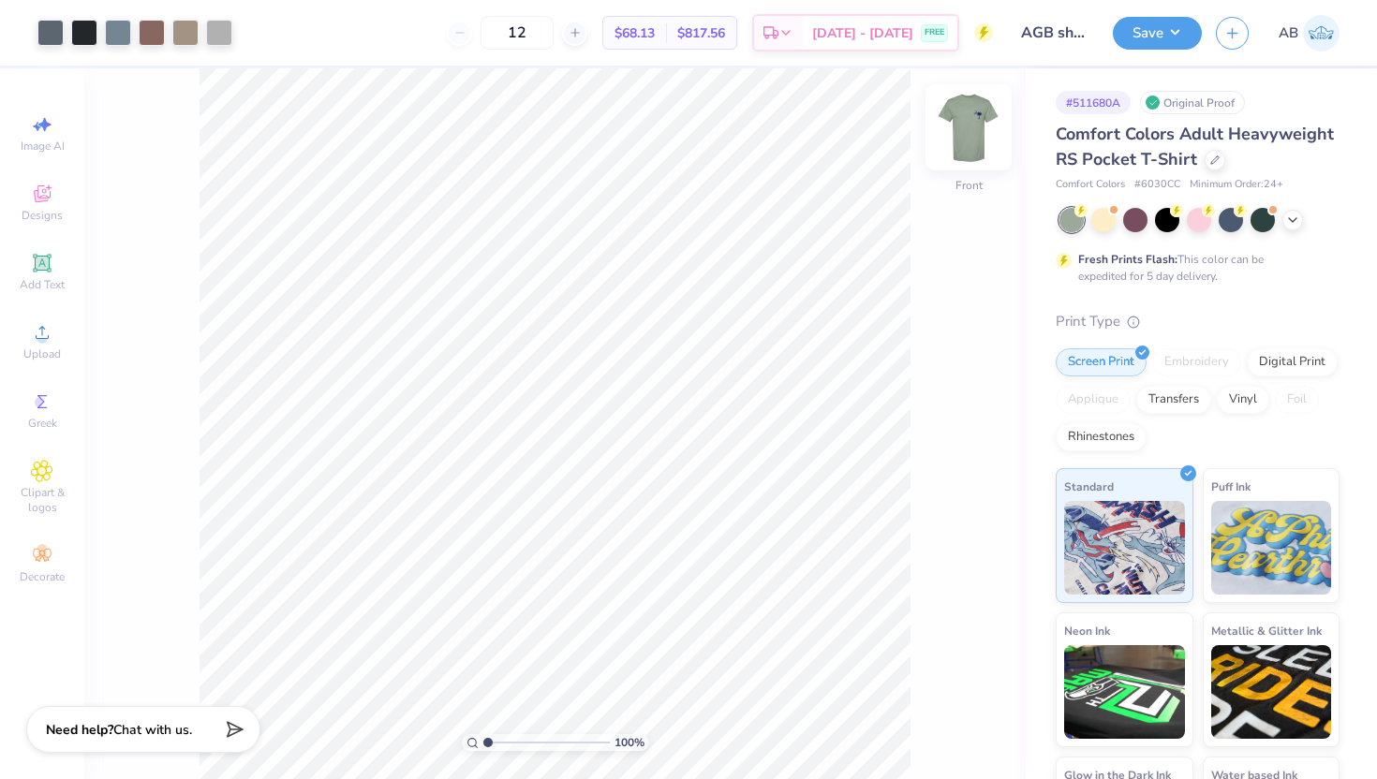
click at [975, 147] on img at bounding box center [968, 127] width 75 height 75
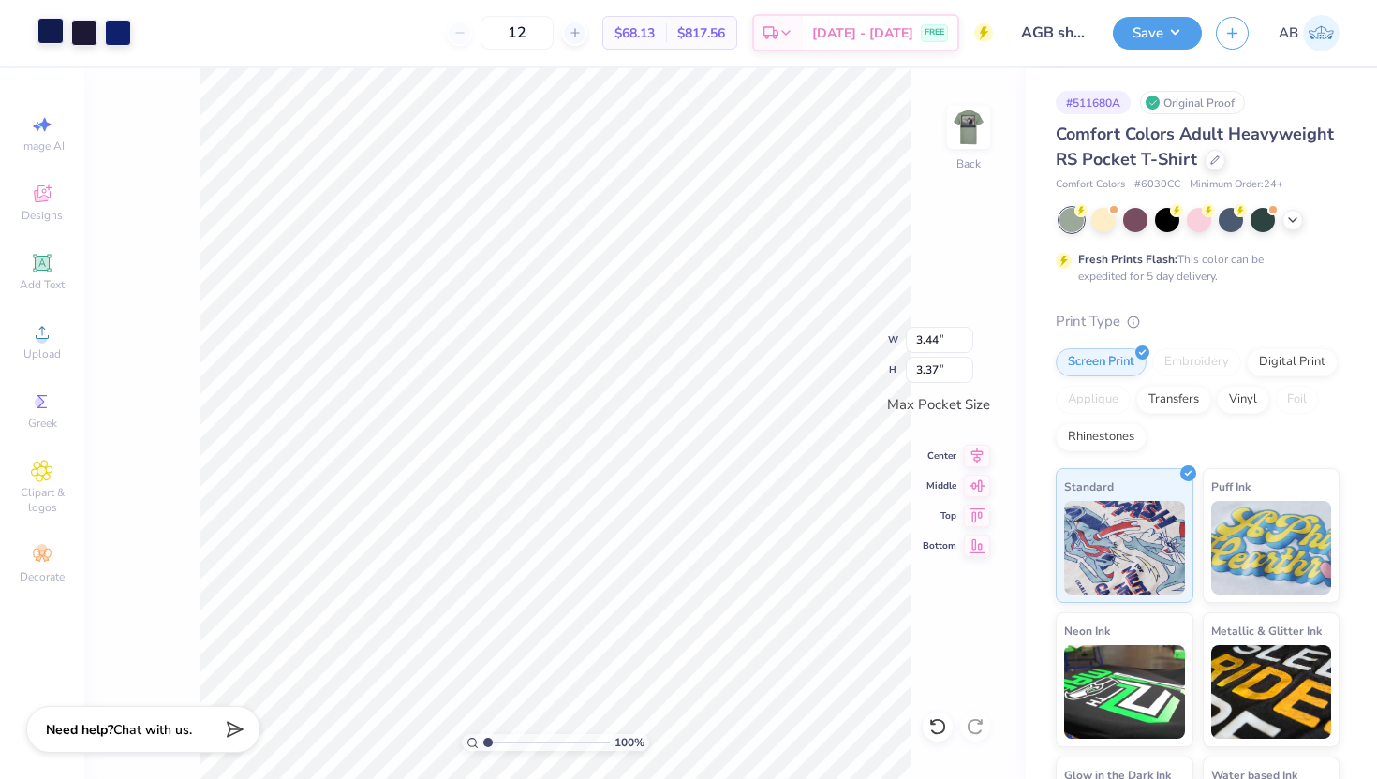
click at [59, 42] on div at bounding box center [50, 31] width 26 height 26
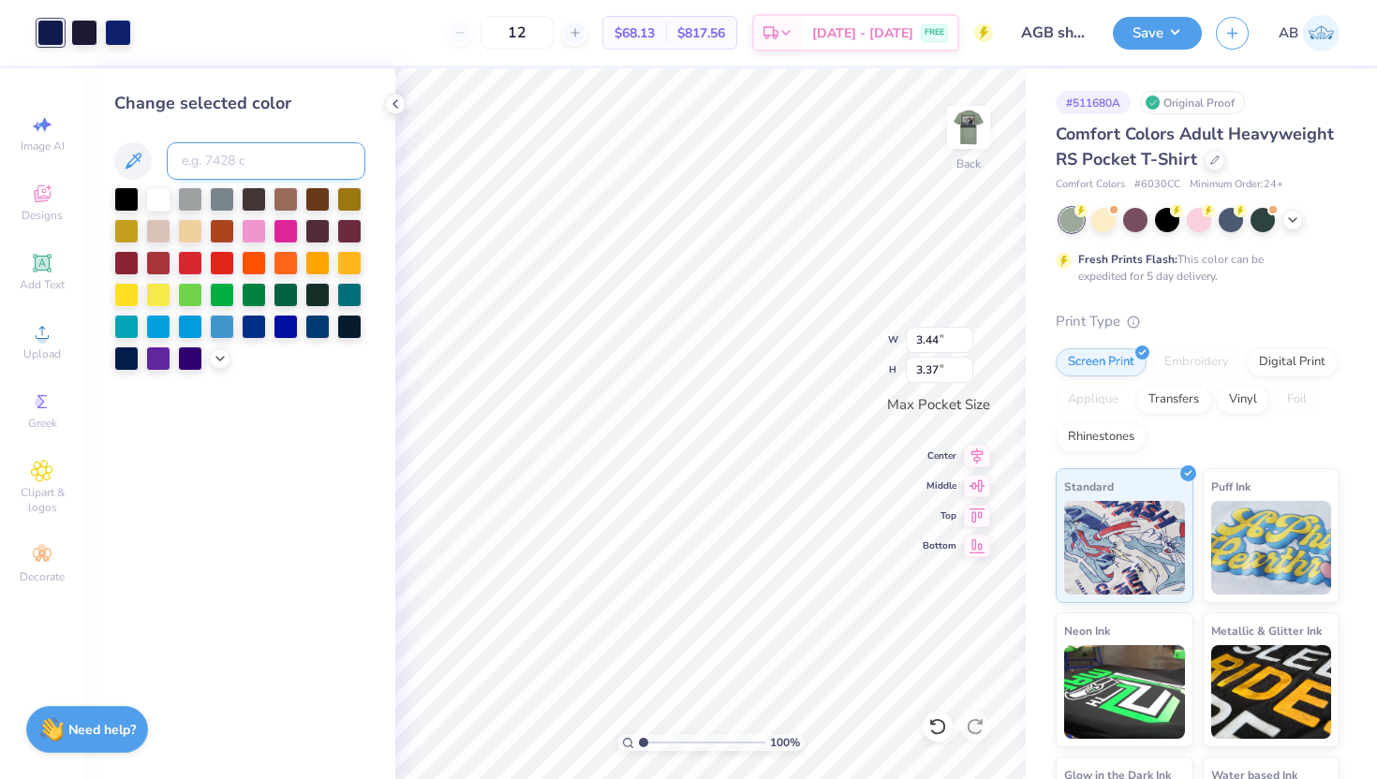
click at [216, 146] on input at bounding box center [266, 160] width 199 height 37
type input "426"
click at [90, 41] on div at bounding box center [84, 31] width 26 height 26
click at [260, 154] on input at bounding box center [266, 160] width 199 height 37
type input "426"
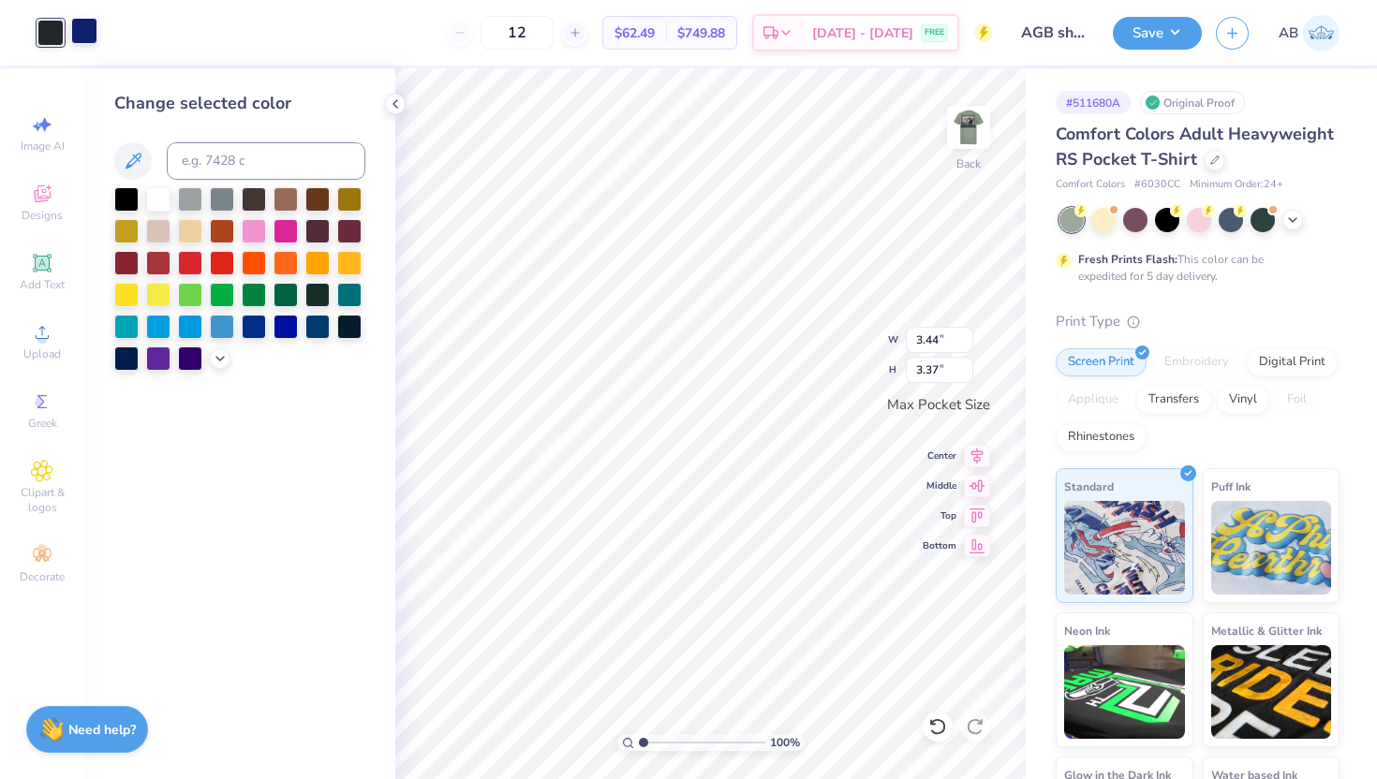
click at [90, 25] on div at bounding box center [84, 31] width 26 height 26
click at [255, 170] on input at bounding box center [266, 160] width 199 height 37
type input "426"
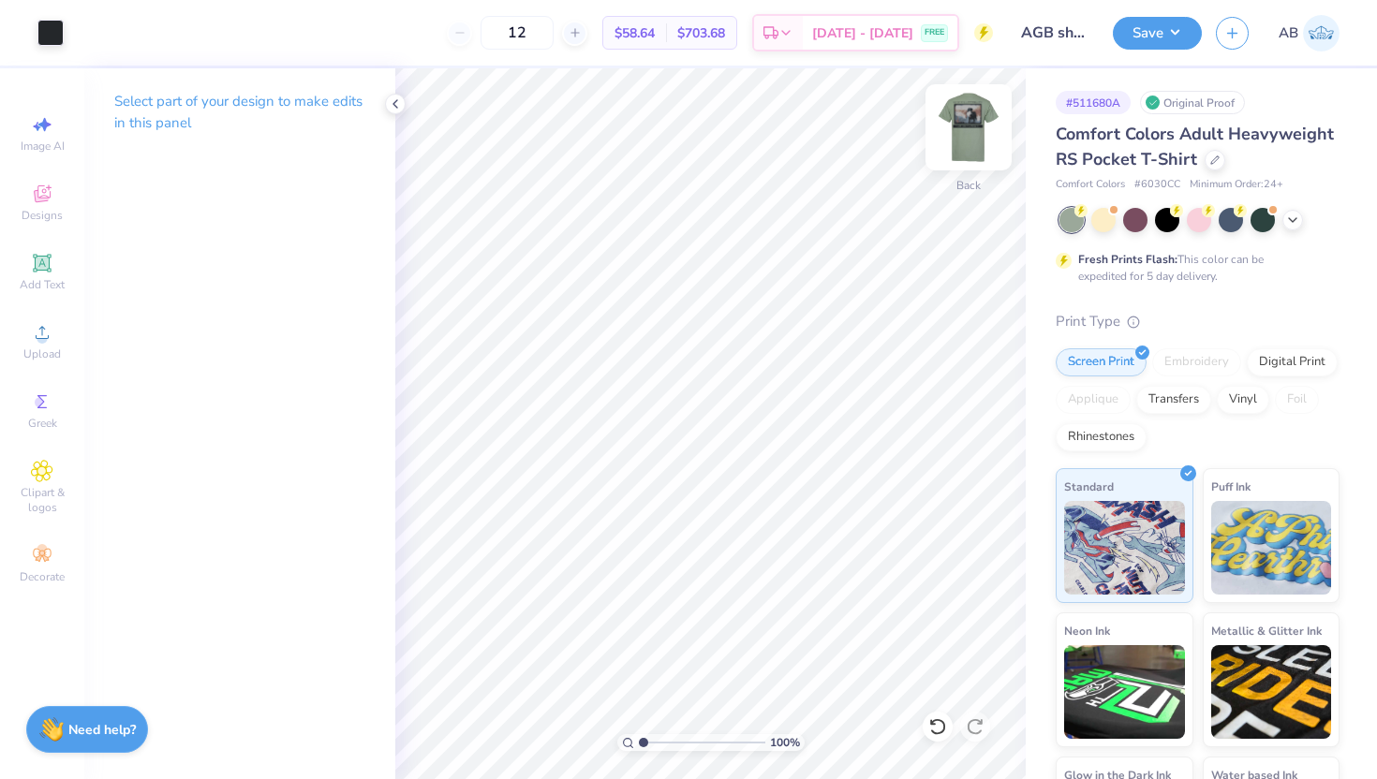
click at [981, 130] on img at bounding box center [968, 127] width 75 height 75
drag, startPoint x: 639, startPoint y: 744, endPoint x: 678, endPoint y: 742, distance: 39.4
type input "3.81"
click at [678, 742] on input "range" at bounding box center [702, 742] width 126 height 17
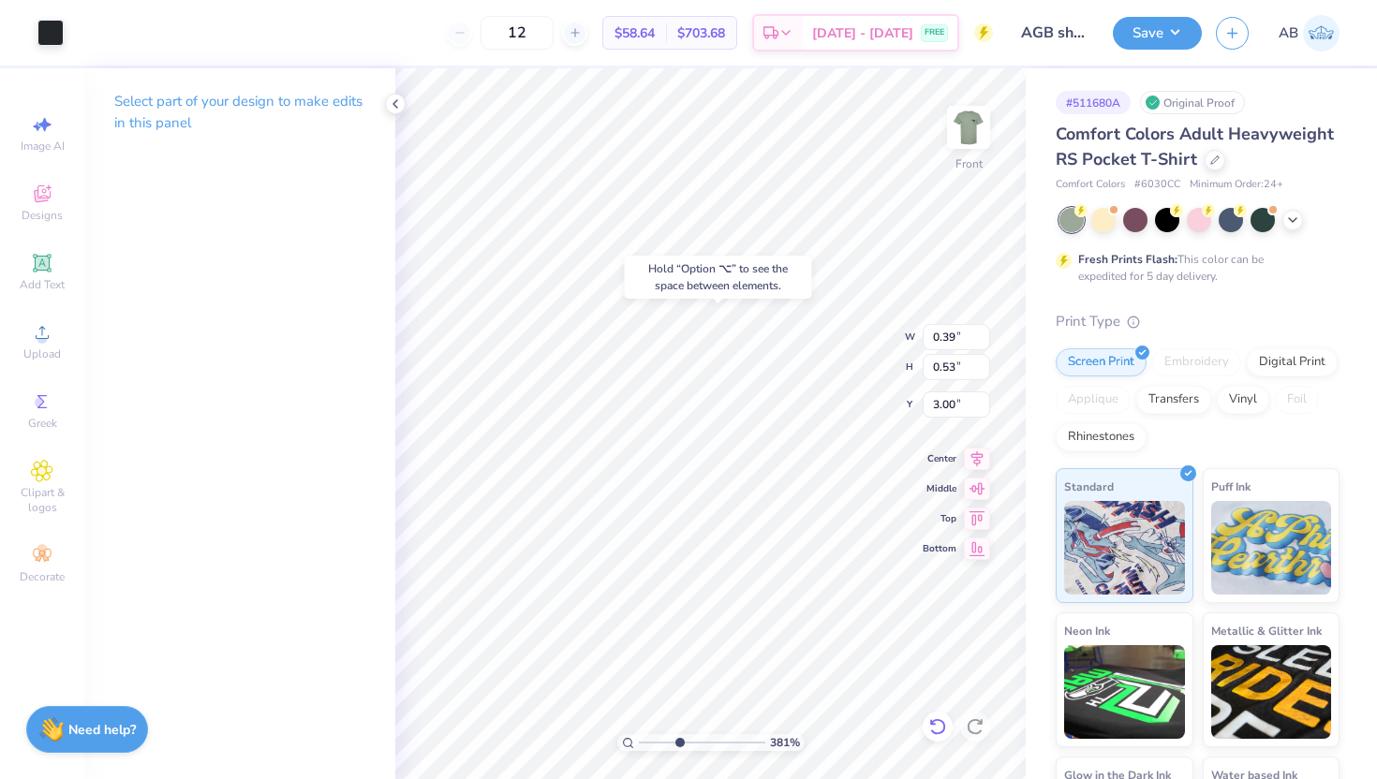
click at [940, 719] on icon at bounding box center [937, 727] width 19 height 19
type input "6.59"
type input "0.44"
type input "0.52"
type input "6.60"
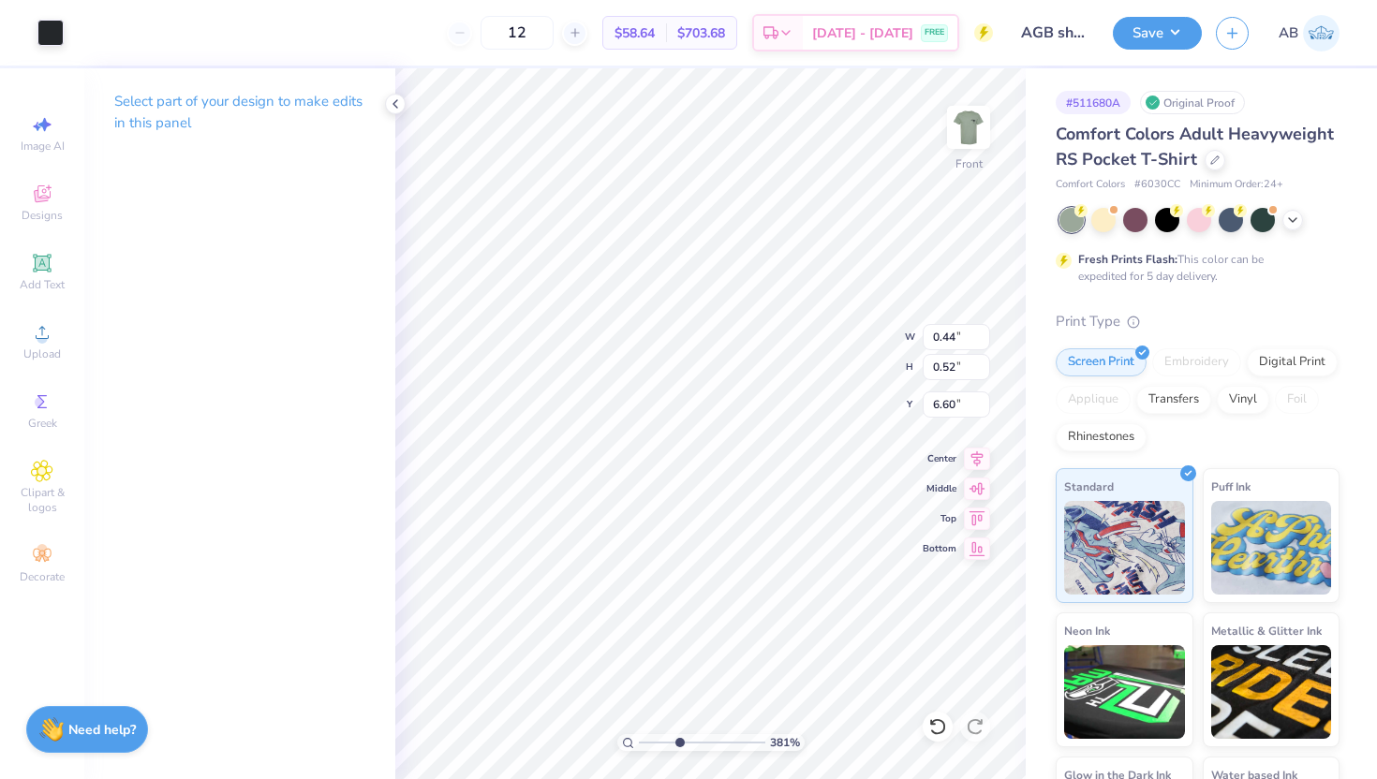
type input "0.39"
type input "0.53"
type input "14.76"
type input "0.44"
type input "0.52"
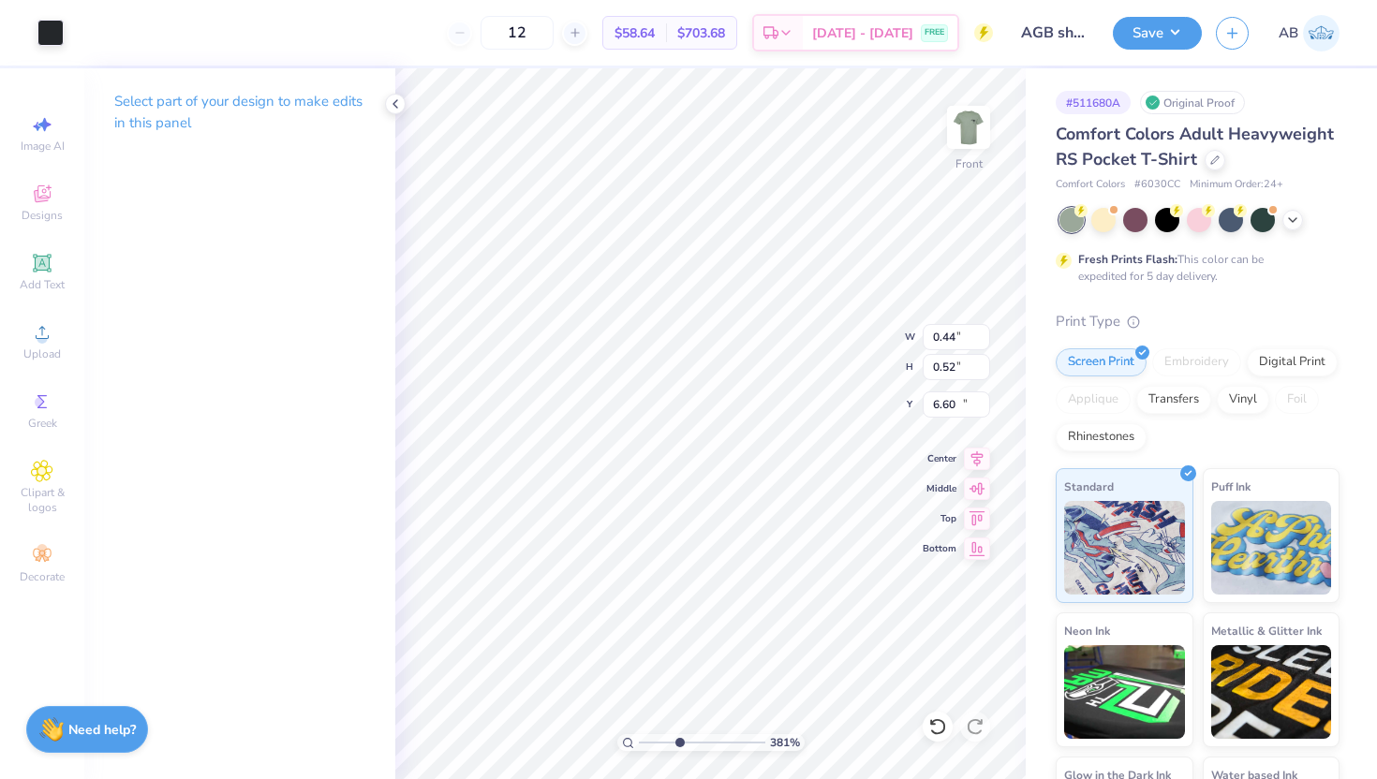
type input "14.51"
type input "0.39"
type input "0.53"
type input "17.86"
type input "0.44"
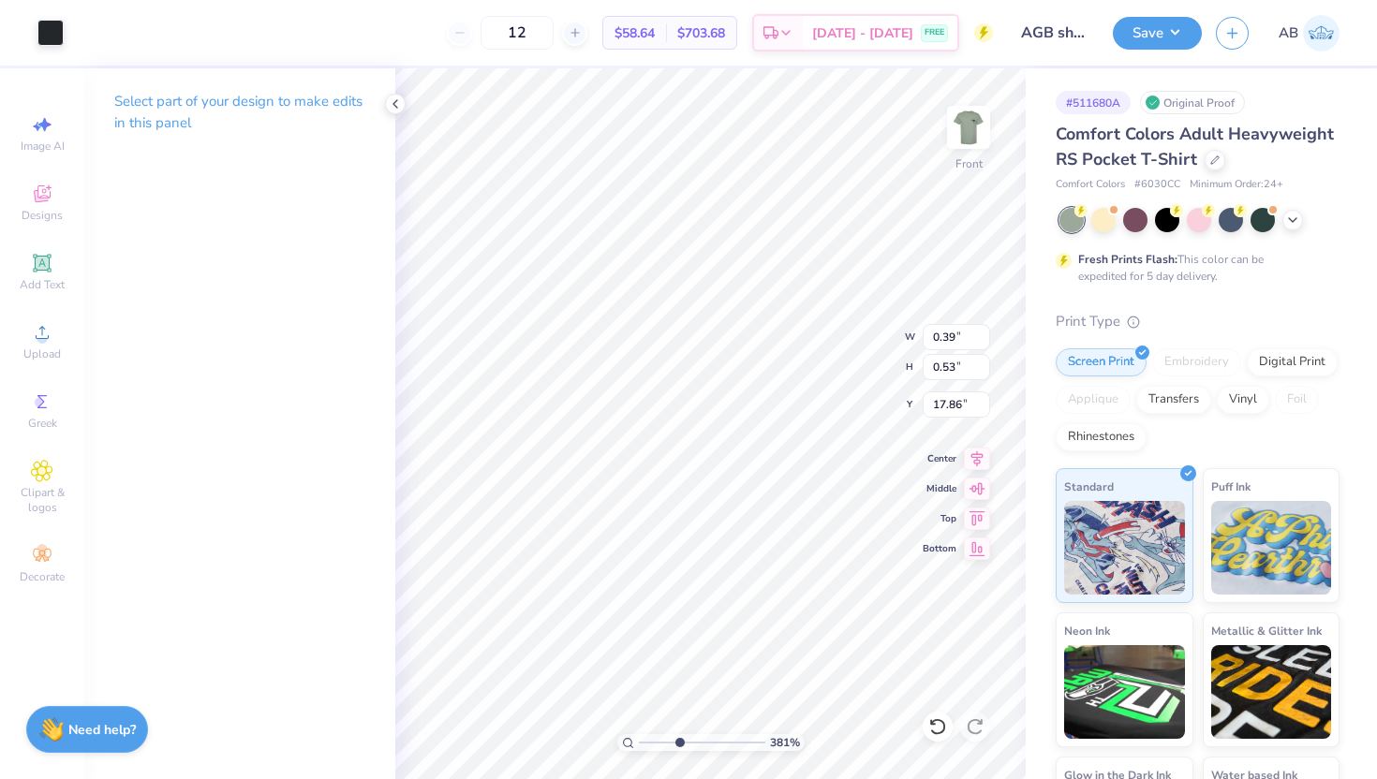
type input "0.52"
type input "17.87"
click at [644, 563] on li "Group" at bounding box center [628, 573] width 147 height 37
type input "15.13"
click at [400, 111] on div at bounding box center [395, 104] width 21 height 21
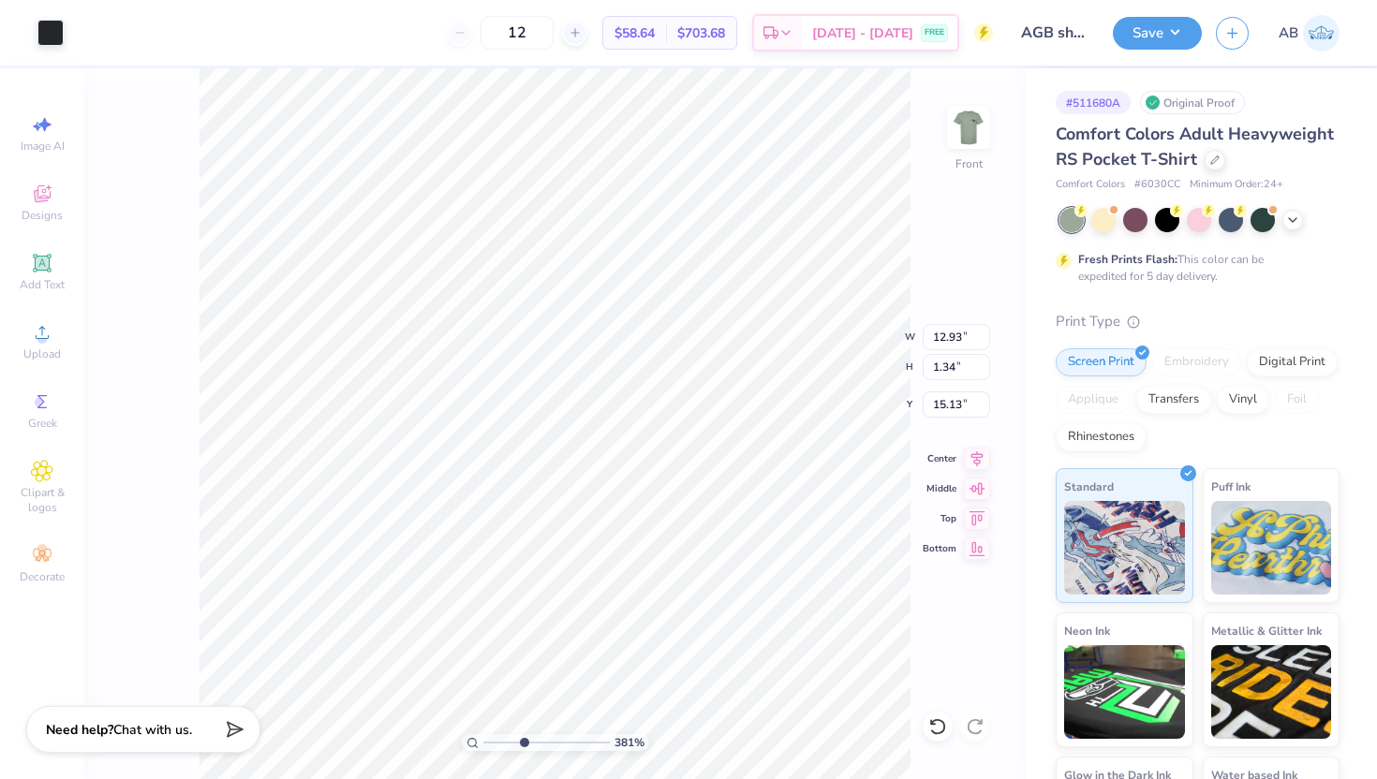
type input "12.93"
type input "1.34"
type input "13.15"
click at [52, 40] on div at bounding box center [50, 31] width 26 height 26
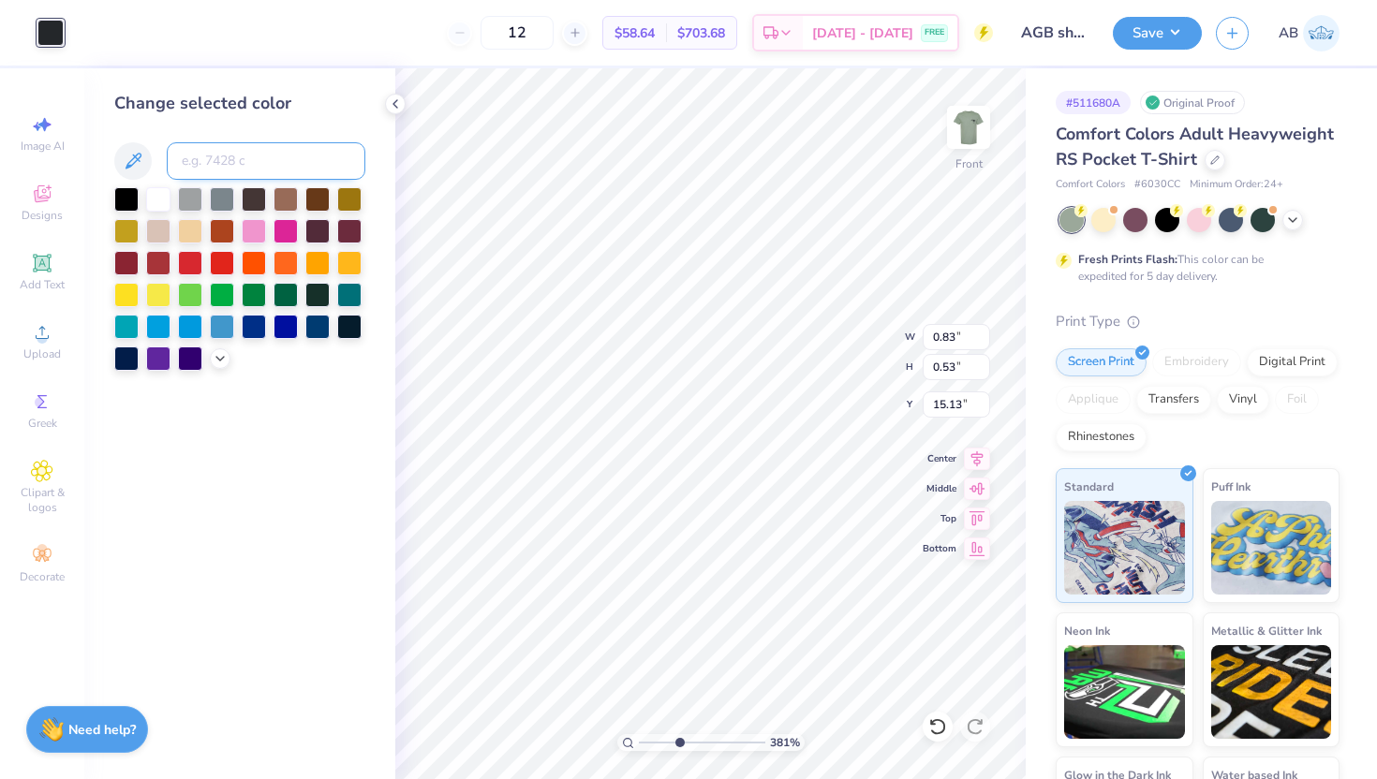
click at [243, 163] on input at bounding box center [266, 160] width 199 height 37
type input "7530"
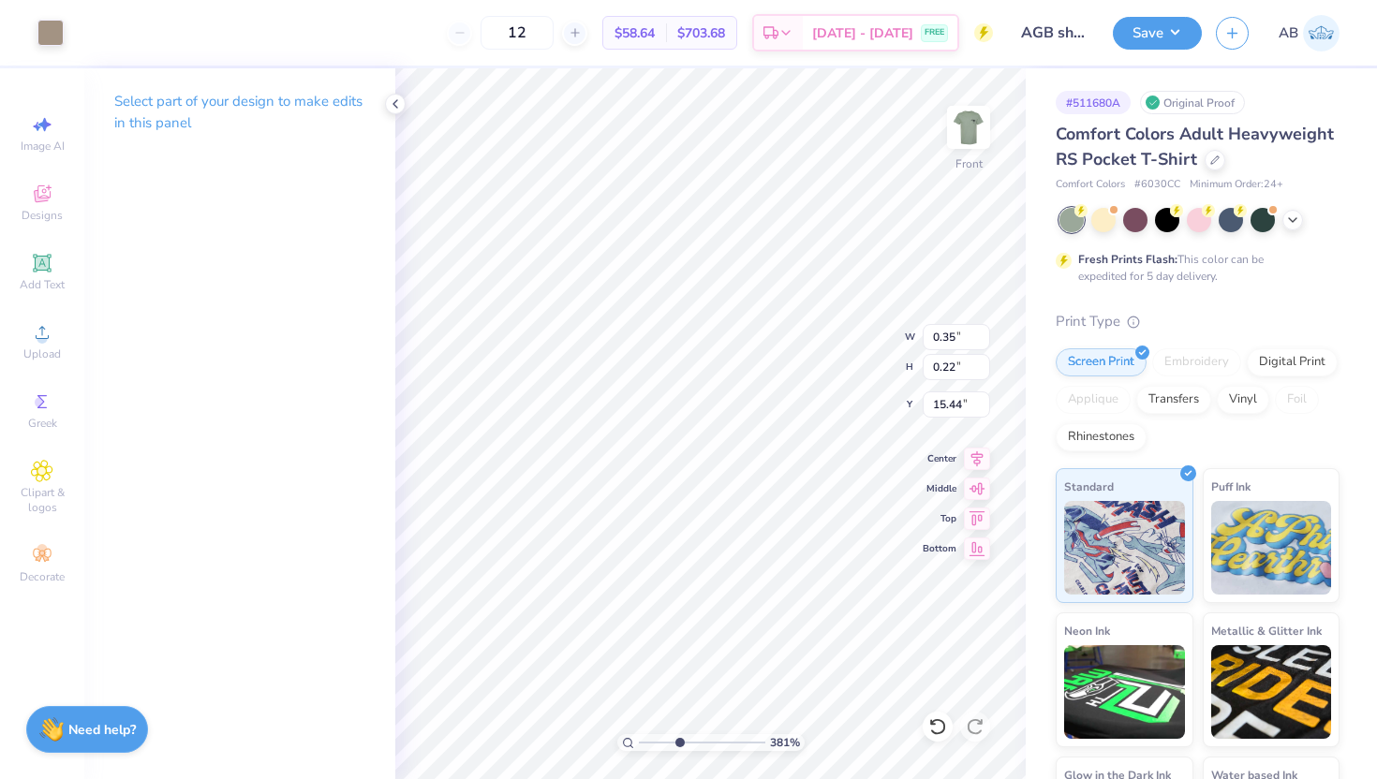
type input "0.35"
type input "0.22"
type input "13.87"
type input "0.27"
type input "0.17"
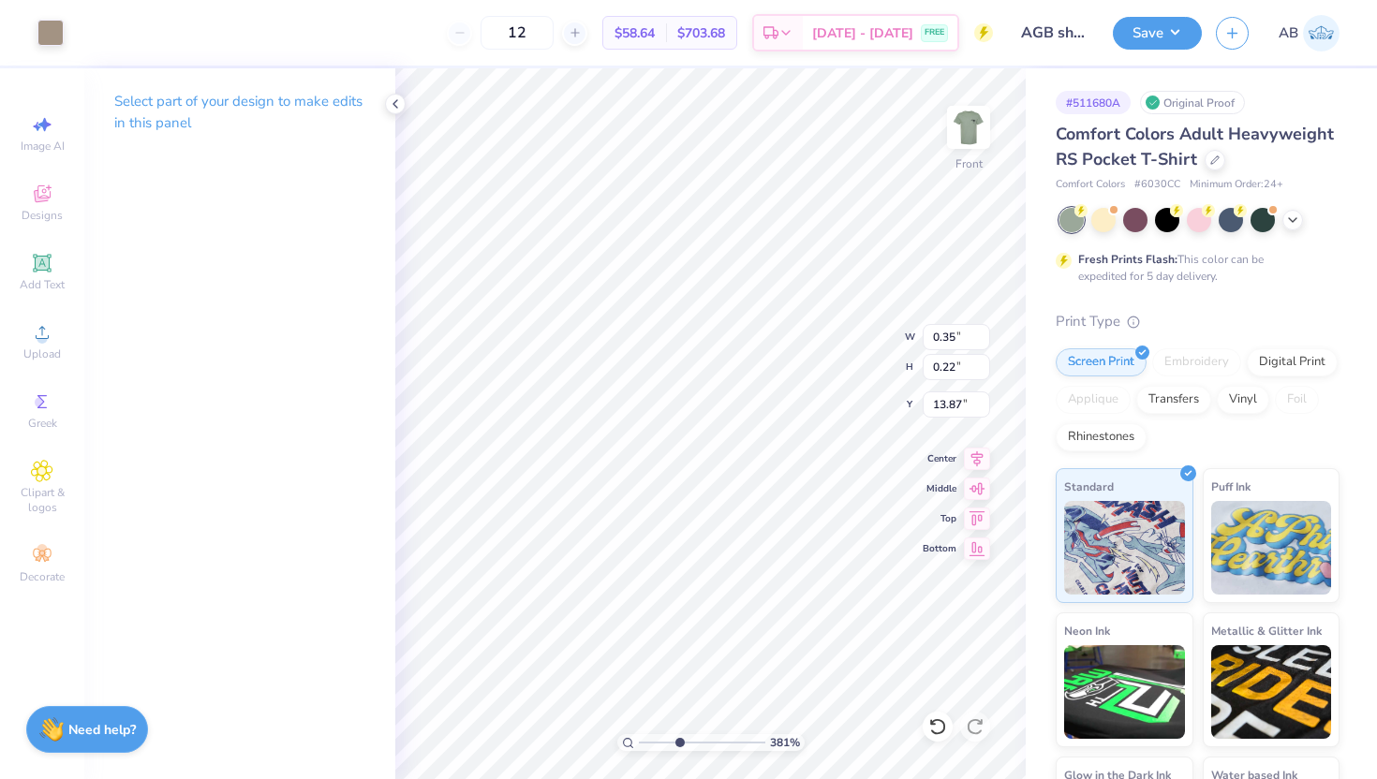
type input "13.92"
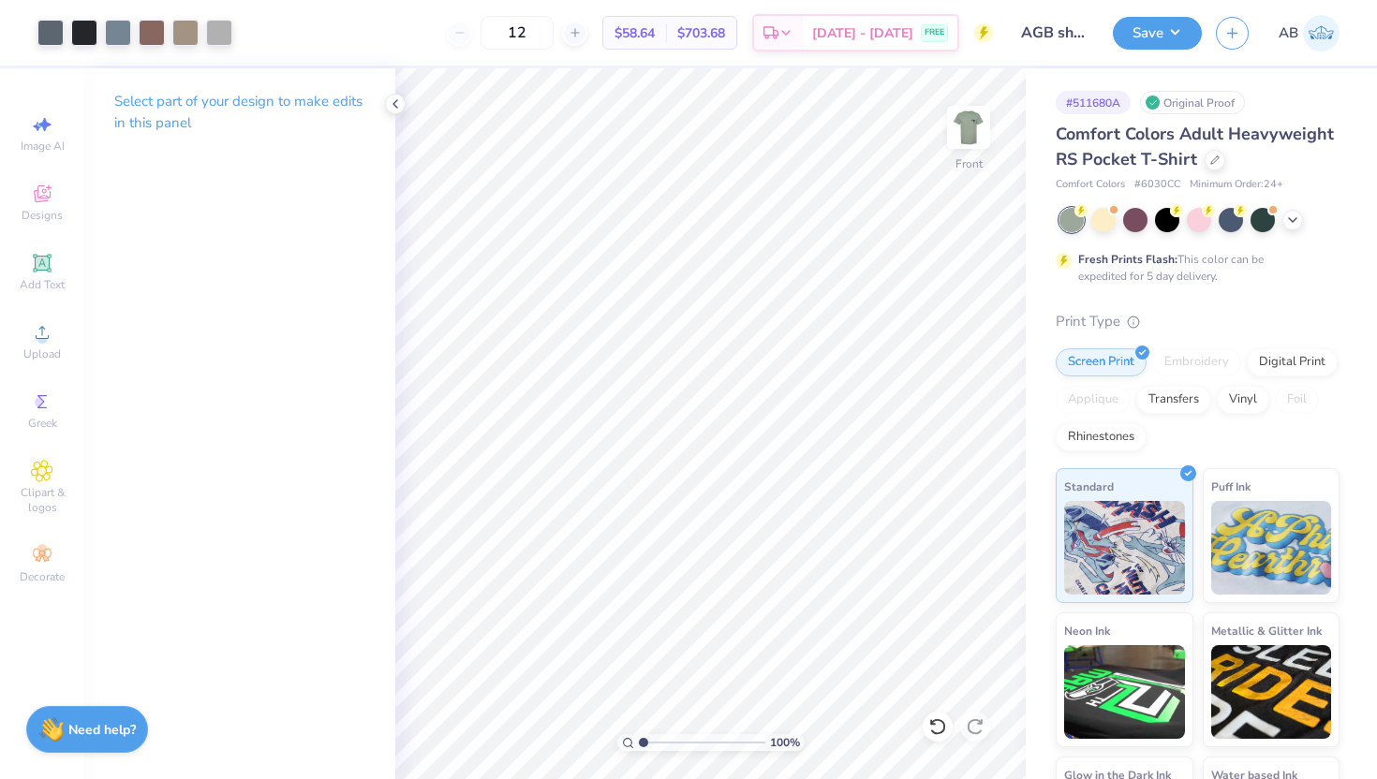
drag, startPoint x: 678, startPoint y: 745, endPoint x: 584, endPoint y: 735, distance: 95.1
click at [639, 735] on input "range" at bounding box center [702, 742] width 126 height 17
drag, startPoint x: 644, startPoint y: 740, endPoint x: 708, endPoint y: 741, distance: 64.6
click at [708, 742] on input "range" at bounding box center [702, 742] width 126 height 17
type input "1"
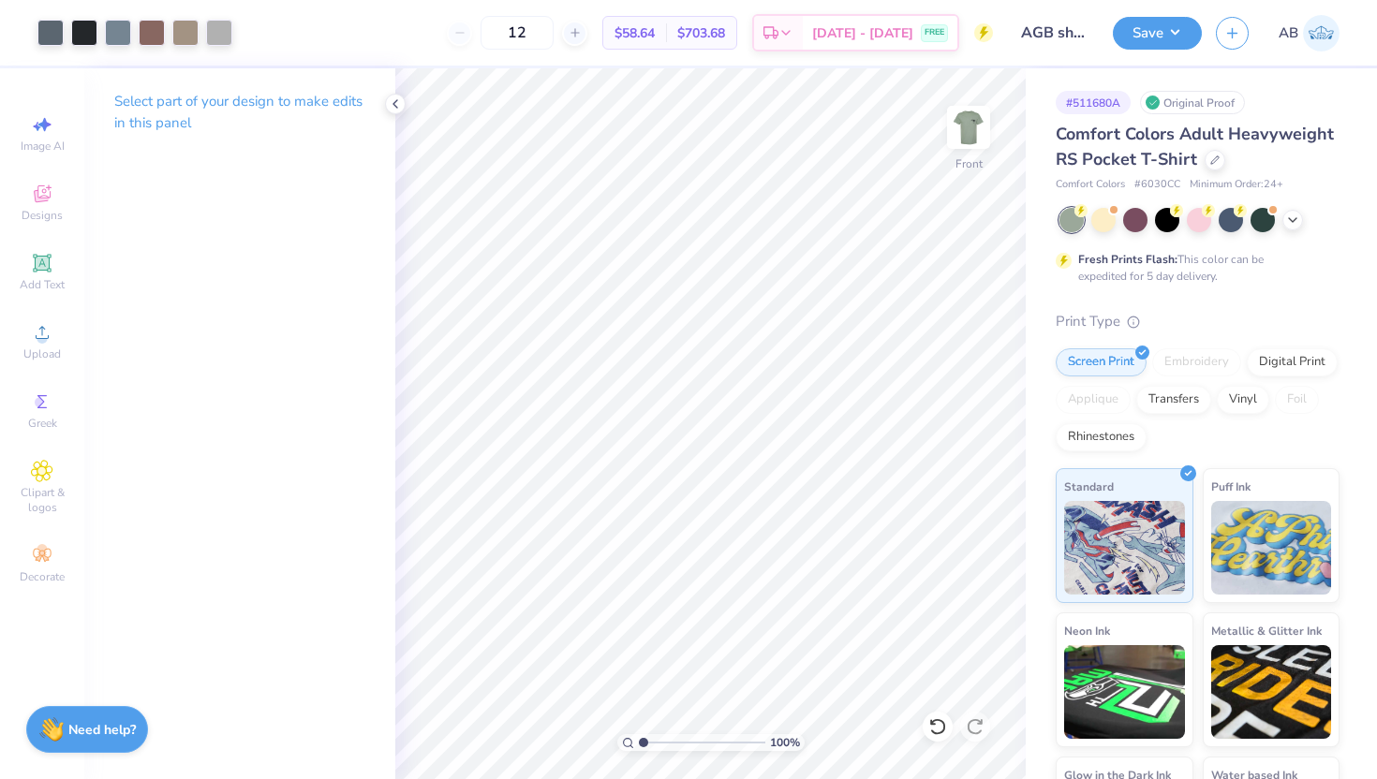
click at [547, 733] on div "100 %" at bounding box center [710, 423] width 711 height 711
click at [959, 128] on img at bounding box center [968, 127] width 75 height 75
click at [393, 102] on icon at bounding box center [395, 103] width 15 height 15
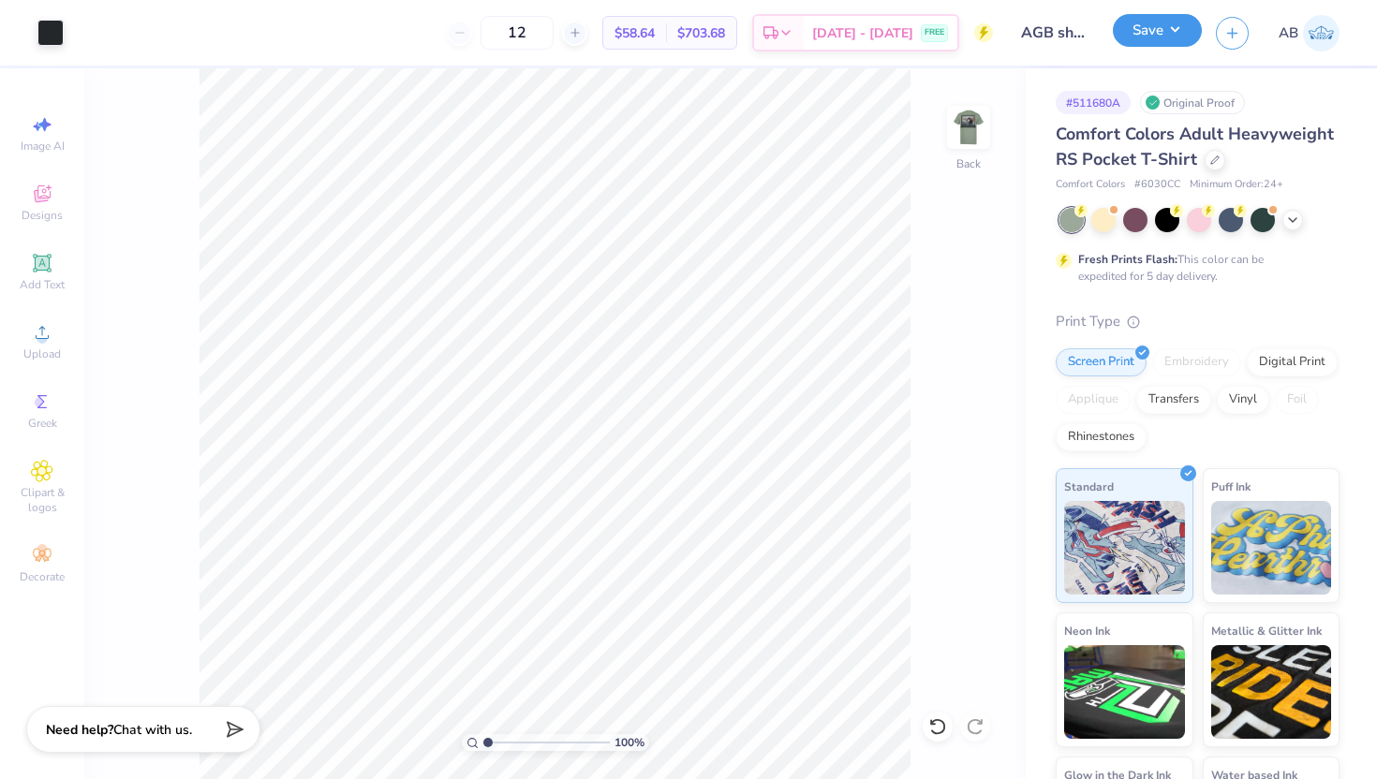
click at [1166, 25] on button "Save" at bounding box center [1157, 30] width 89 height 33
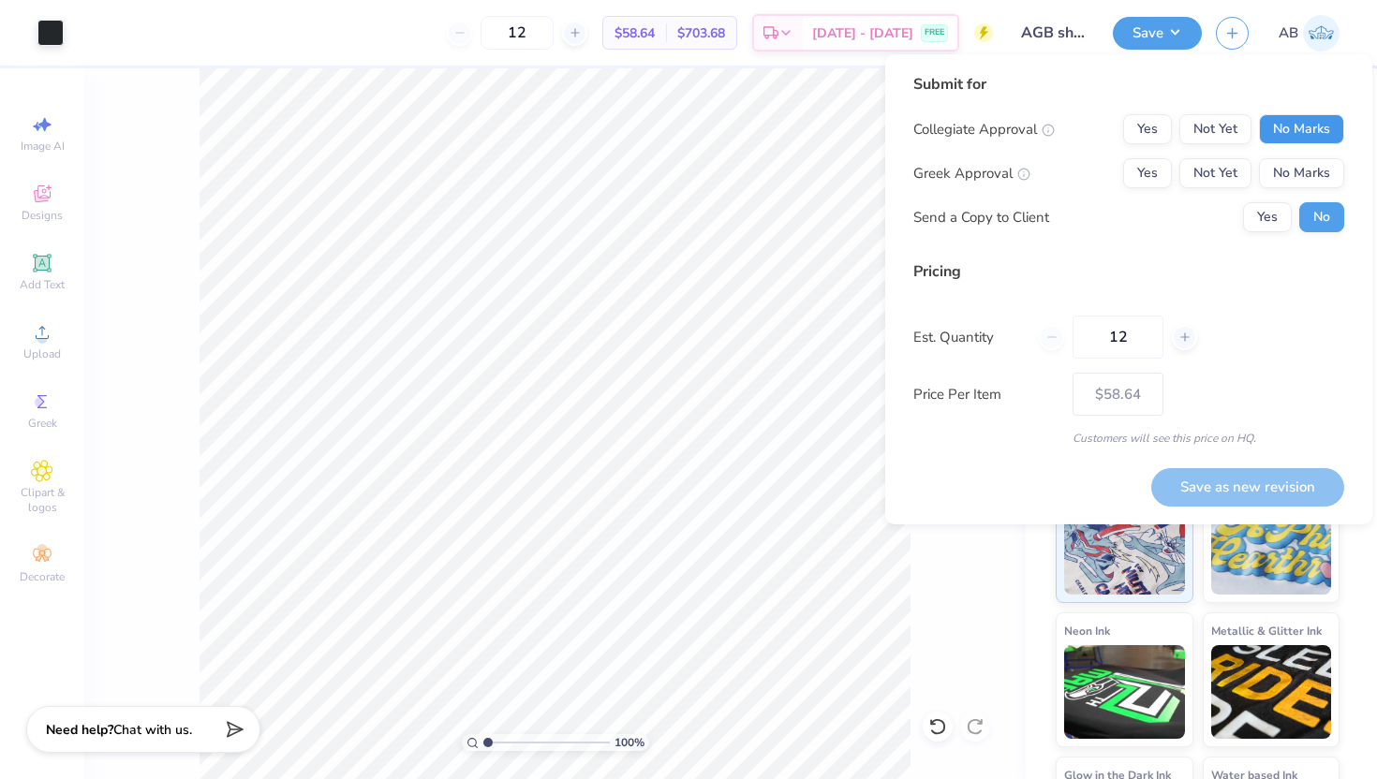
click at [1322, 133] on button "No Marks" at bounding box center [1301, 129] width 85 height 30
click at [1313, 167] on button "No Marks" at bounding box center [1301, 173] width 85 height 30
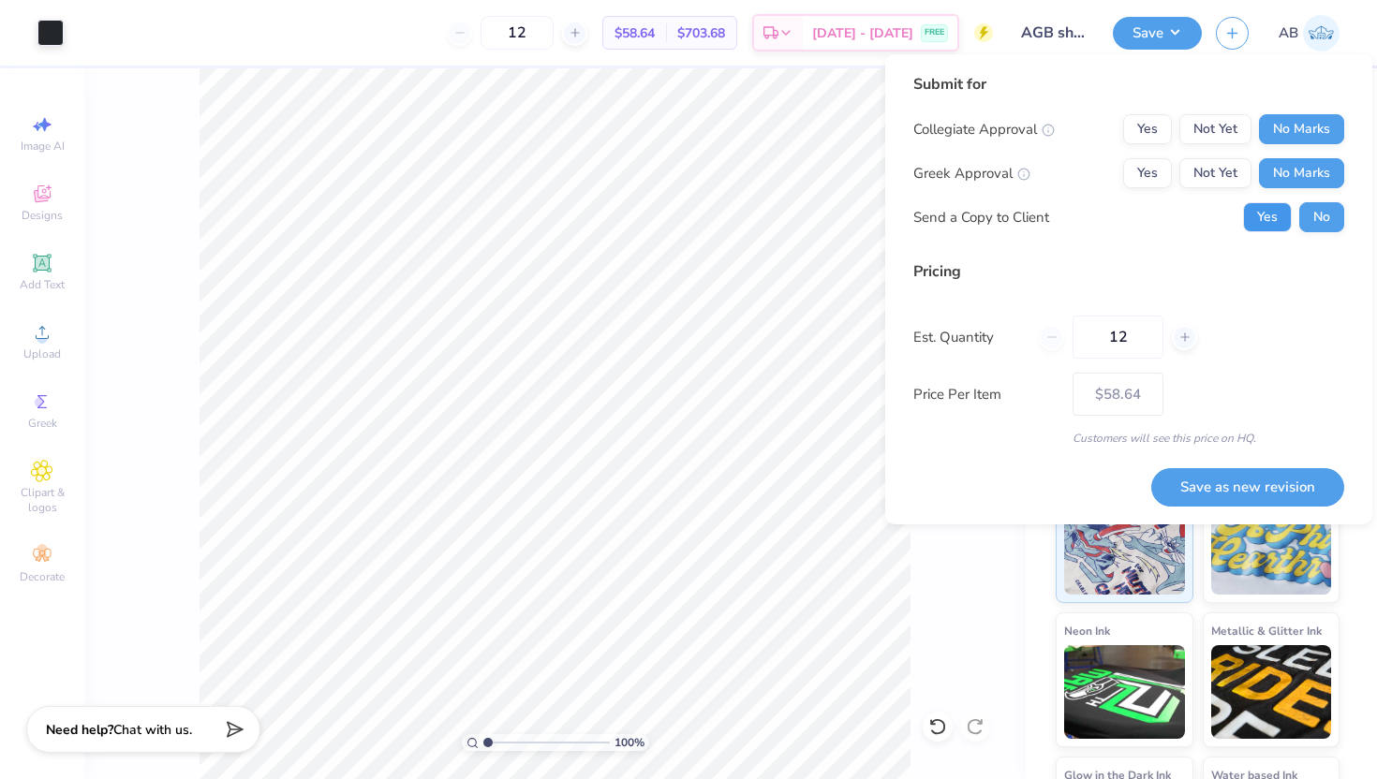
click at [1254, 210] on button "Yes" at bounding box center [1267, 217] width 49 height 30
click at [1245, 492] on button "Save as new revision" at bounding box center [1247, 487] width 193 height 38
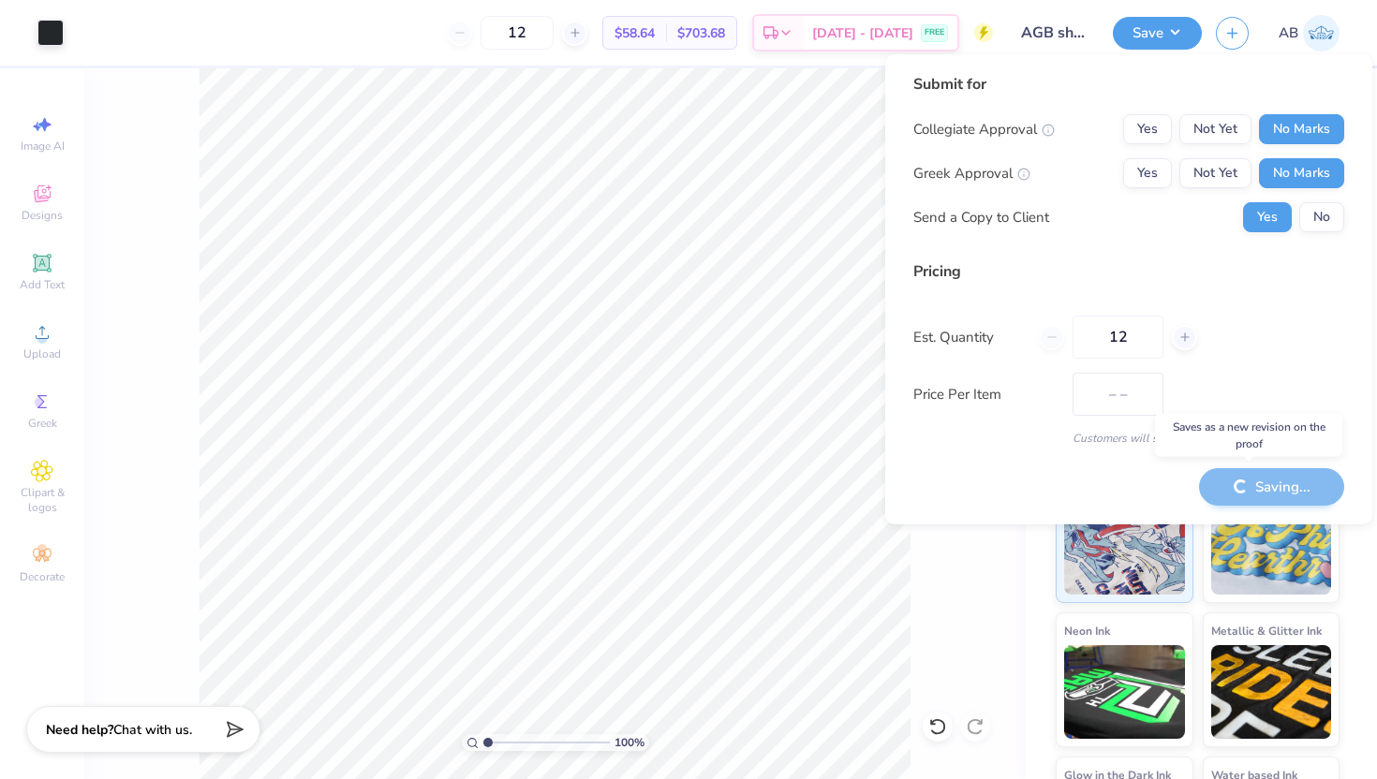
type input "$58.64"
